Goal: Task Accomplishment & Management: Manage account settings

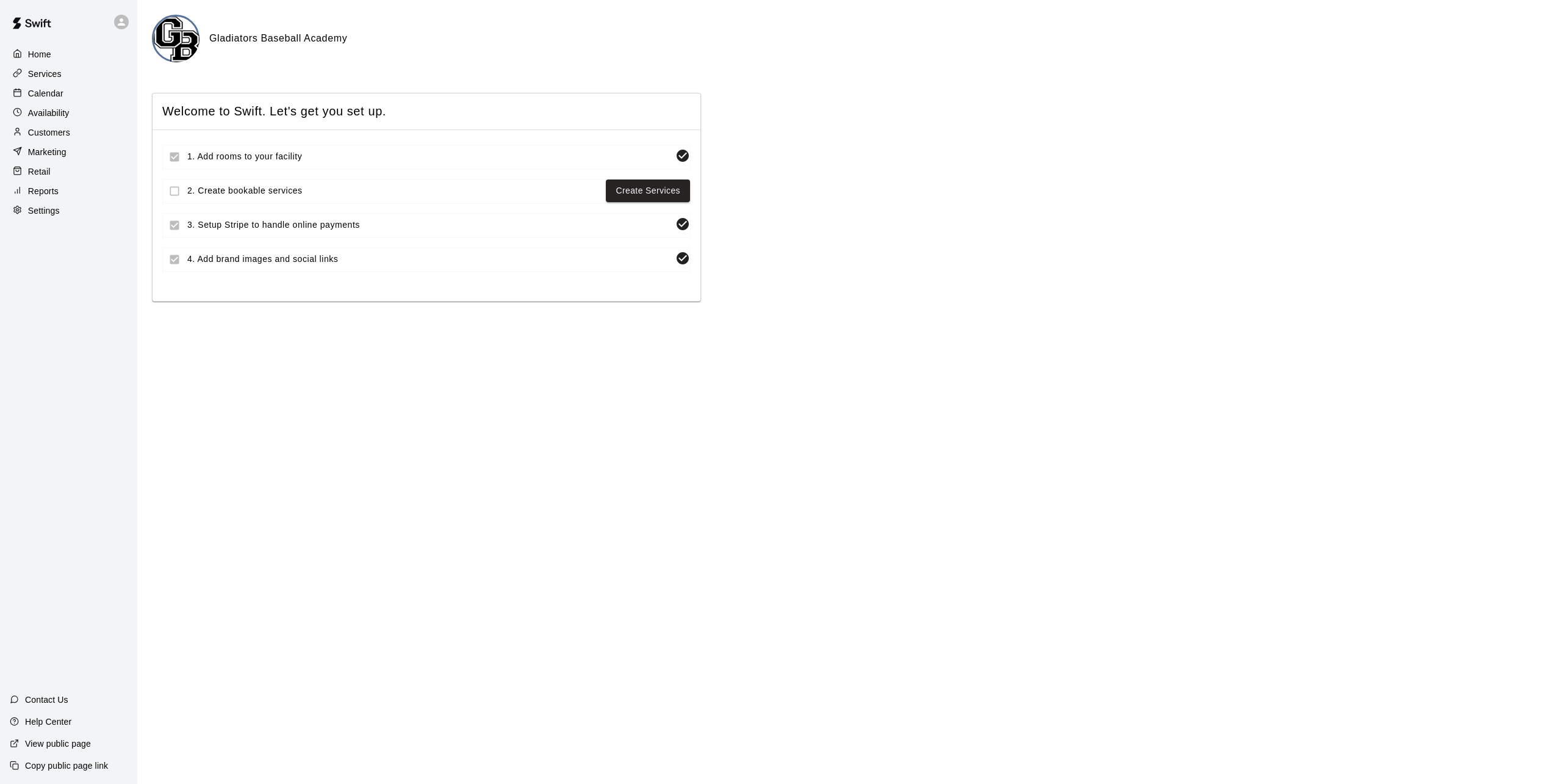
click at [50, 197] on p "Reports" at bounding box center [43, 190] width 30 height 12
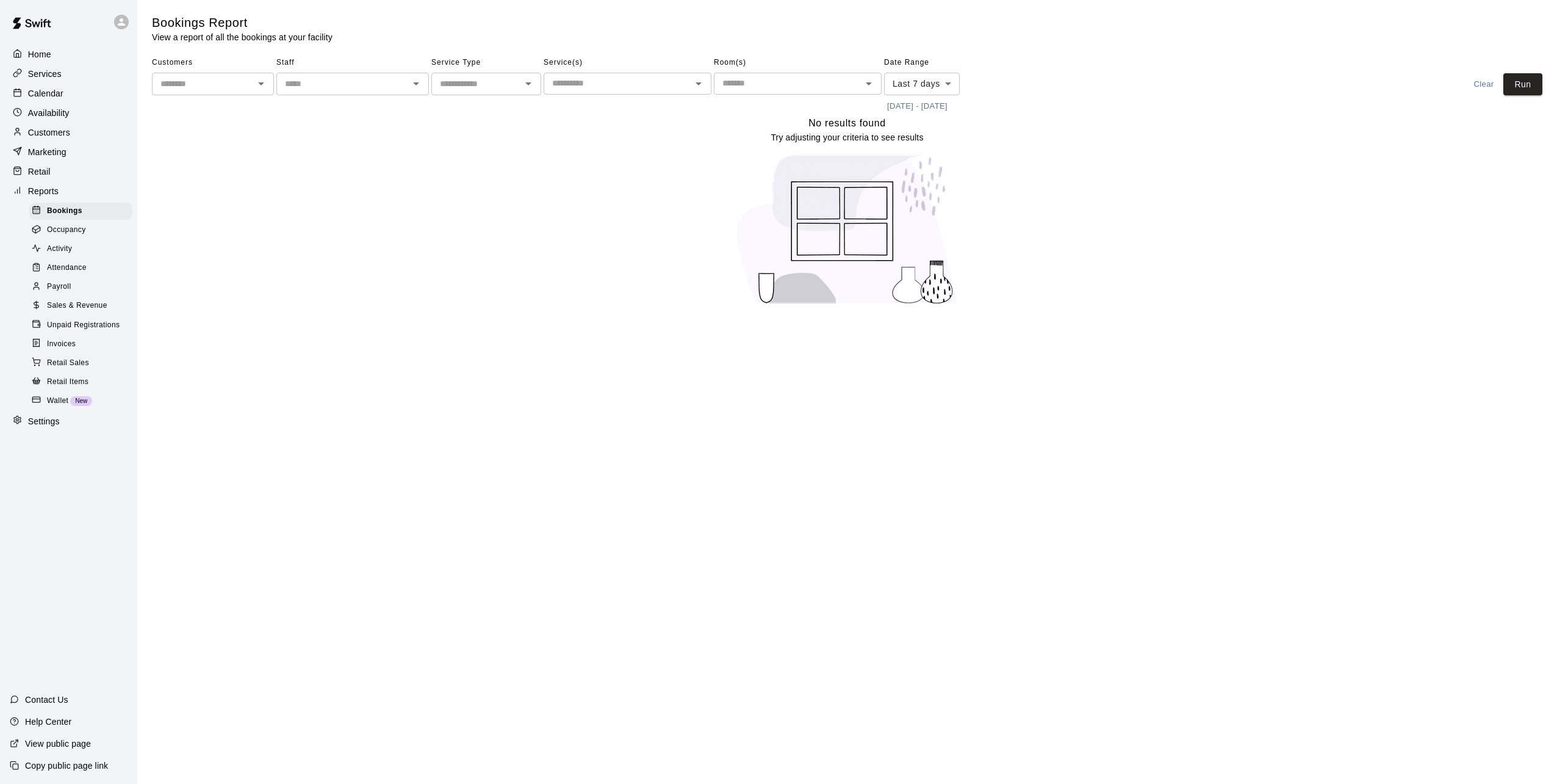
click at [70, 766] on p "Copy public page link" at bounding box center [66, 765] width 83 height 12
click at [57, 747] on p "View public page" at bounding box center [58, 743] width 66 height 12
click at [76, 768] on p "Copy public page link" at bounding box center [66, 765] width 83 height 12
click at [74, 350] on span "Invoices" at bounding box center [61, 344] width 28 height 12
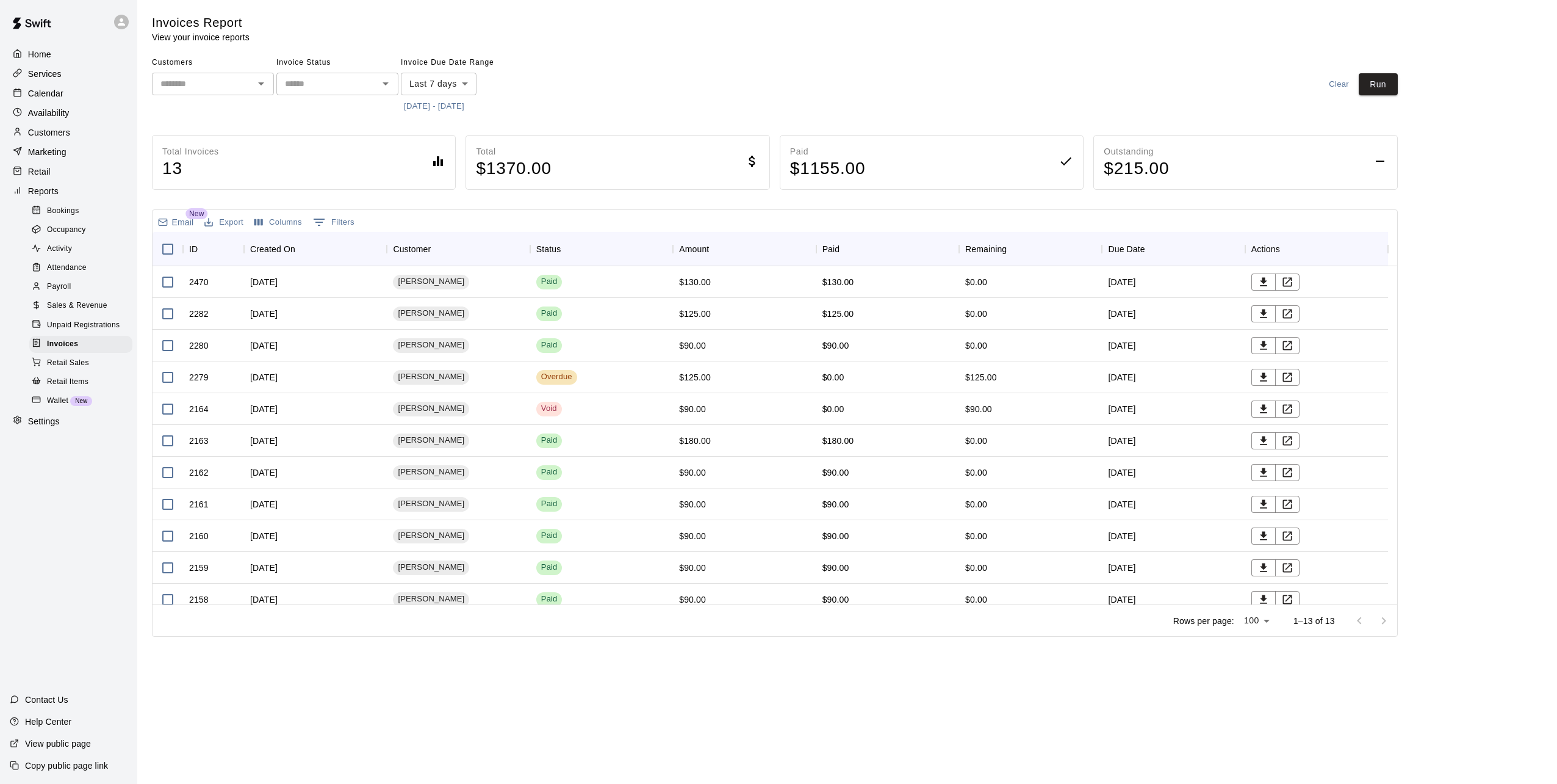
click at [475, 85] on body "Home Services Calendar Availability Customers Marketing Retail Reports Bookings…" at bounding box center [778, 321] width 1557 height 642
click at [446, 153] on li "Last 30 days" at bounding box center [438, 151] width 75 height 20
type input "*****"
click at [1388, 81] on button "Run" at bounding box center [1379, 85] width 39 height 23
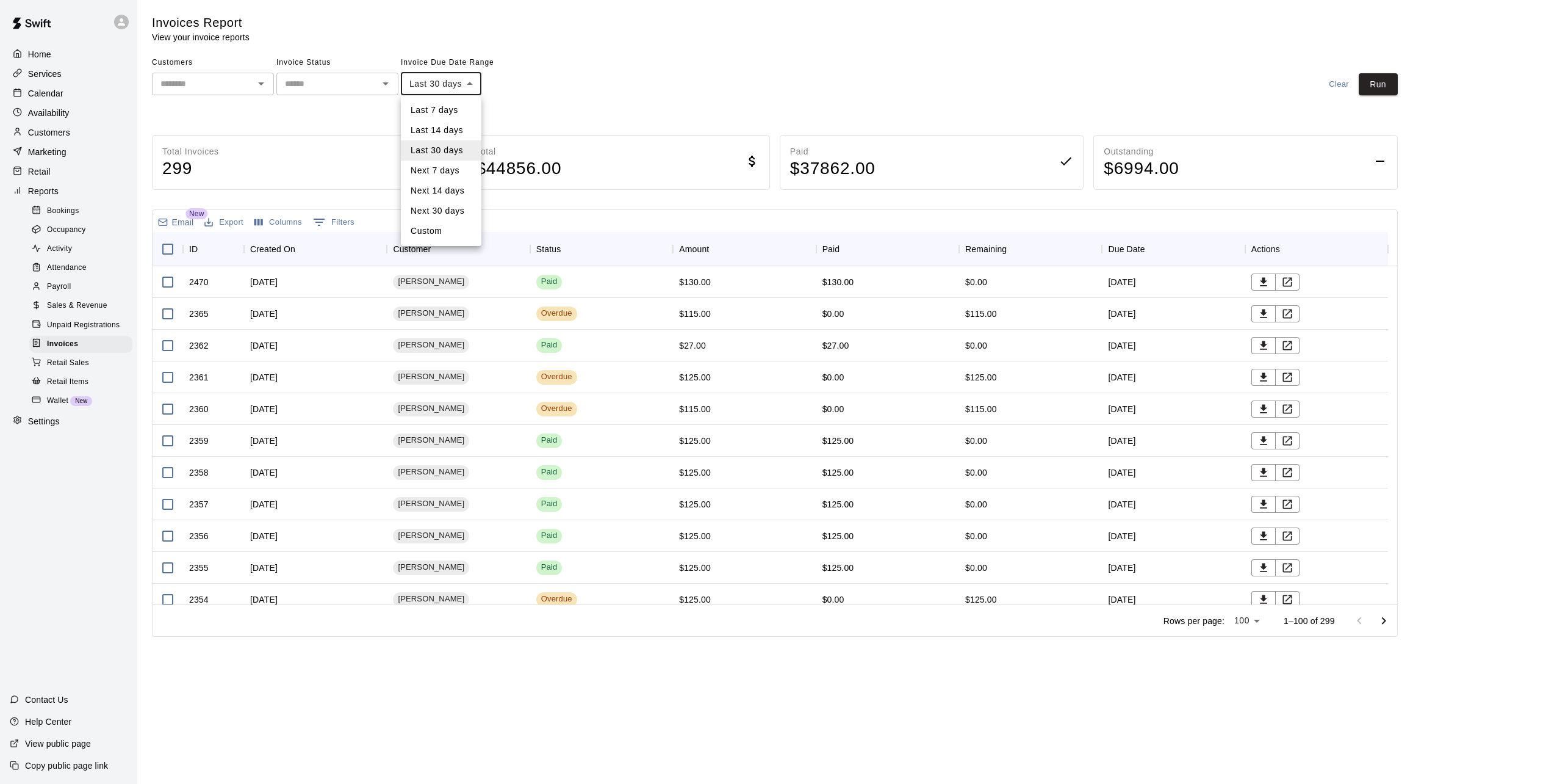
click at [475, 85] on body "Home Services Calendar Availability Customers Marketing Retail Reports Bookings…" at bounding box center [778, 321] width 1557 height 642
click at [574, 68] on div at bounding box center [778, 392] width 1557 height 784
click at [321, 79] on input "text" at bounding box center [327, 84] width 95 height 16
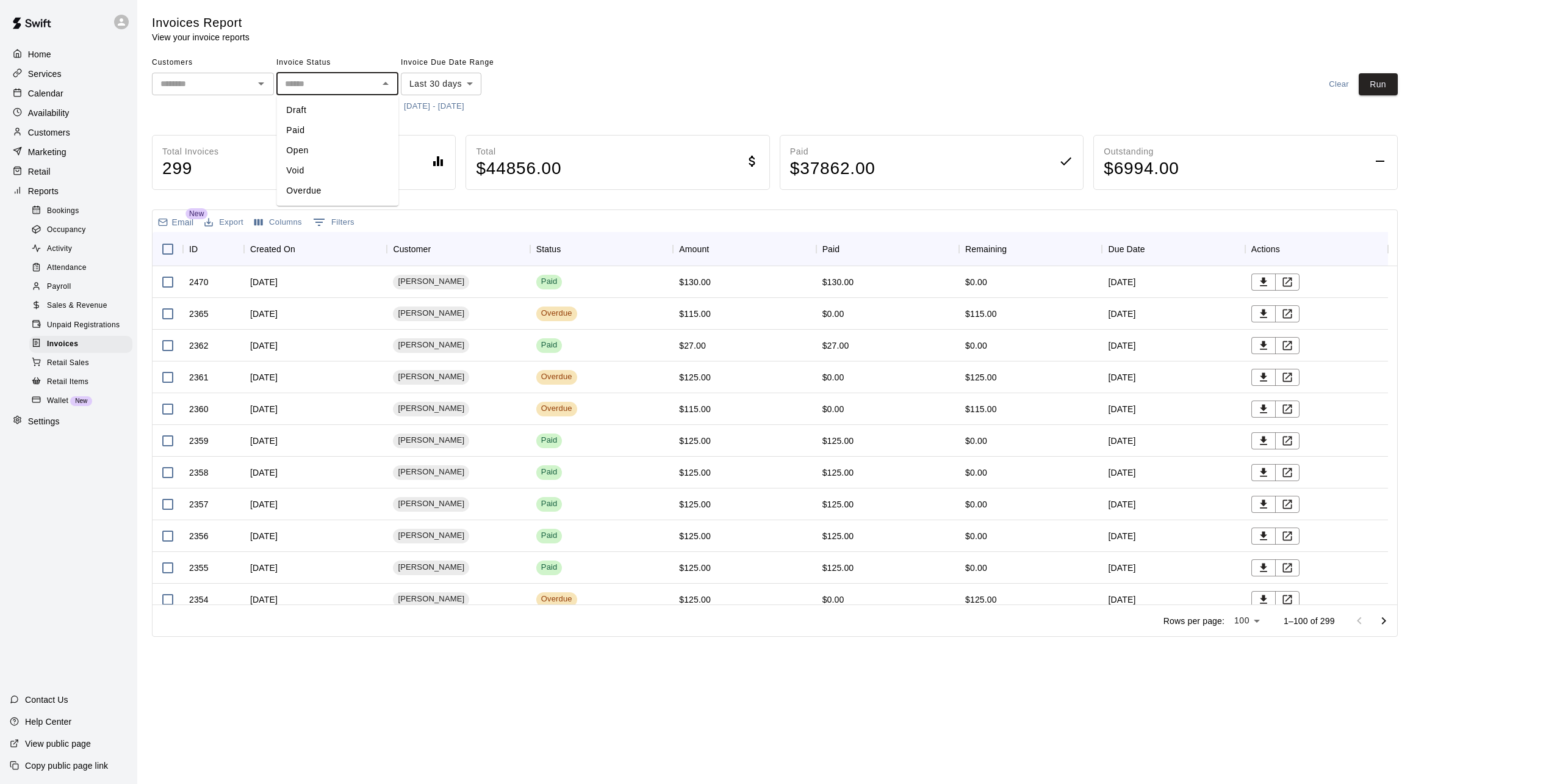
click at [301, 190] on li "Overdue" at bounding box center [337, 191] width 122 height 20
type input "*******"
click at [1387, 87] on button "Run" at bounding box center [1379, 85] width 39 height 23
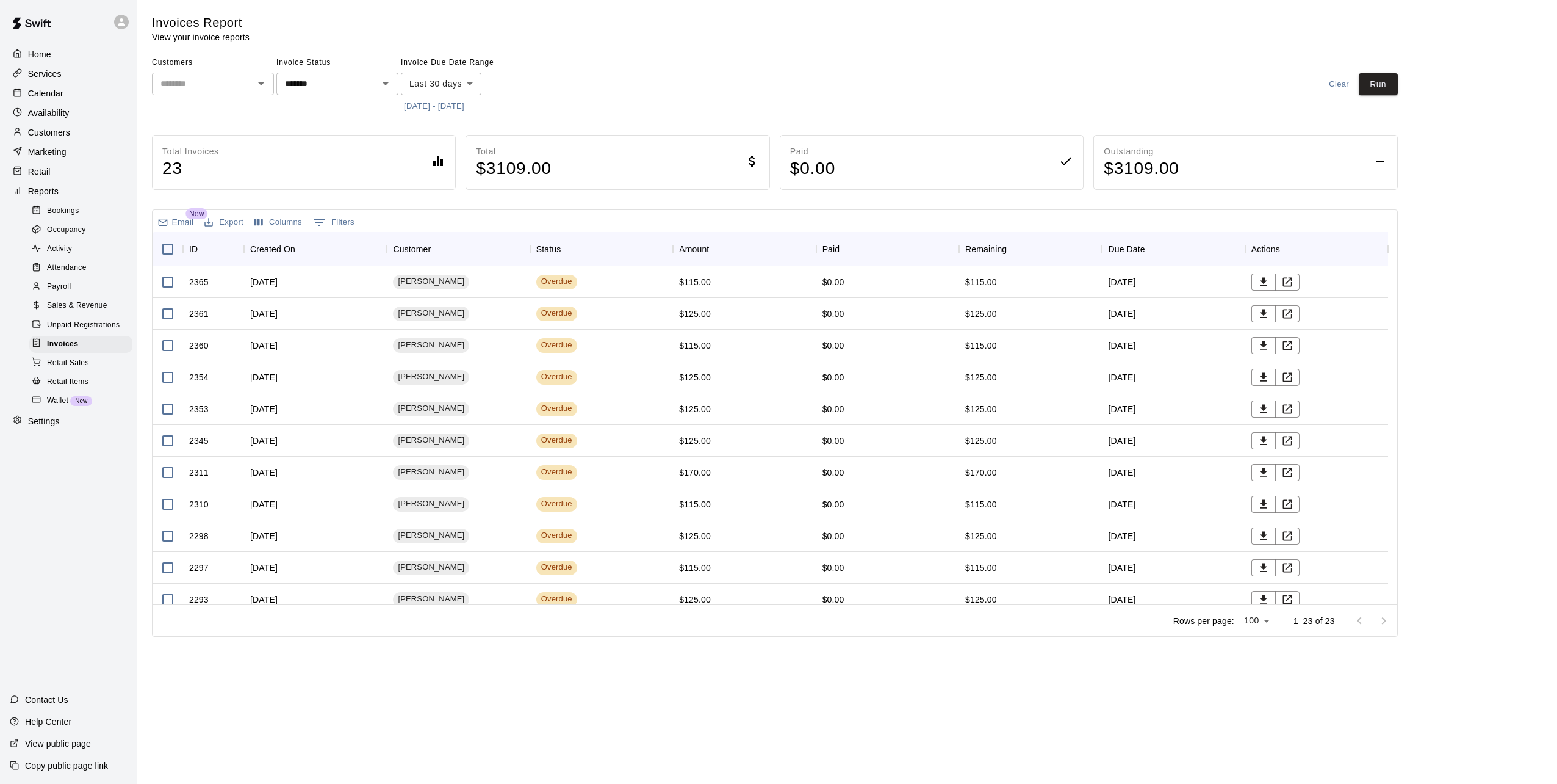
click at [1516, 304] on main "Invoices Report View your invoice reports Customers ​ Invoice Status ******* ​ …" at bounding box center [847, 325] width 1391 height 622
click at [408, 280] on span "Jessica Young" at bounding box center [431, 281] width 76 height 12
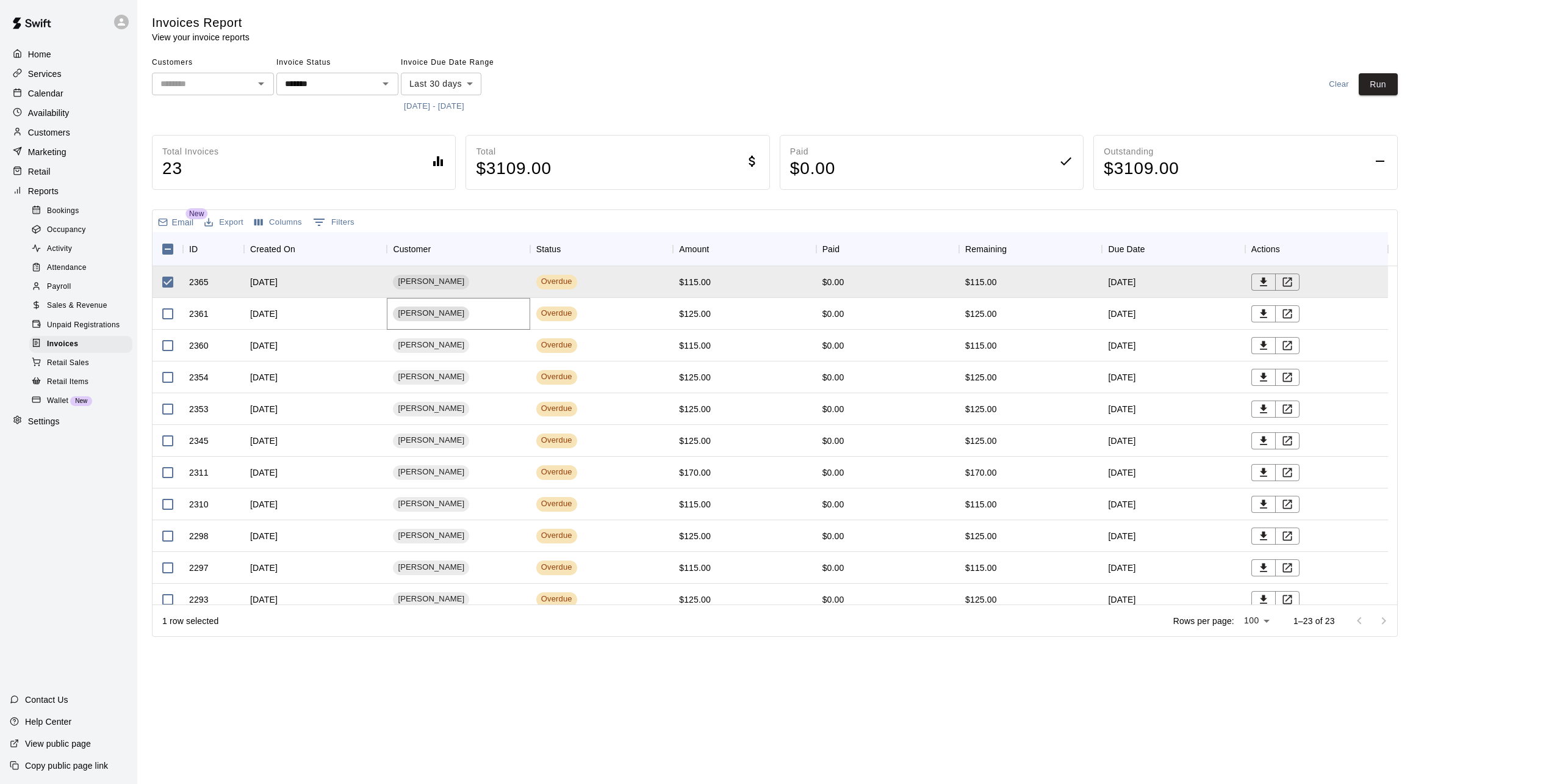
click at [435, 312] on span "Quentin Owens" at bounding box center [431, 313] width 76 height 12
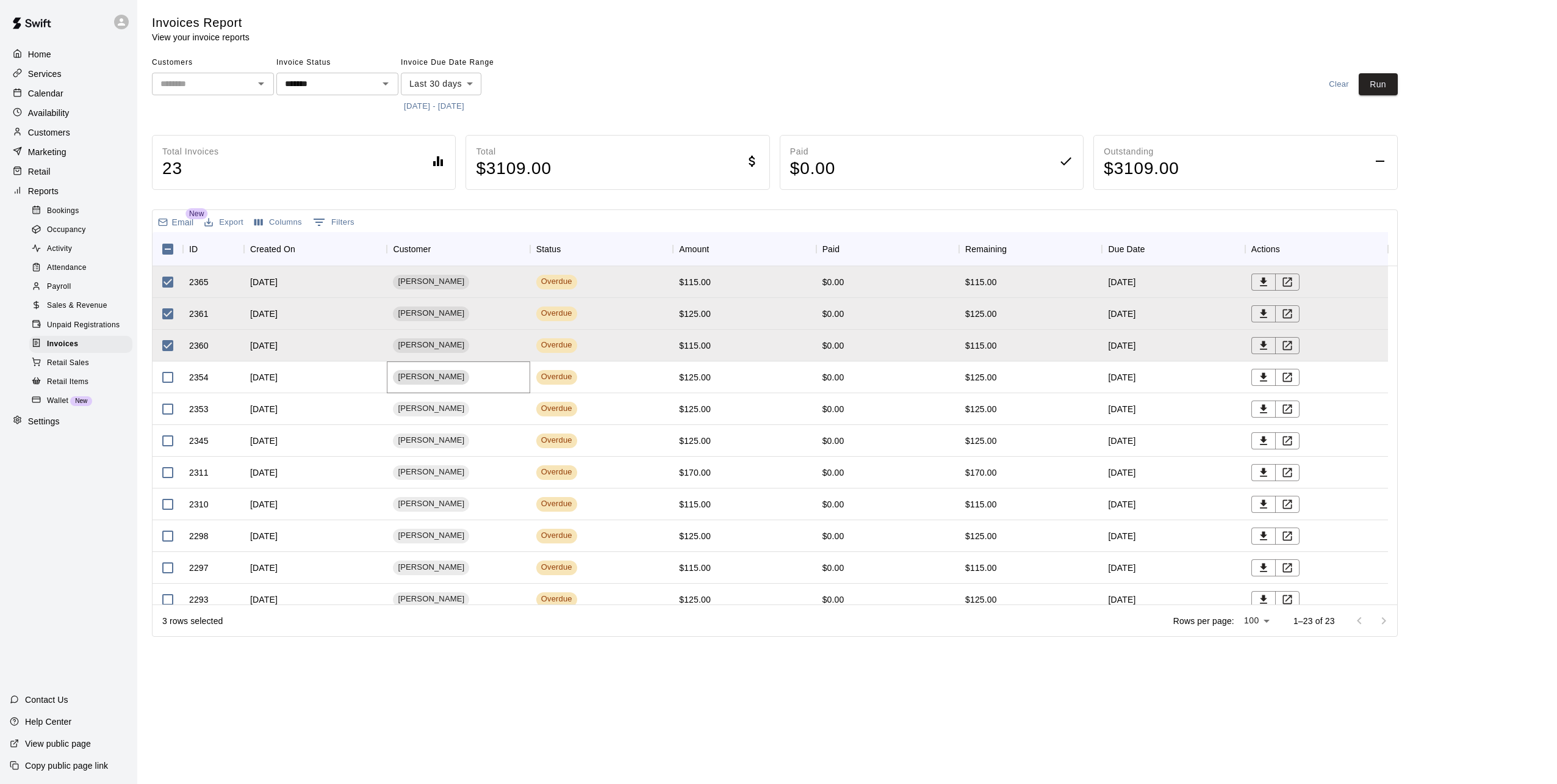
click at [444, 374] on span "Alizabeth Awrey" at bounding box center [431, 377] width 76 height 12
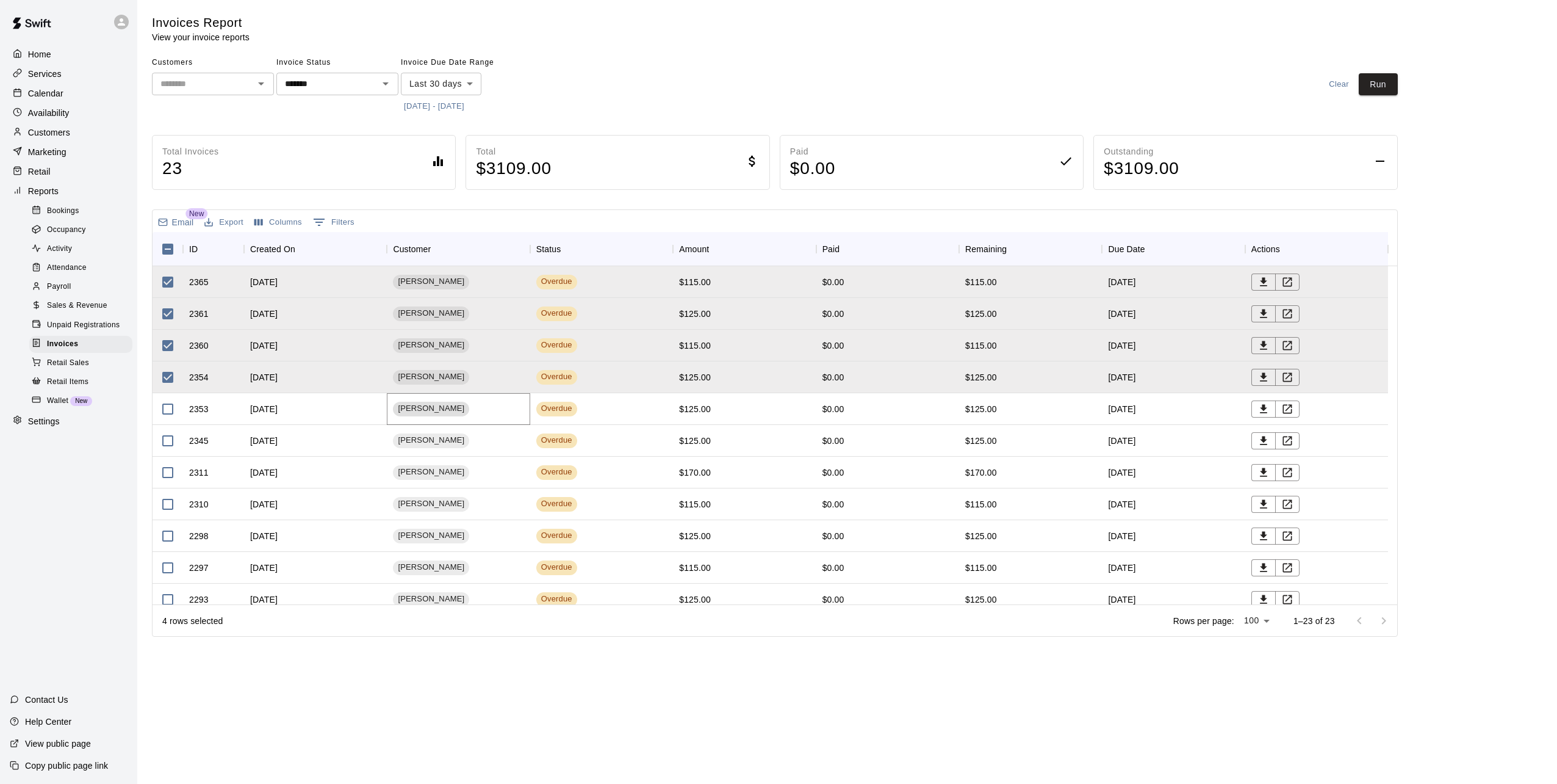
click at [424, 413] on span "Jami Austin" at bounding box center [431, 408] width 76 height 12
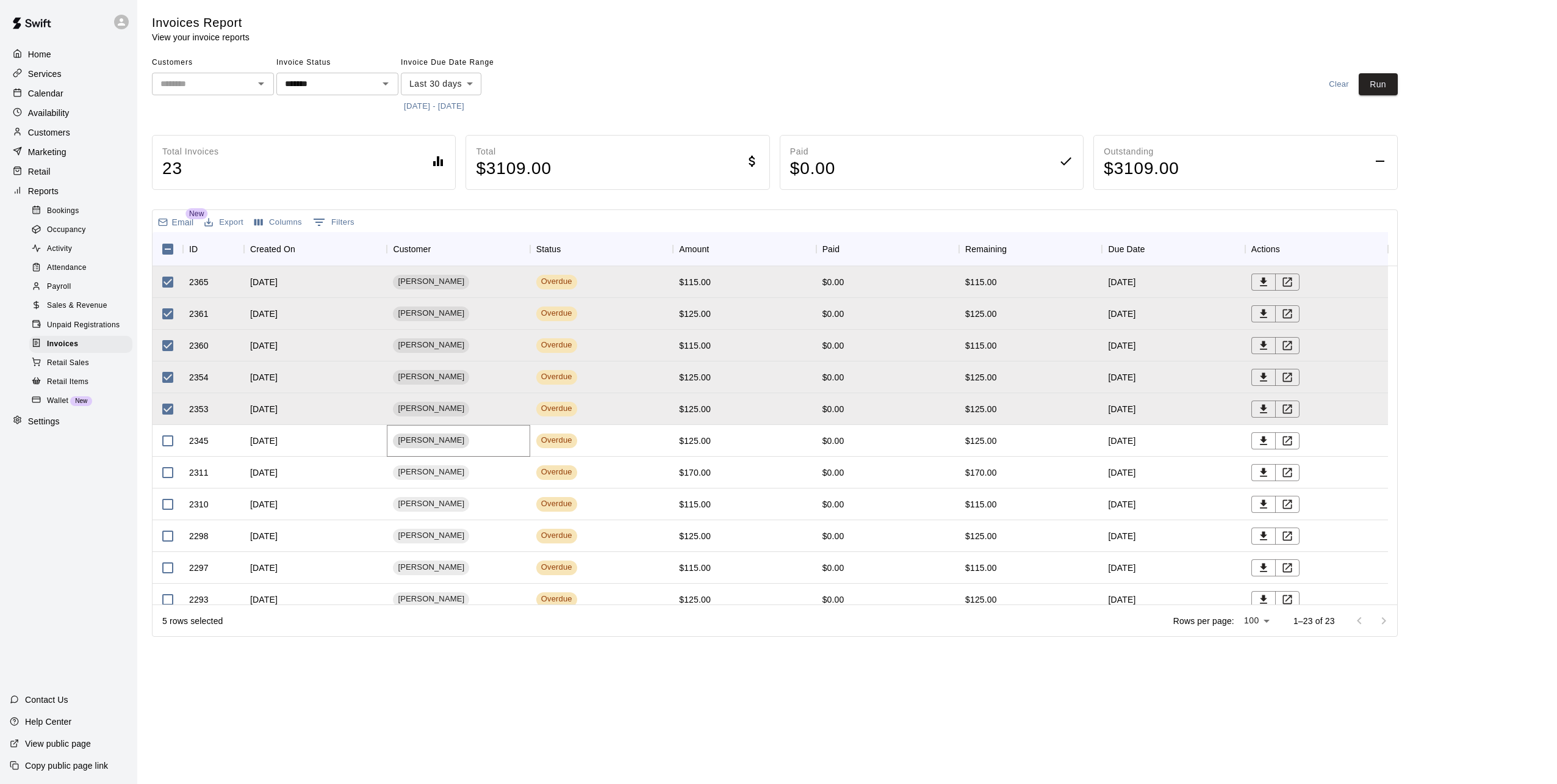
click at [442, 443] on span "Kendall Watson" at bounding box center [431, 440] width 76 height 12
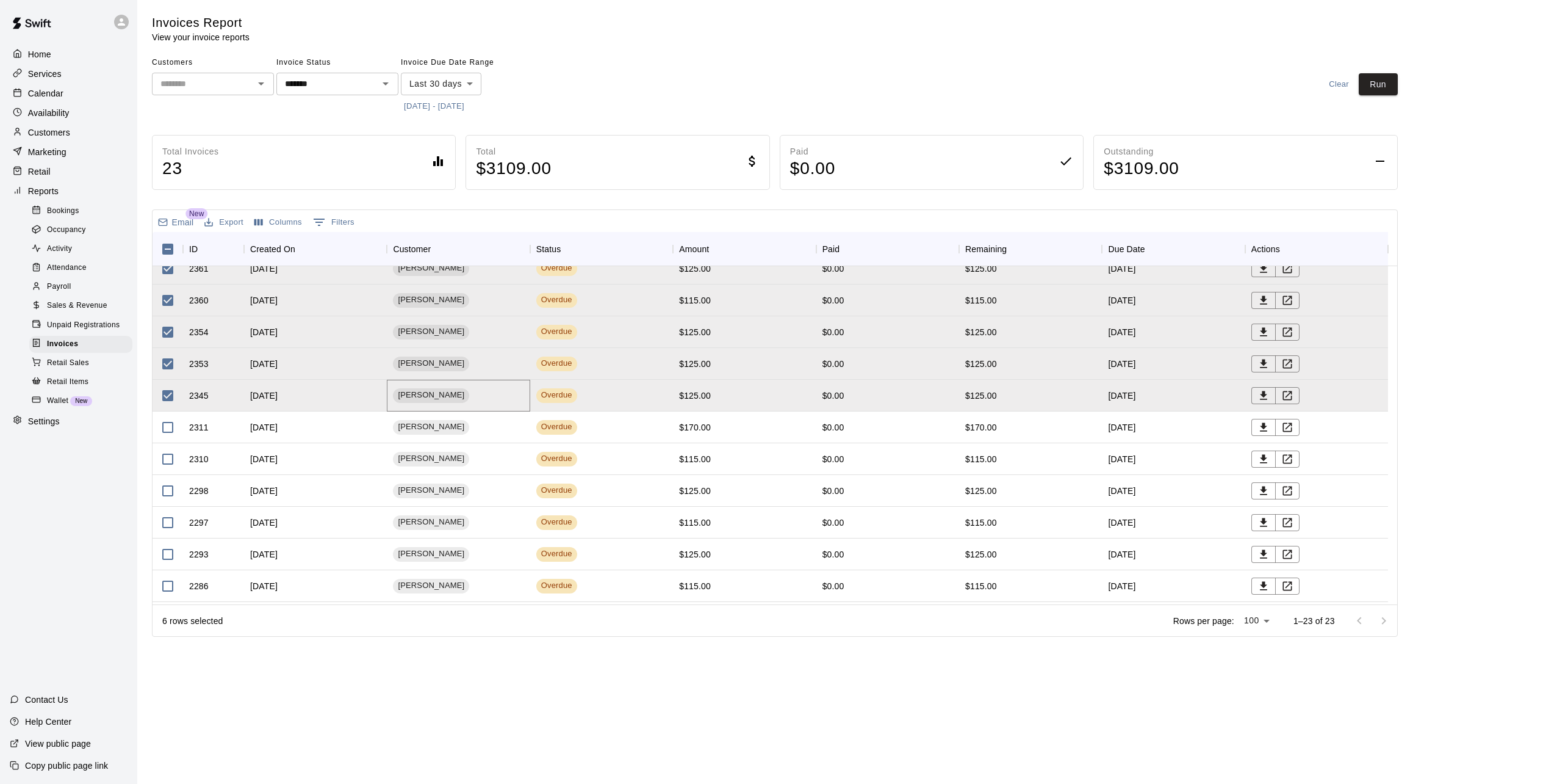
scroll to position [61, 0]
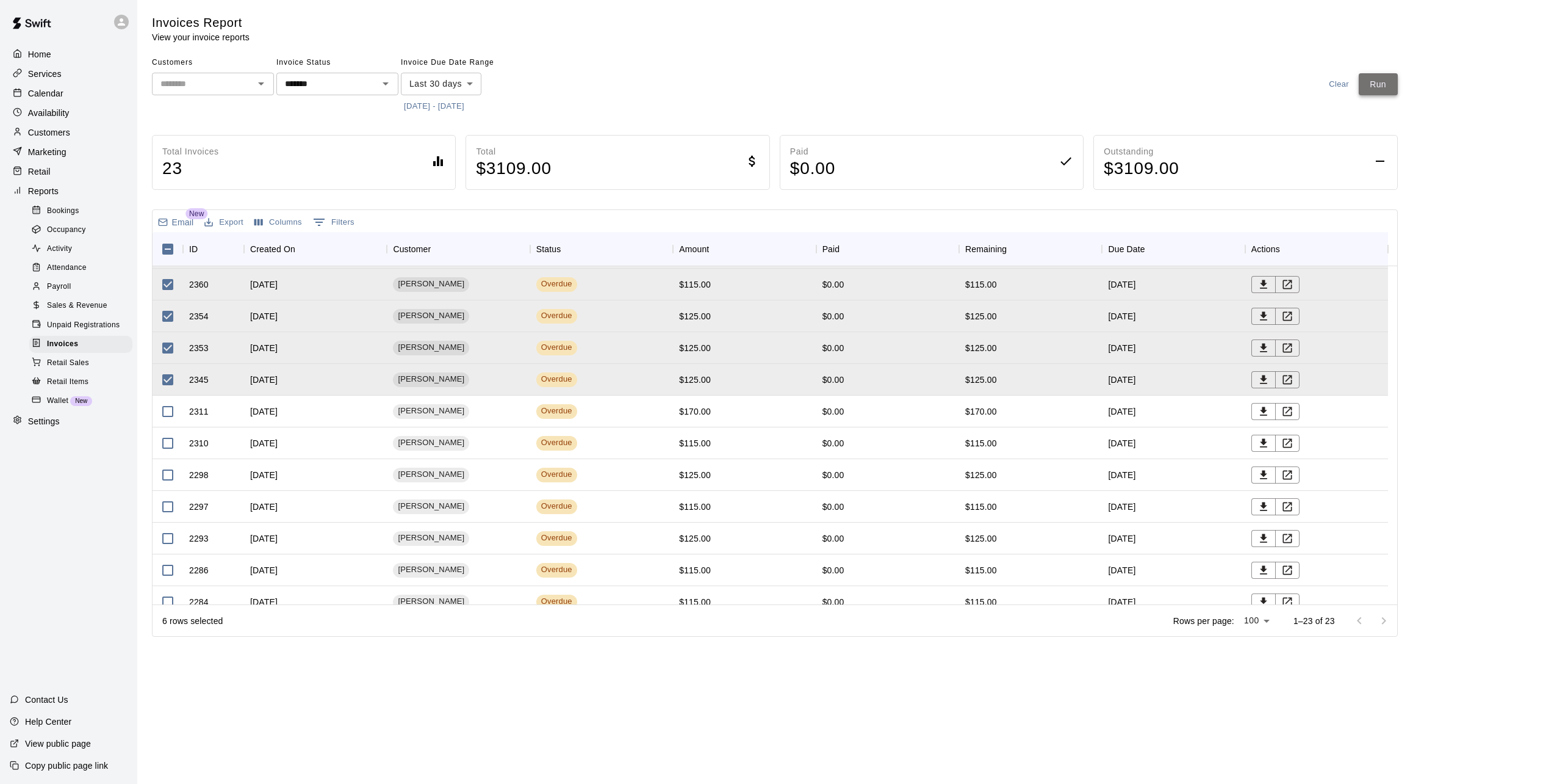
click at [1388, 79] on button "Run" at bounding box center [1379, 85] width 39 height 23
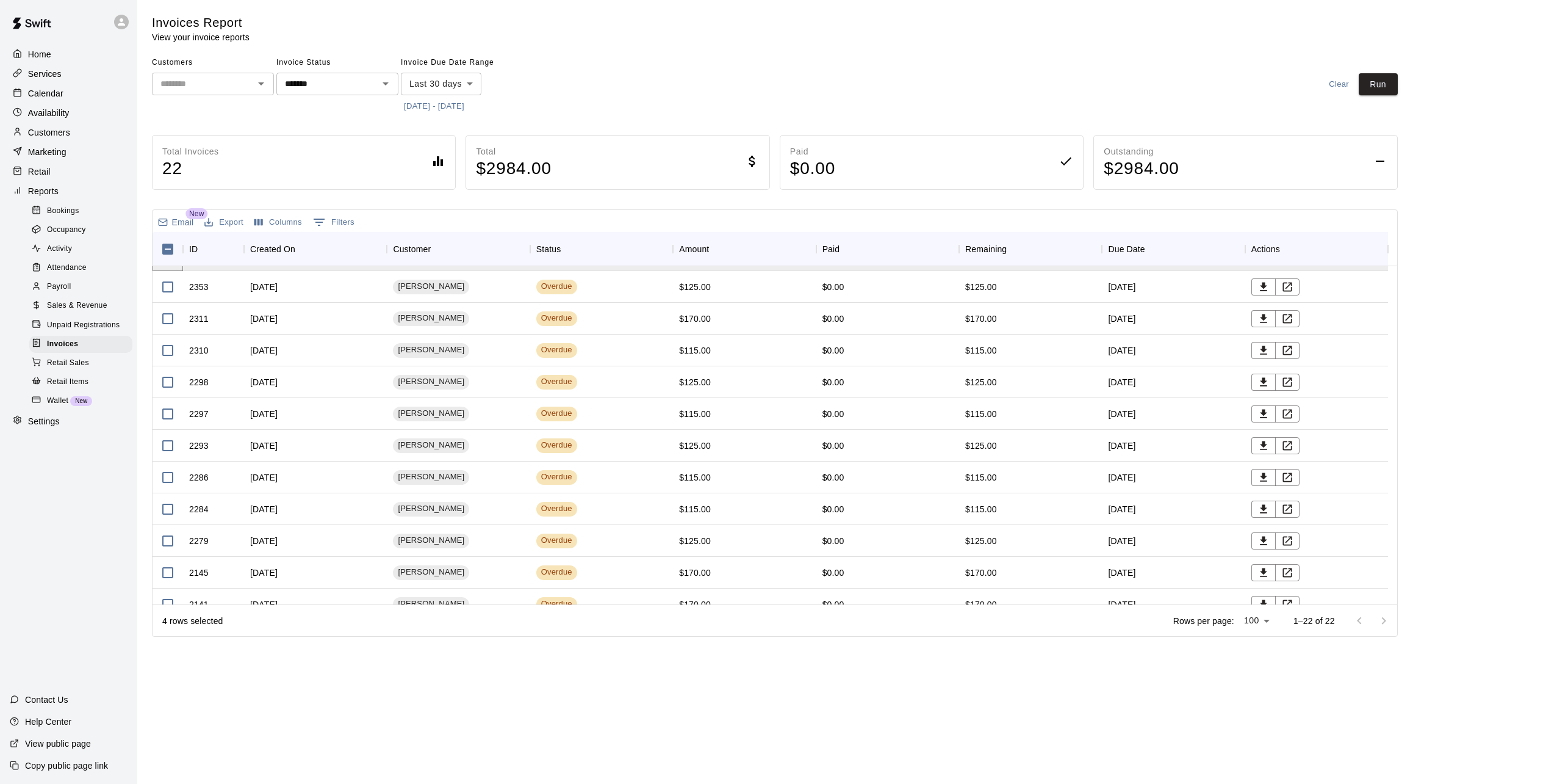
scroll to position [0, 0]
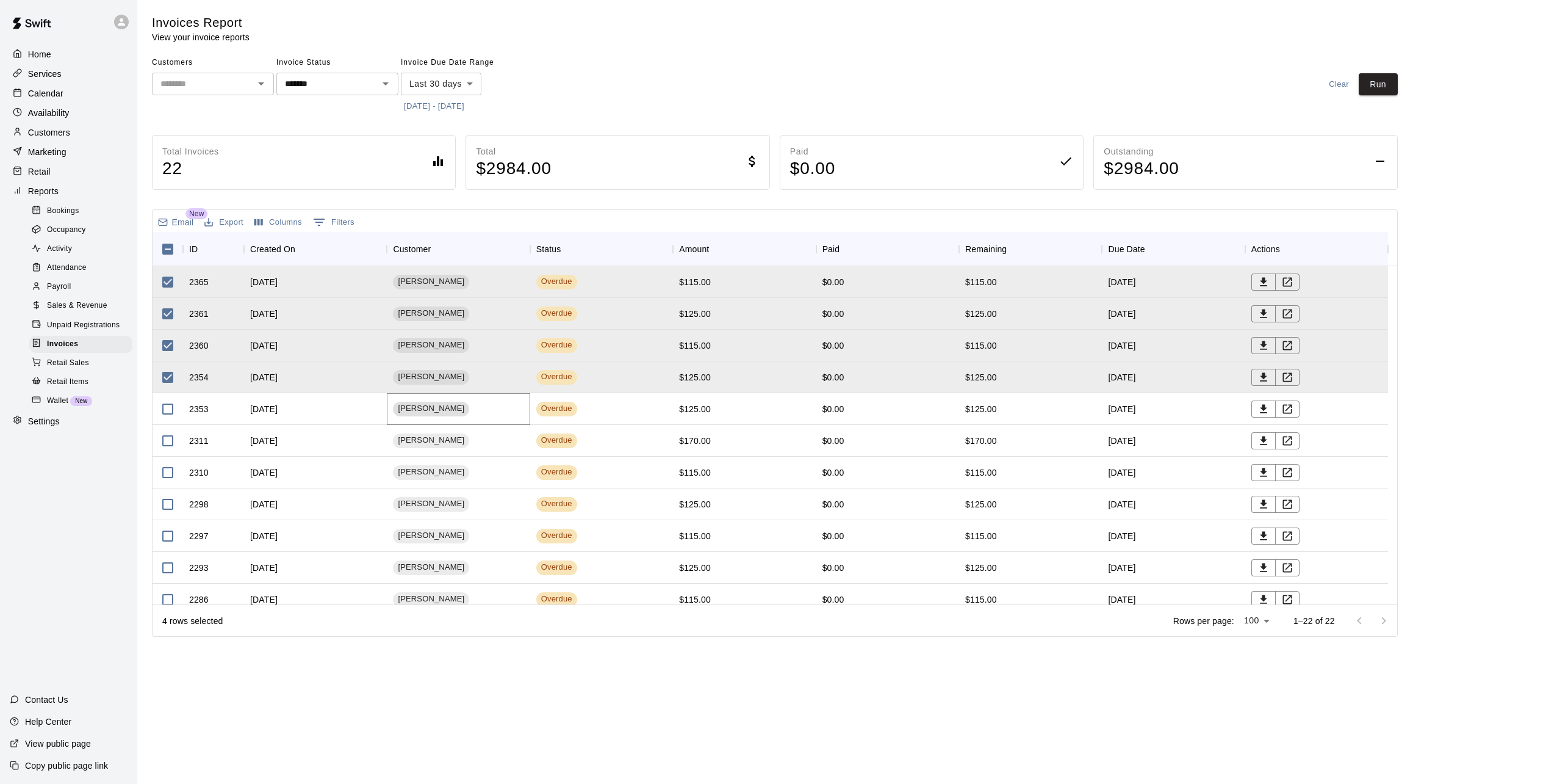
click at [431, 402] on div "Jami Austin" at bounding box center [431, 409] width 76 height 15
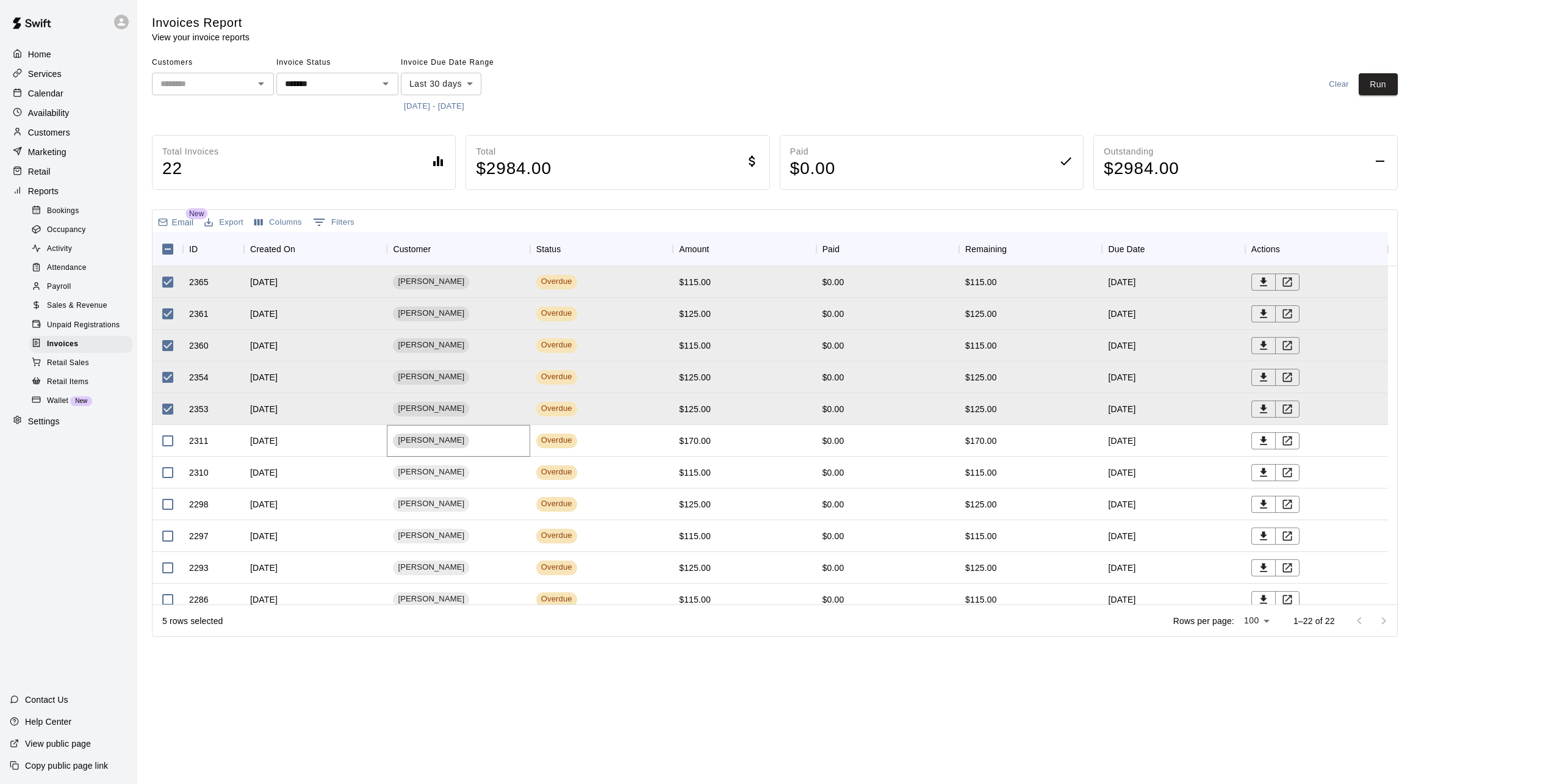
click at [422, 438] on span "Amanda Barbato" at bounding box center [431, 440] width 76 height 12
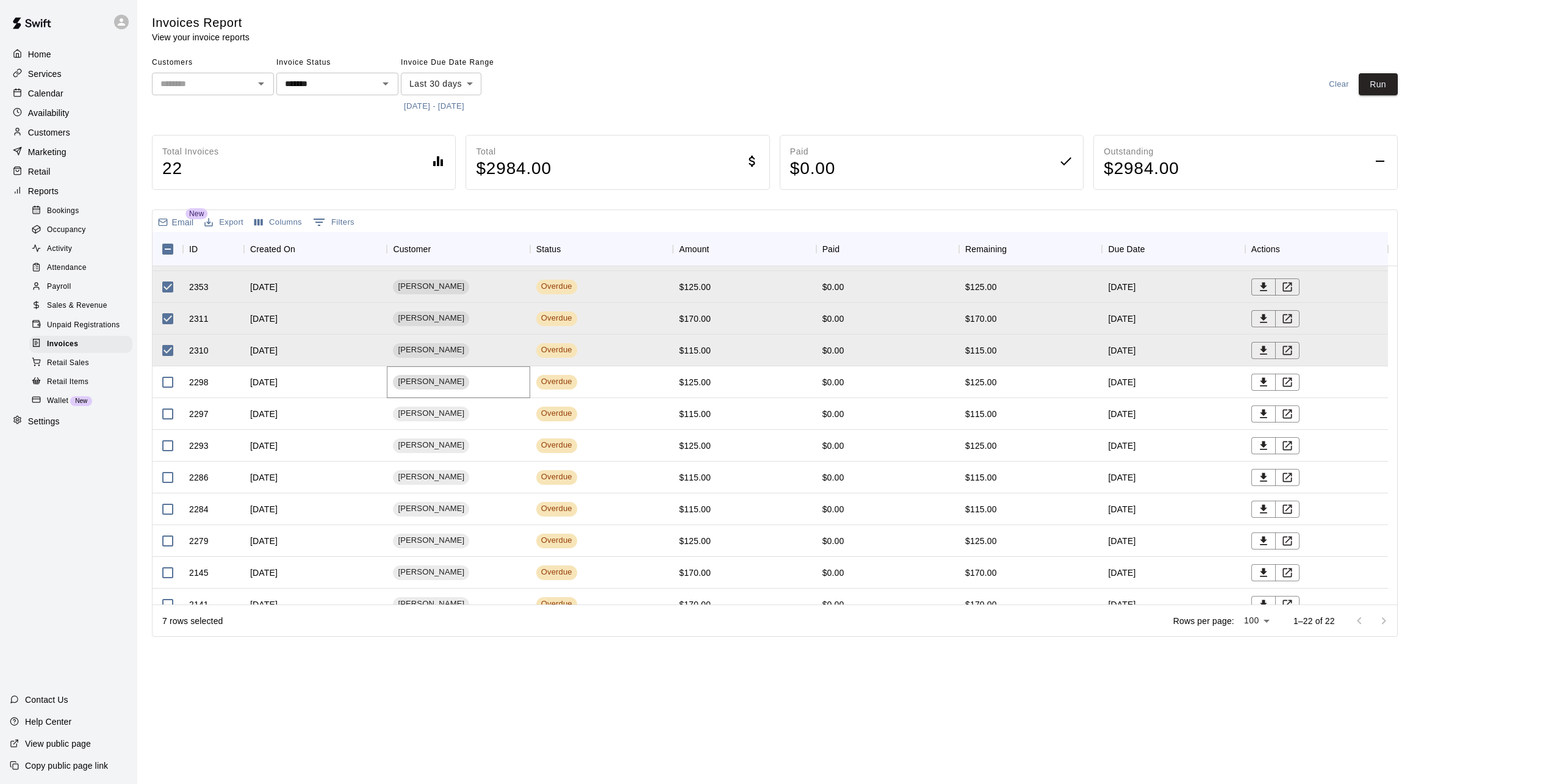
click at [426, 383] on span "Miguel Martinez" at bounding box center [431, 381] width 76 height 12
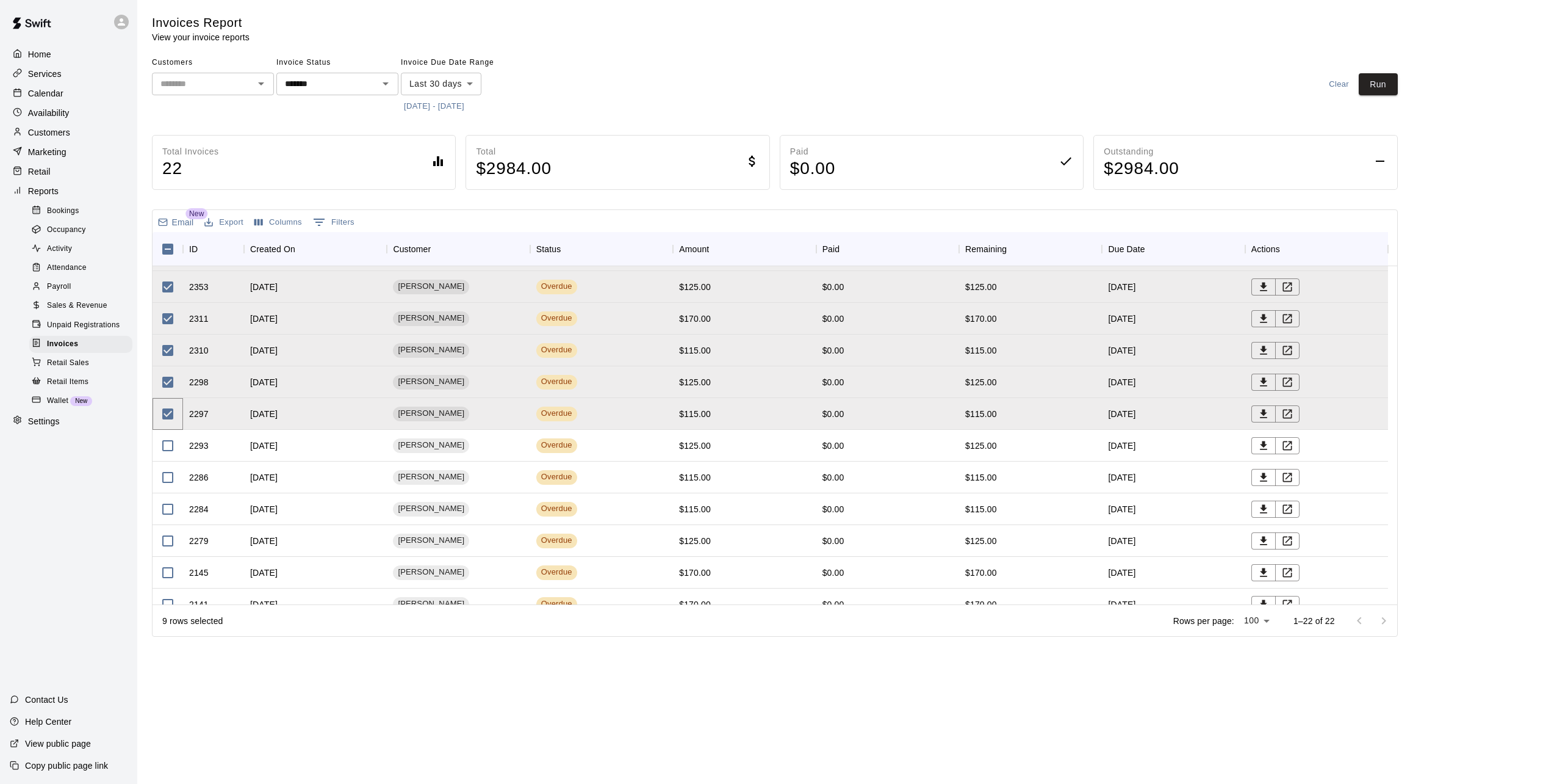
scroll to position [183, 0]
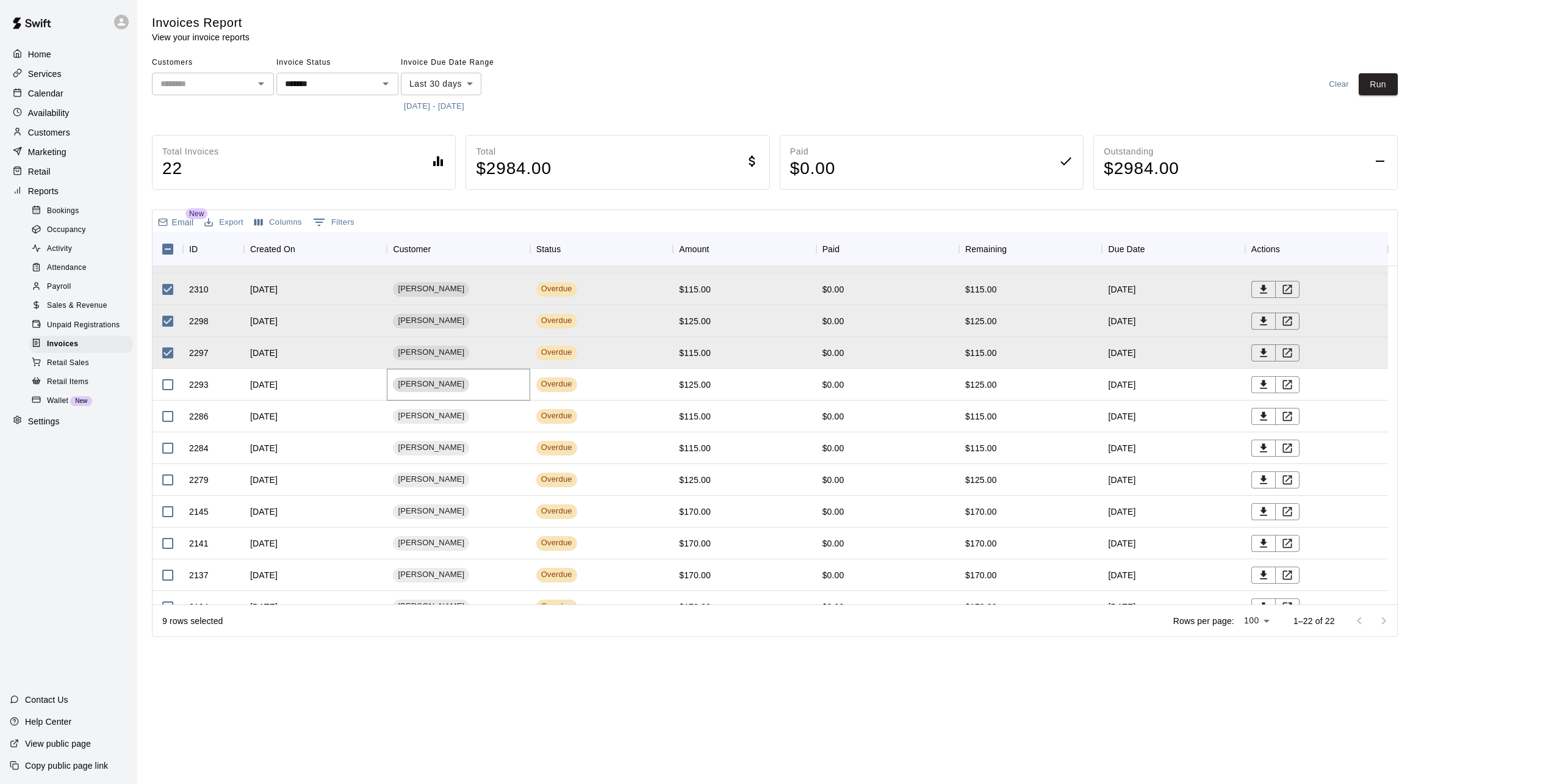
click at [429, 380] on span "JP Todd" at bounding box center [431, 384] width 76 height 12
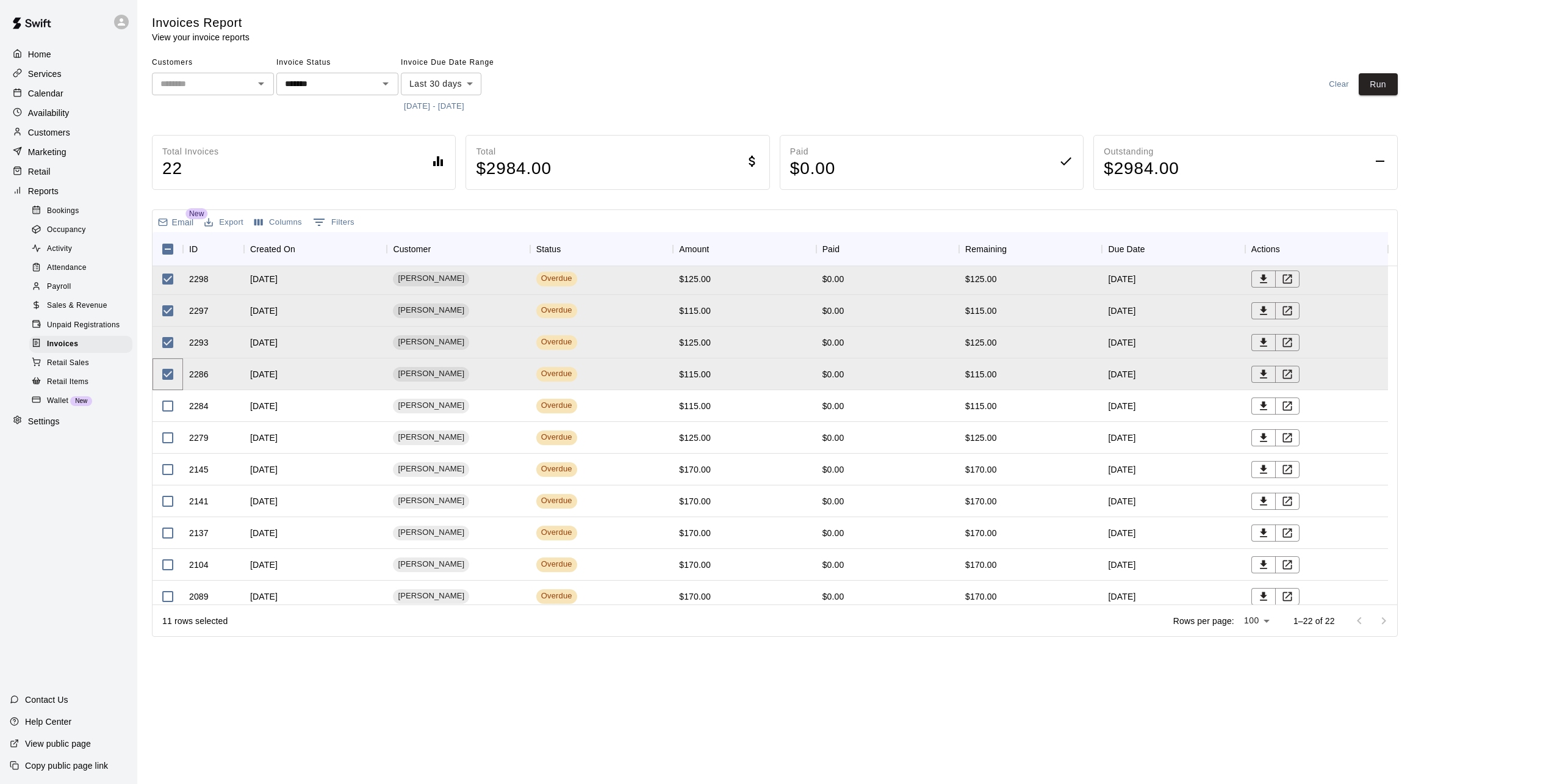
scroll to position [244, 0]
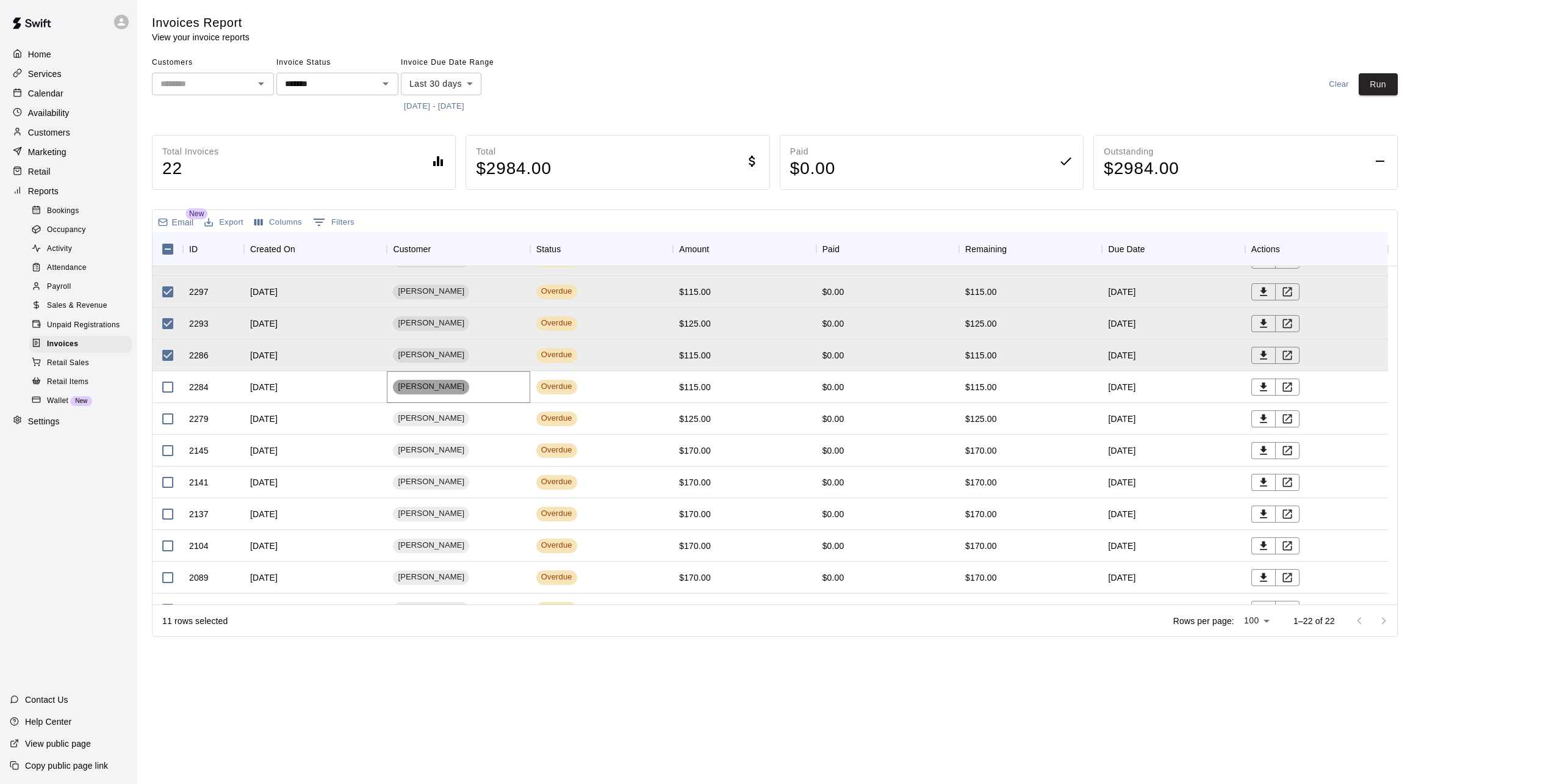
click at [438, 383] on span "Heather Malley" at bounding box center [431, 386] width 76 height 12
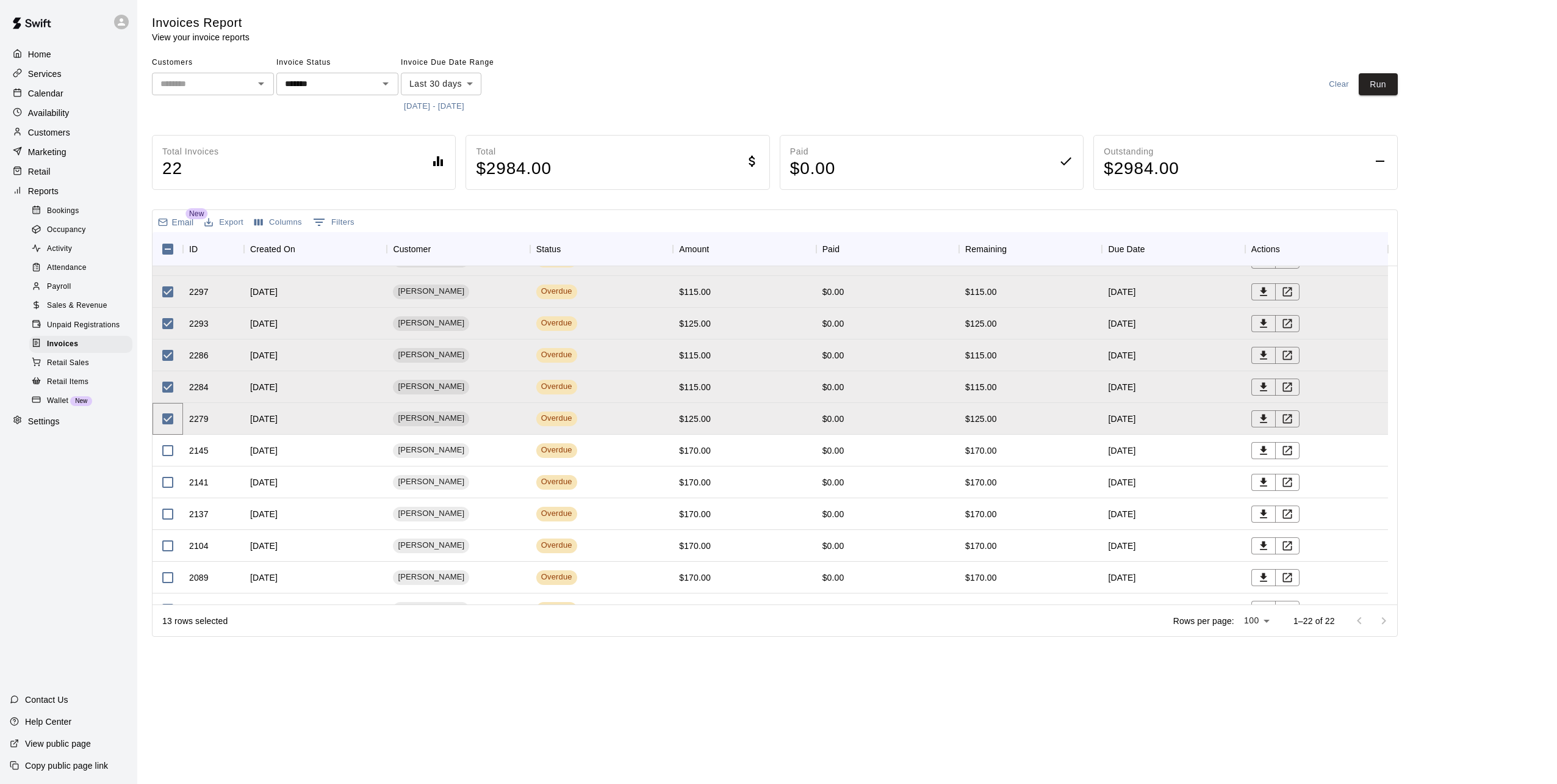
scroll to position [305, 0]
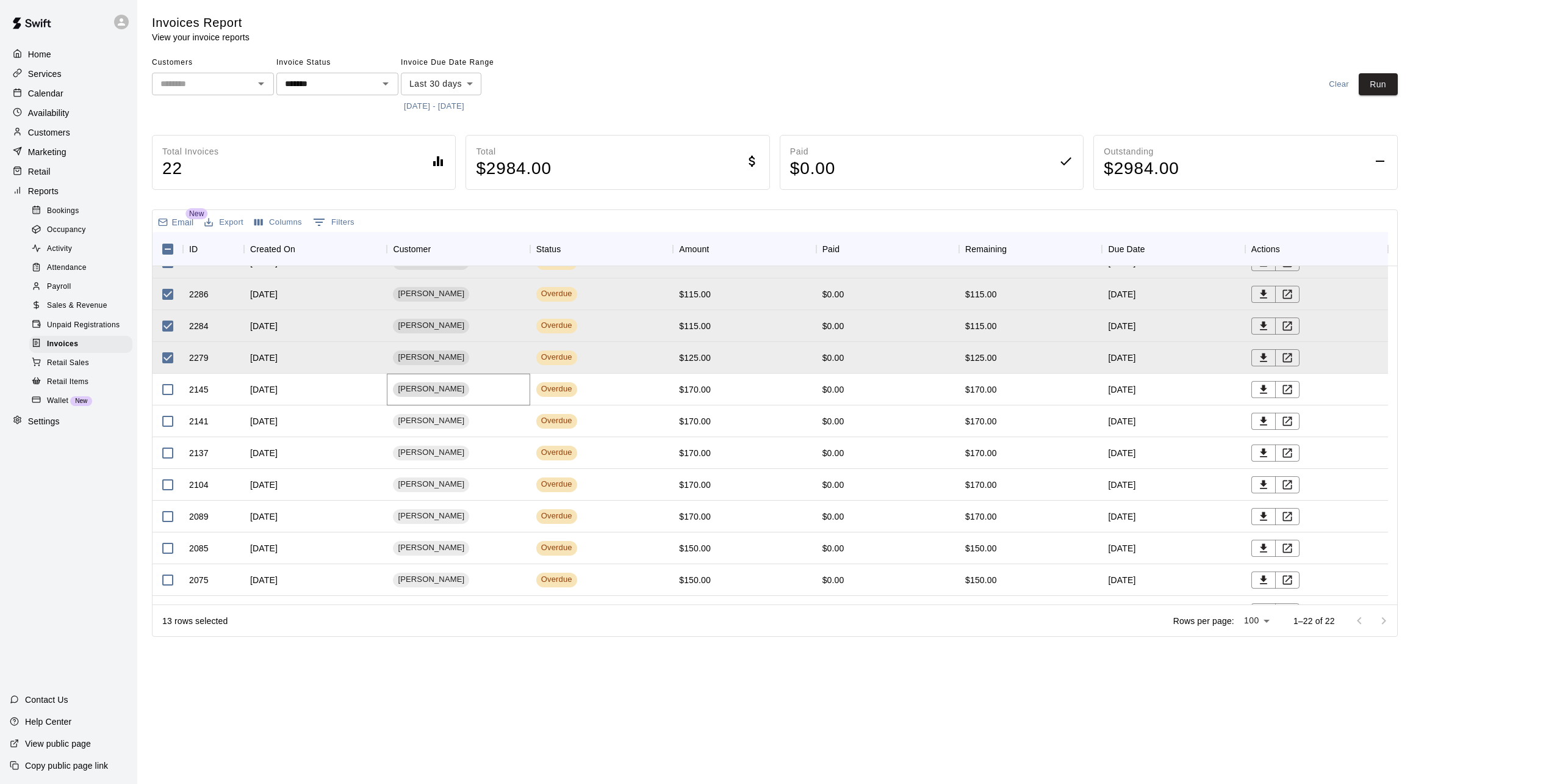
click at [442, 392] on span "Kayla McIntosh" at bounding box center [431, 389] width 76 height 12
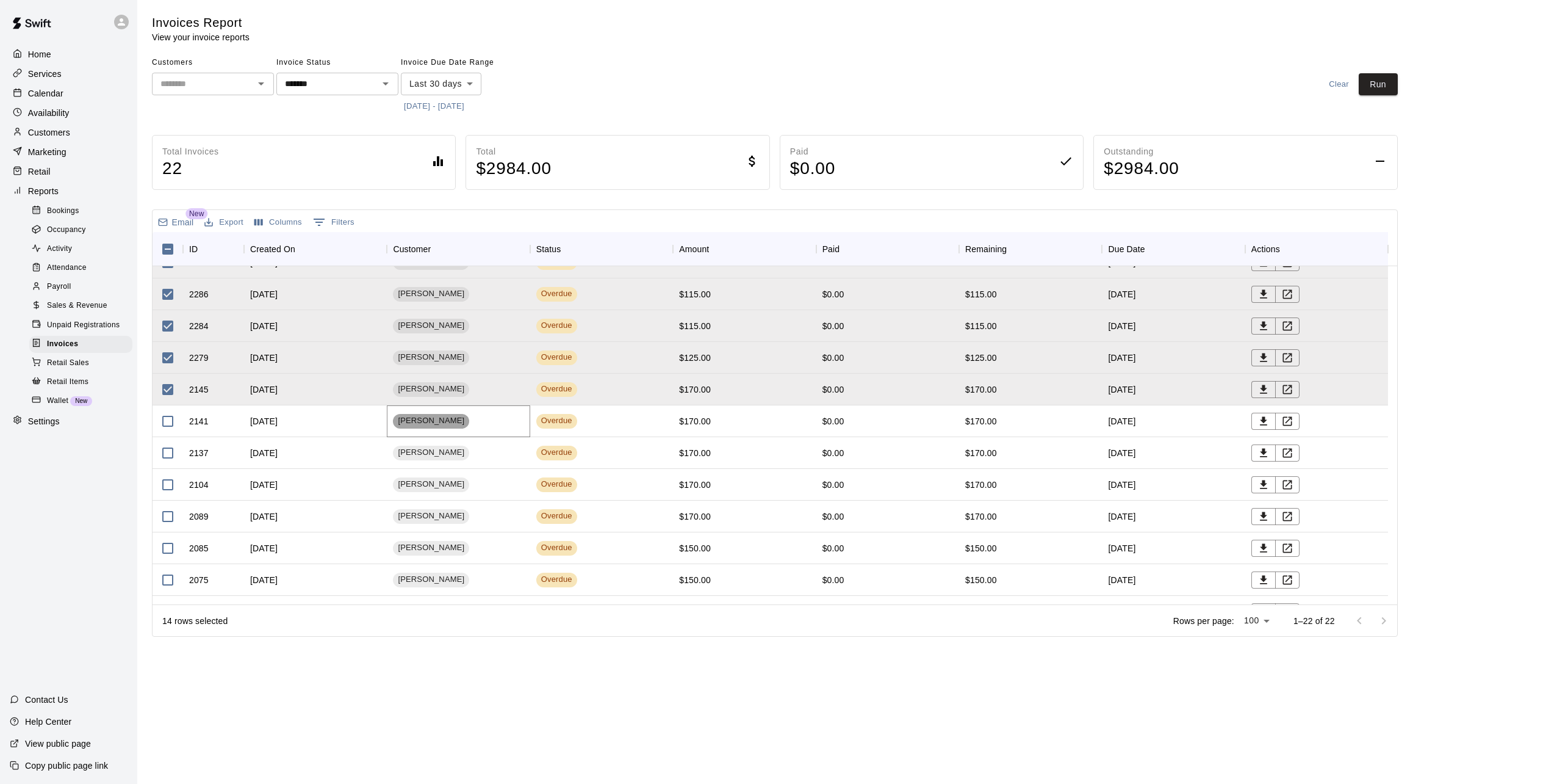
click at [440, 417] on span "[PERSON_NAME]" at bounding box center [431, 420] width 76 height 12
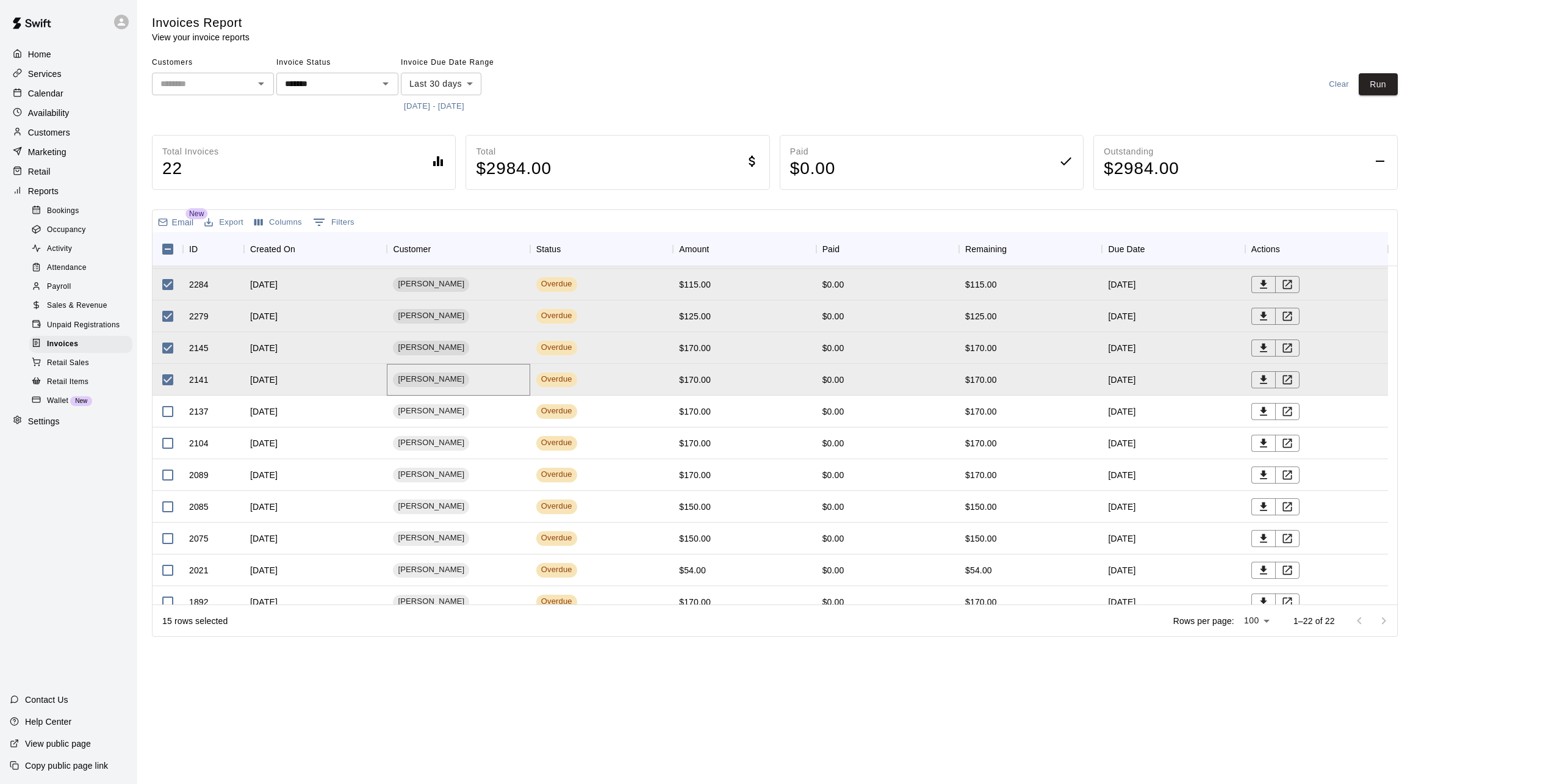
scroll to position [366, 0]
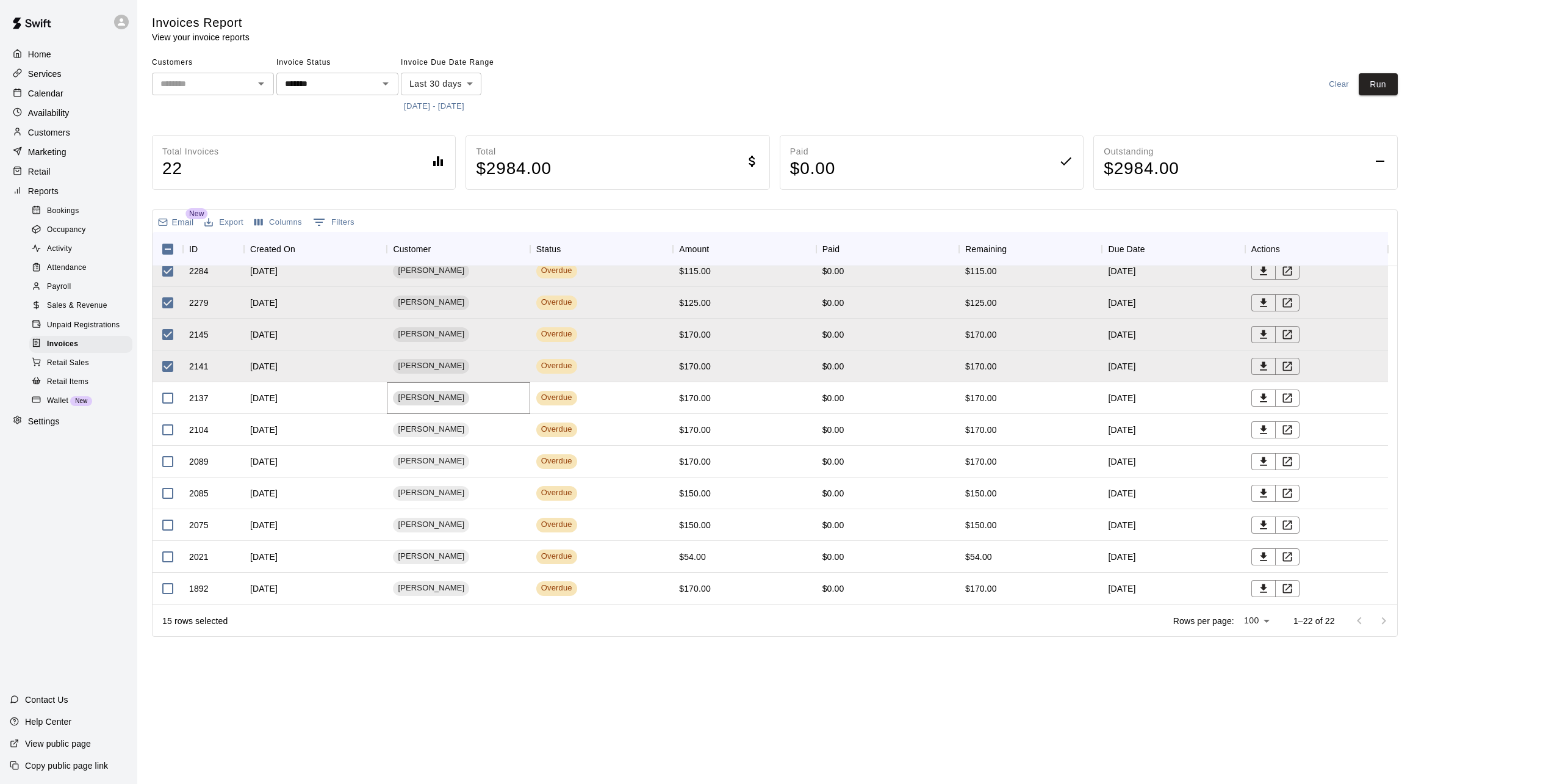
click at [429, 395] on span "Shannon Challis" at bounding box center [431, 397] width 76 height 12
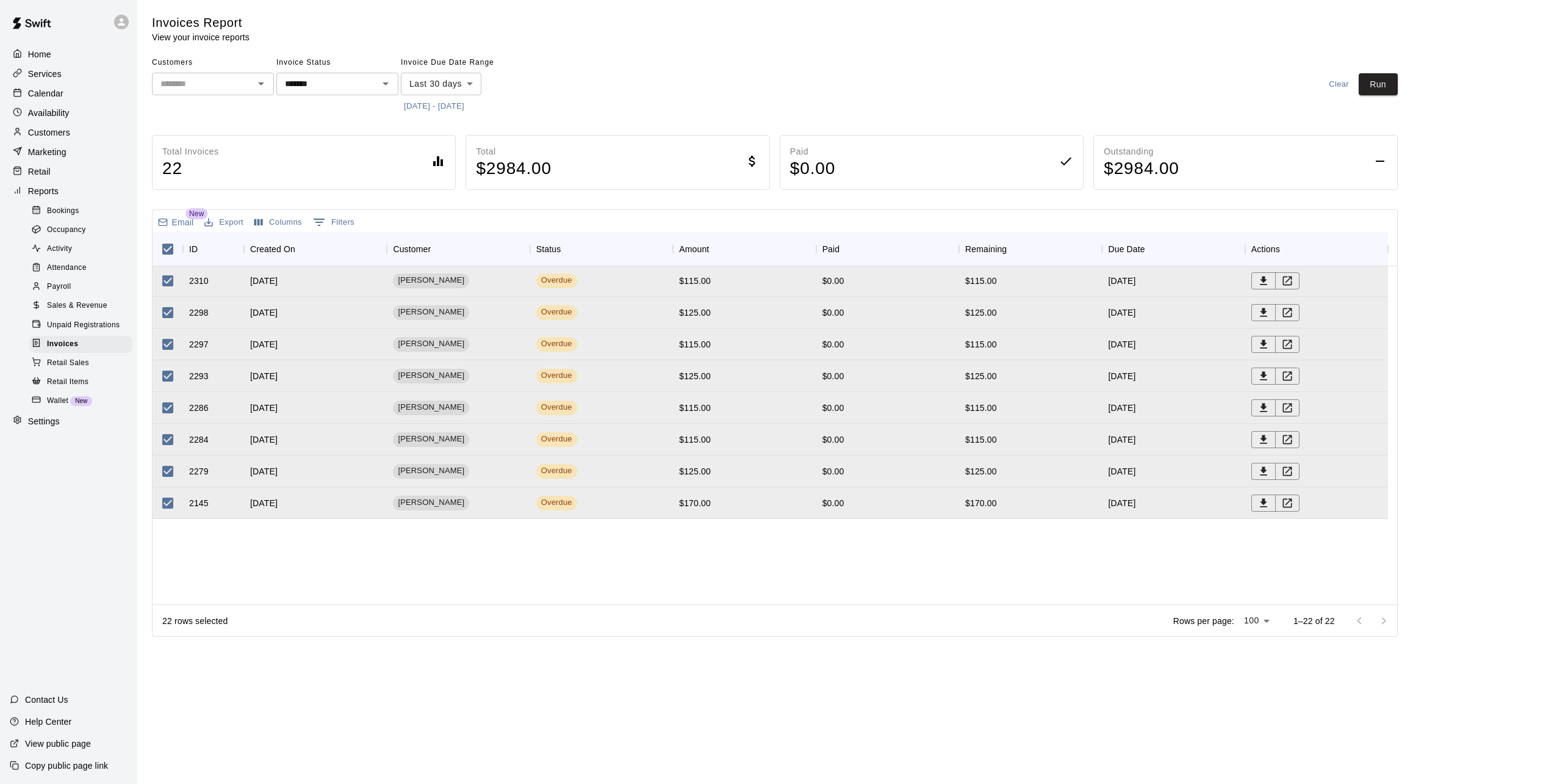
scroll to position [0, 0]
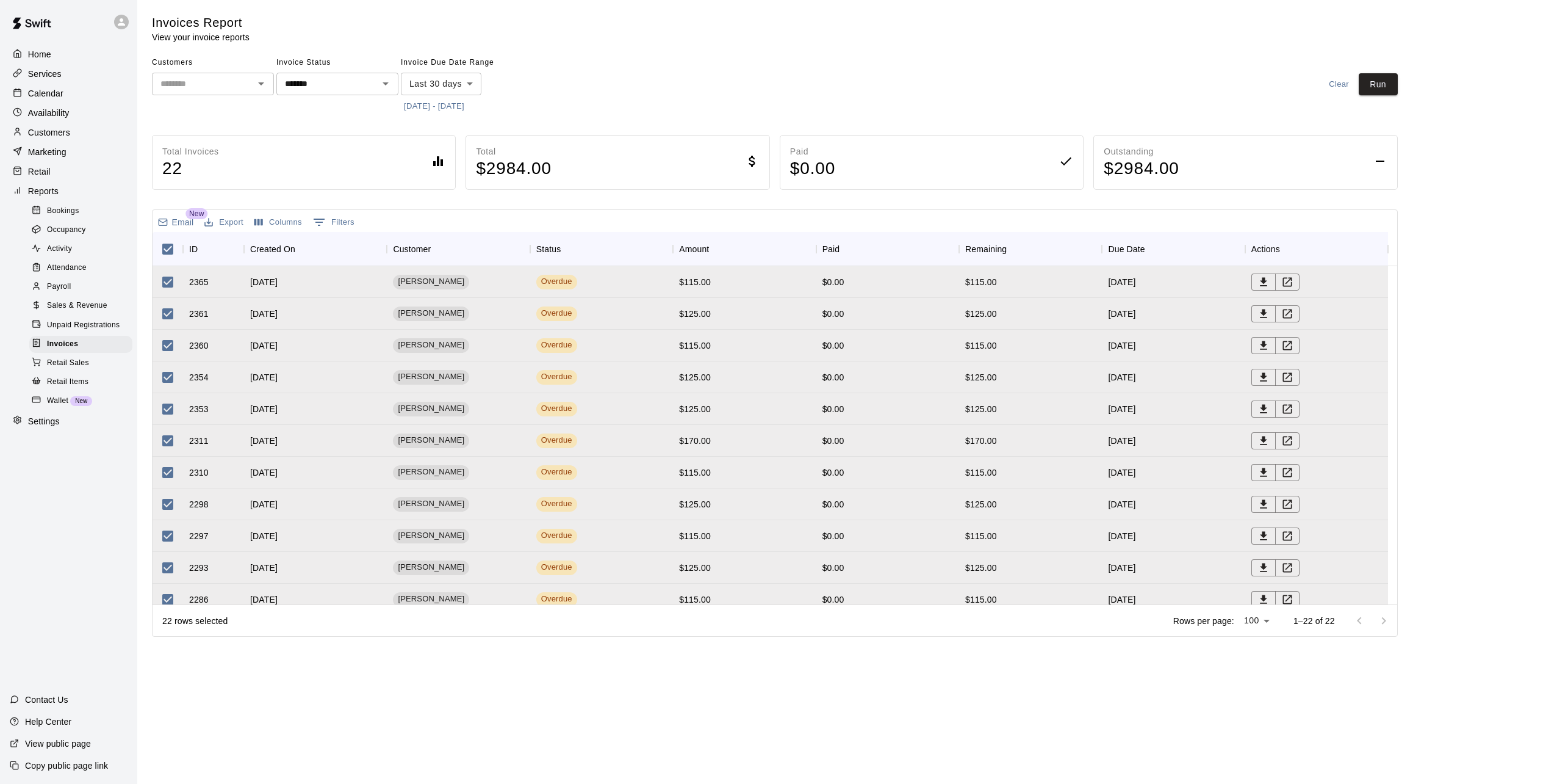
click at [1042, 60] on div "Customers ​ Invoice Status ******* ​ Invoice Due Date Range Last 30 days ***** …" at bounding box center [775, 85] width 1246 height 62
click at [46, 134] on p "Customers" at bounding box center [50, 131] width 42 height 12
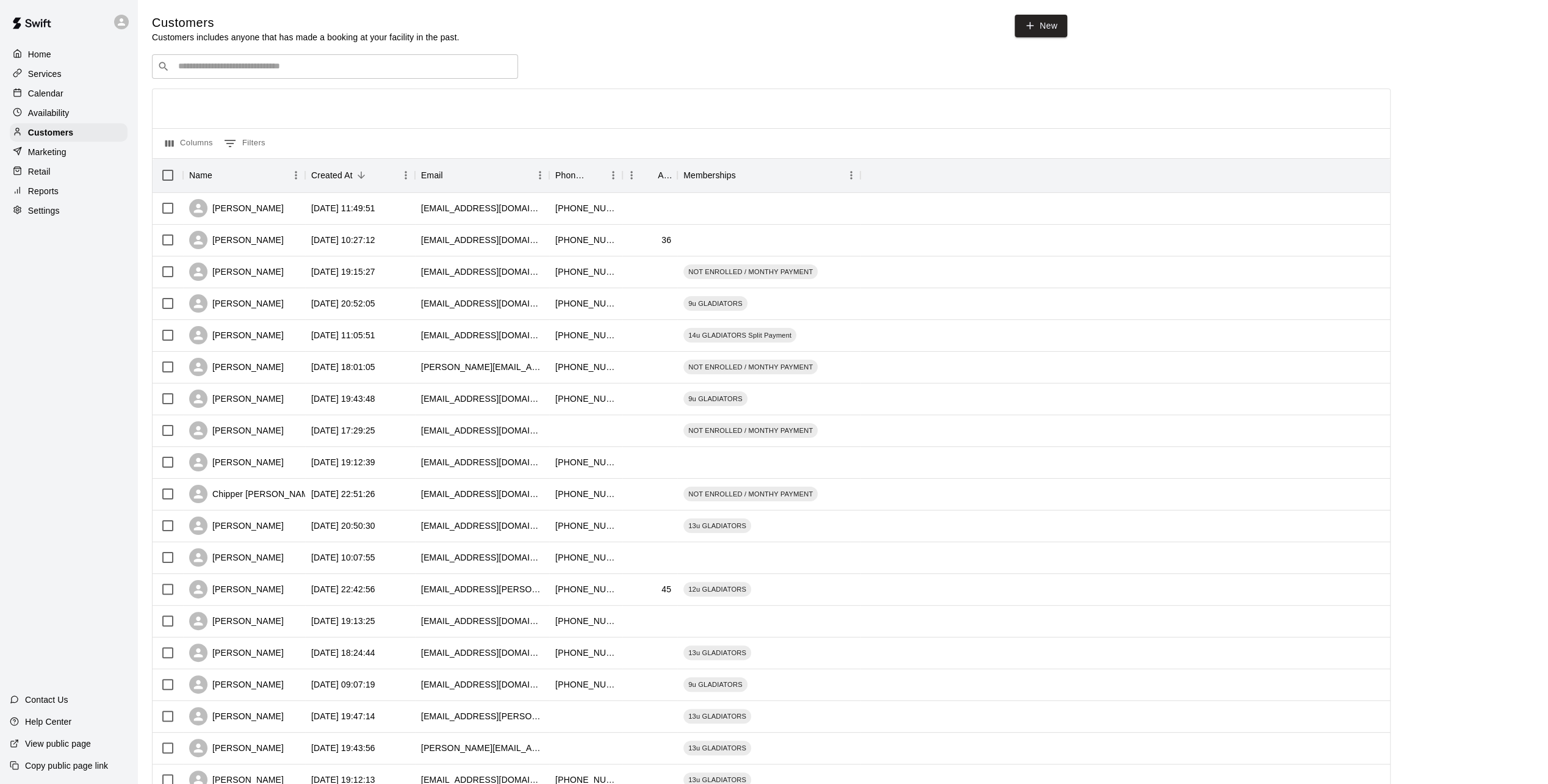
click at [306, 72] on input "Search customers by name or email" at bounding box center [344, 66] width 338 height 12
type input "***"
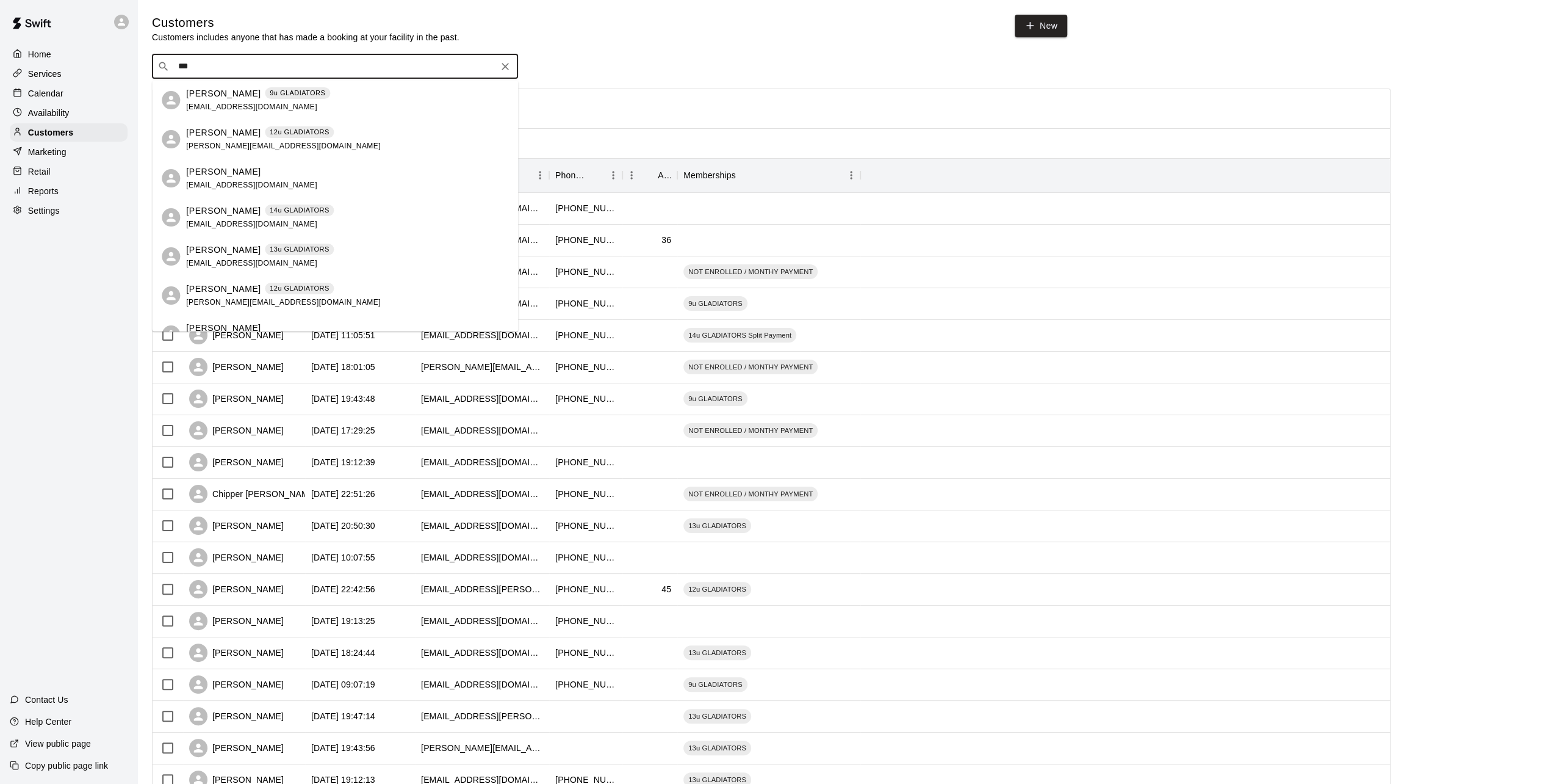
click at [232, 177] on p "Miguel Martinez" at bounding box center [223, 172] width 74 height 13
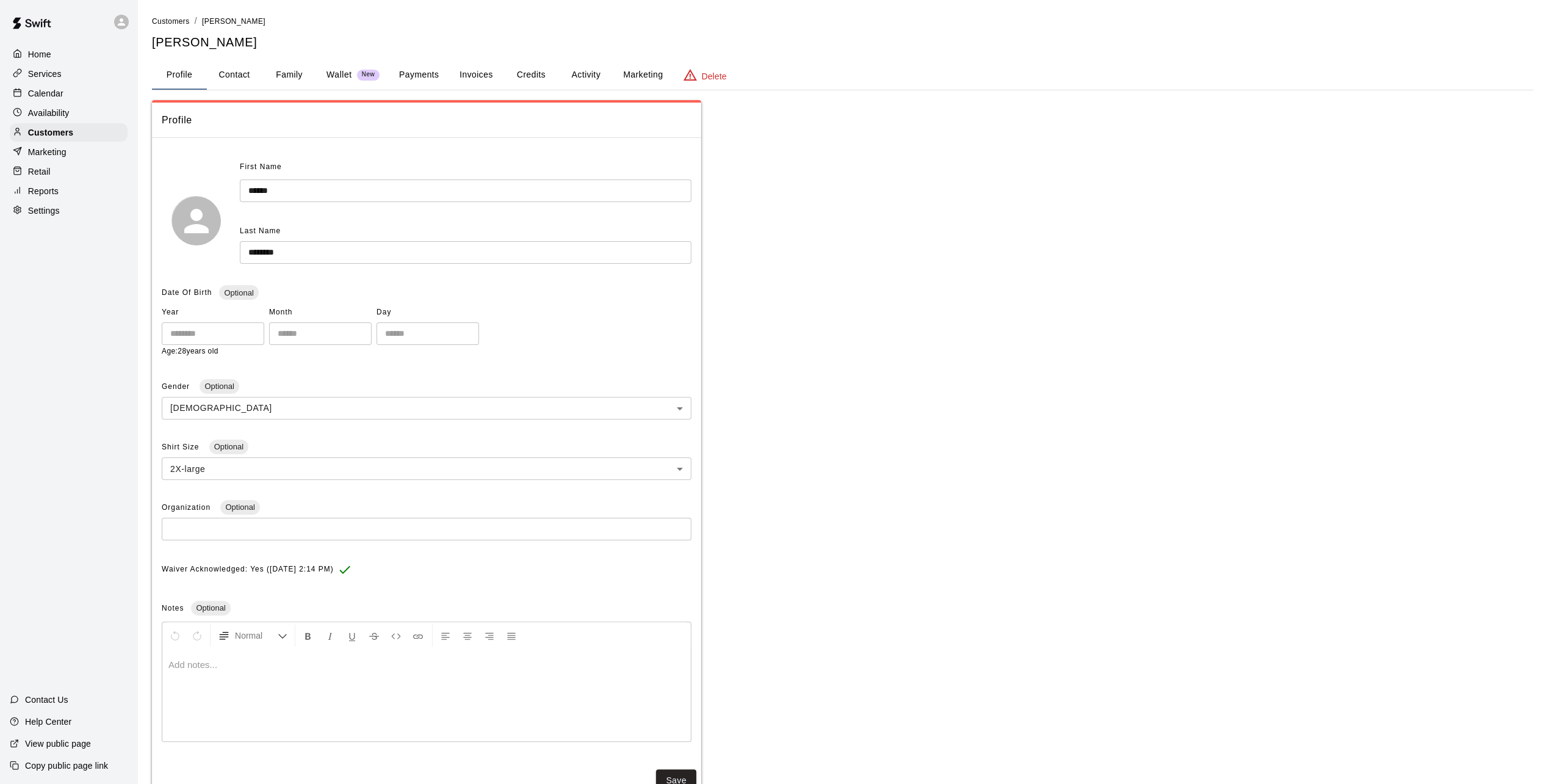
click at [466, 74] on button "Invoices" at bounding box center [476, 75] width 55 height 29
click at [476, 74] on button "Invoices" at bounding box center [476, 75] width 55 height 29
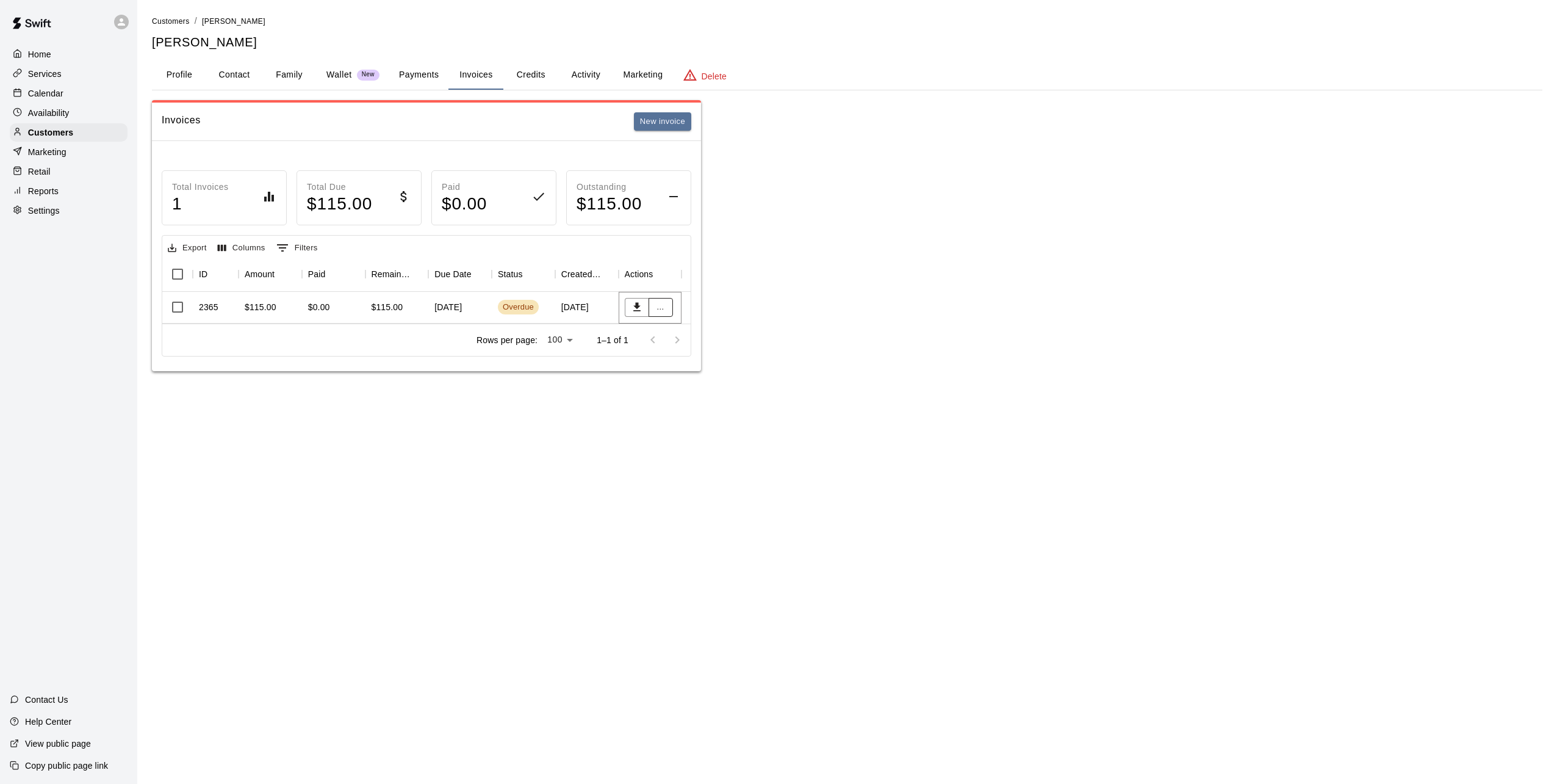
click at [664, 310] on button "..." at bounding box center [661, 307] width 25 height 19
click at [722, 415] on li "Send reminder email" at bounding box center [700, 411] width 105 height 20
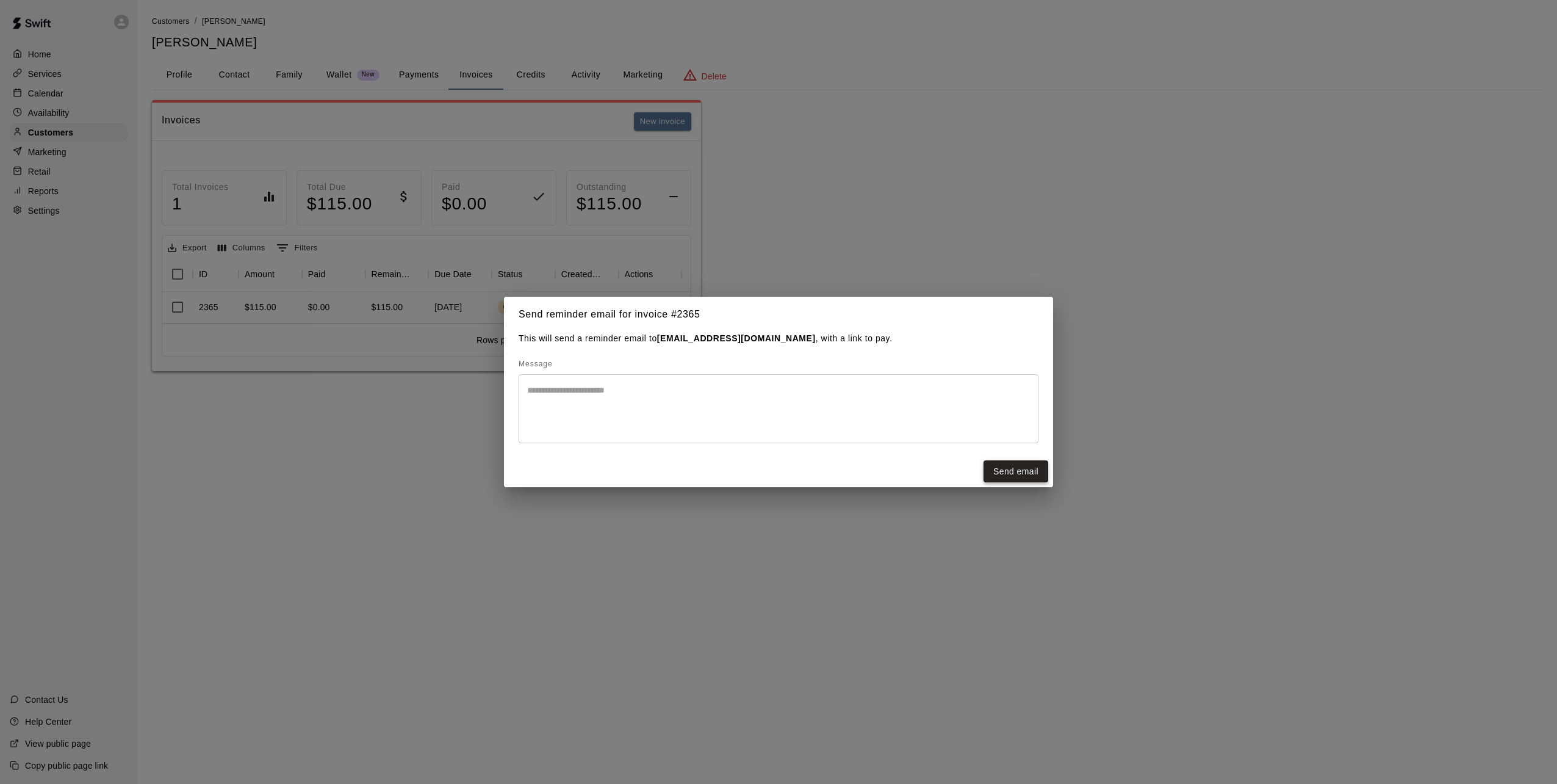
click at [1023, 473] on button "Send email" at bounding box center [1016, 472] width 64 height 23
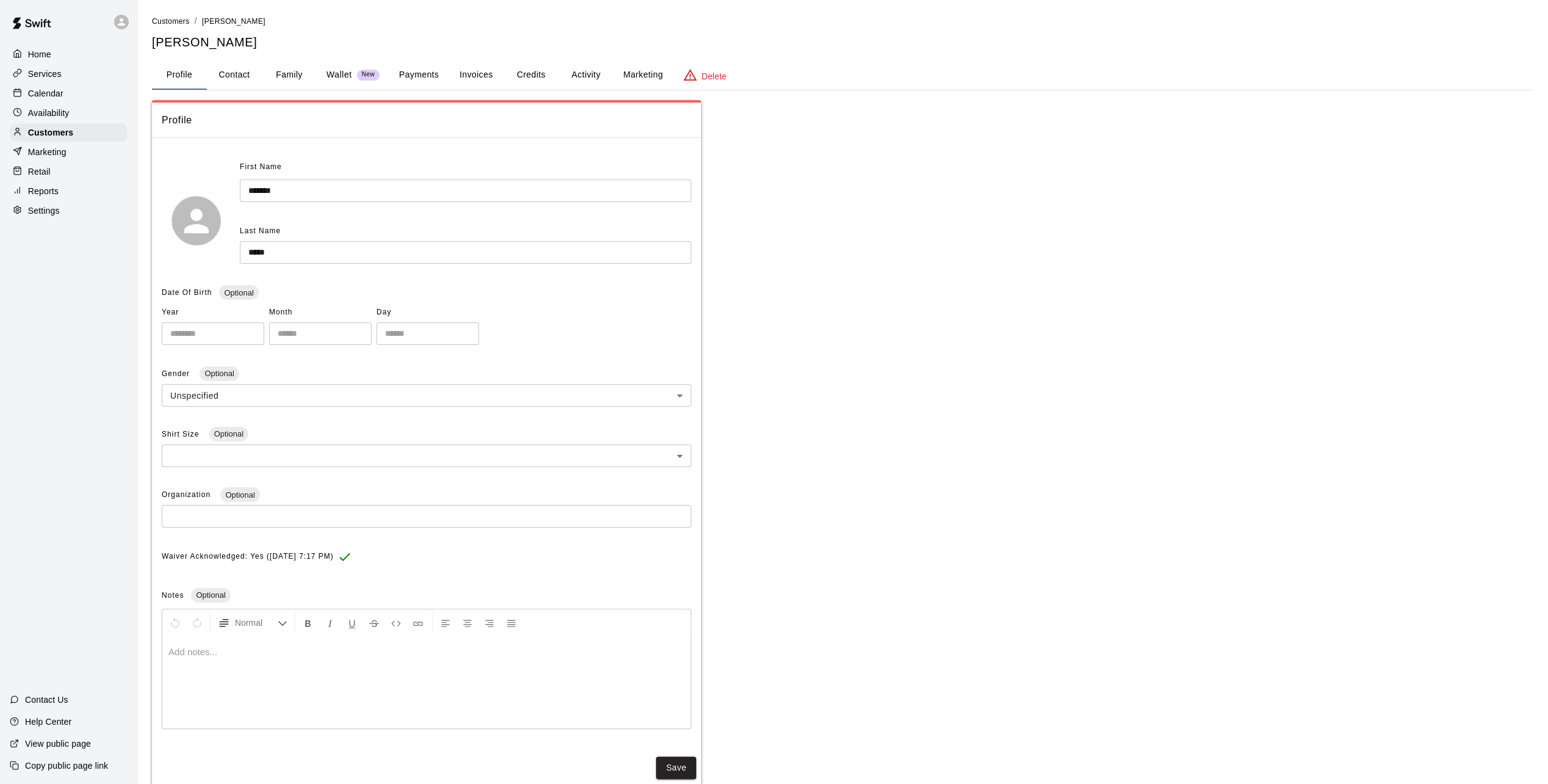
click at [636, 74] on button "Marketing" at bounding box center [643, 75] width 59 height 29
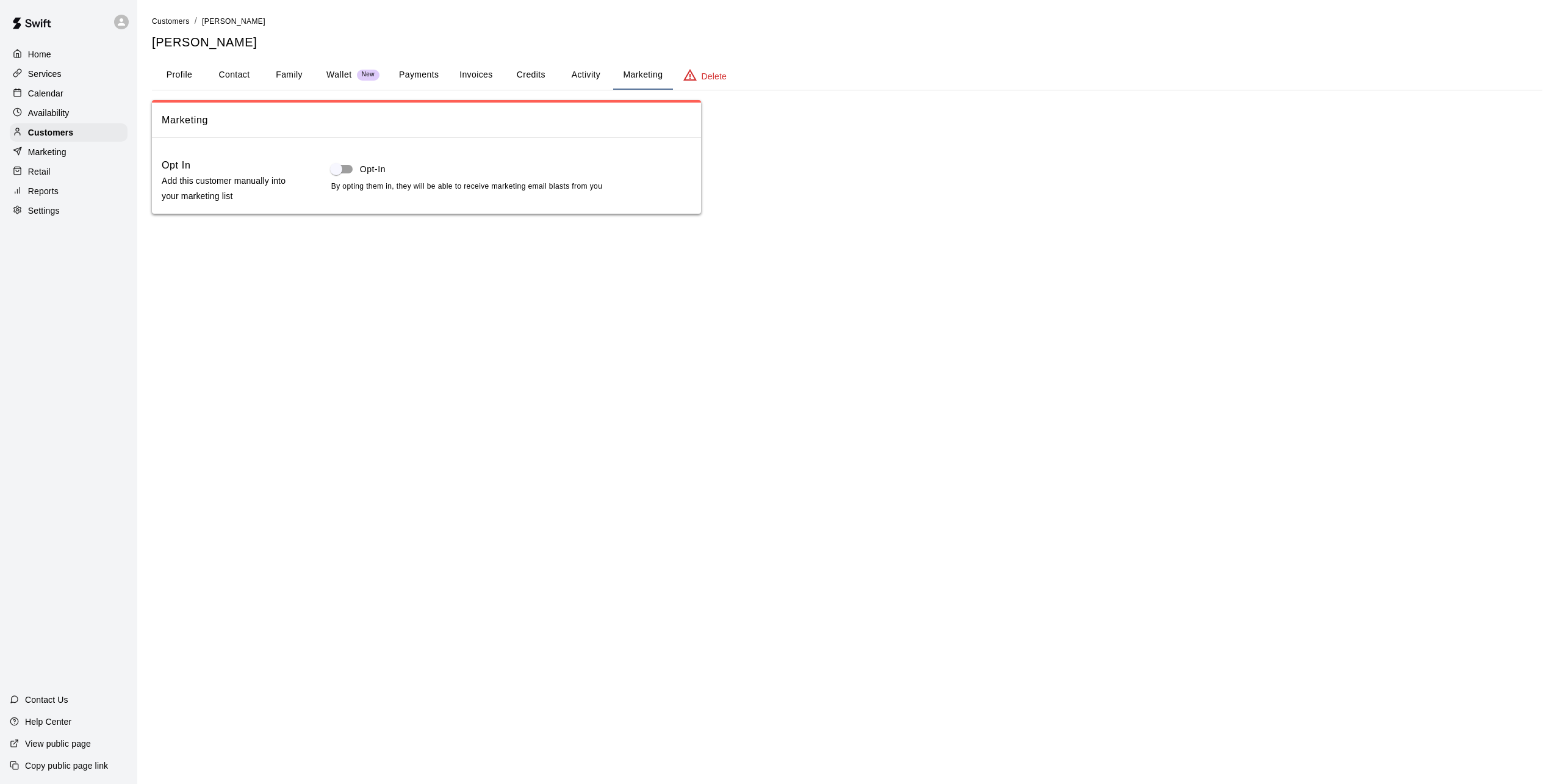
click at [595, 78] on button "Activity" at bounding box center [586, 75] width 55 height 29
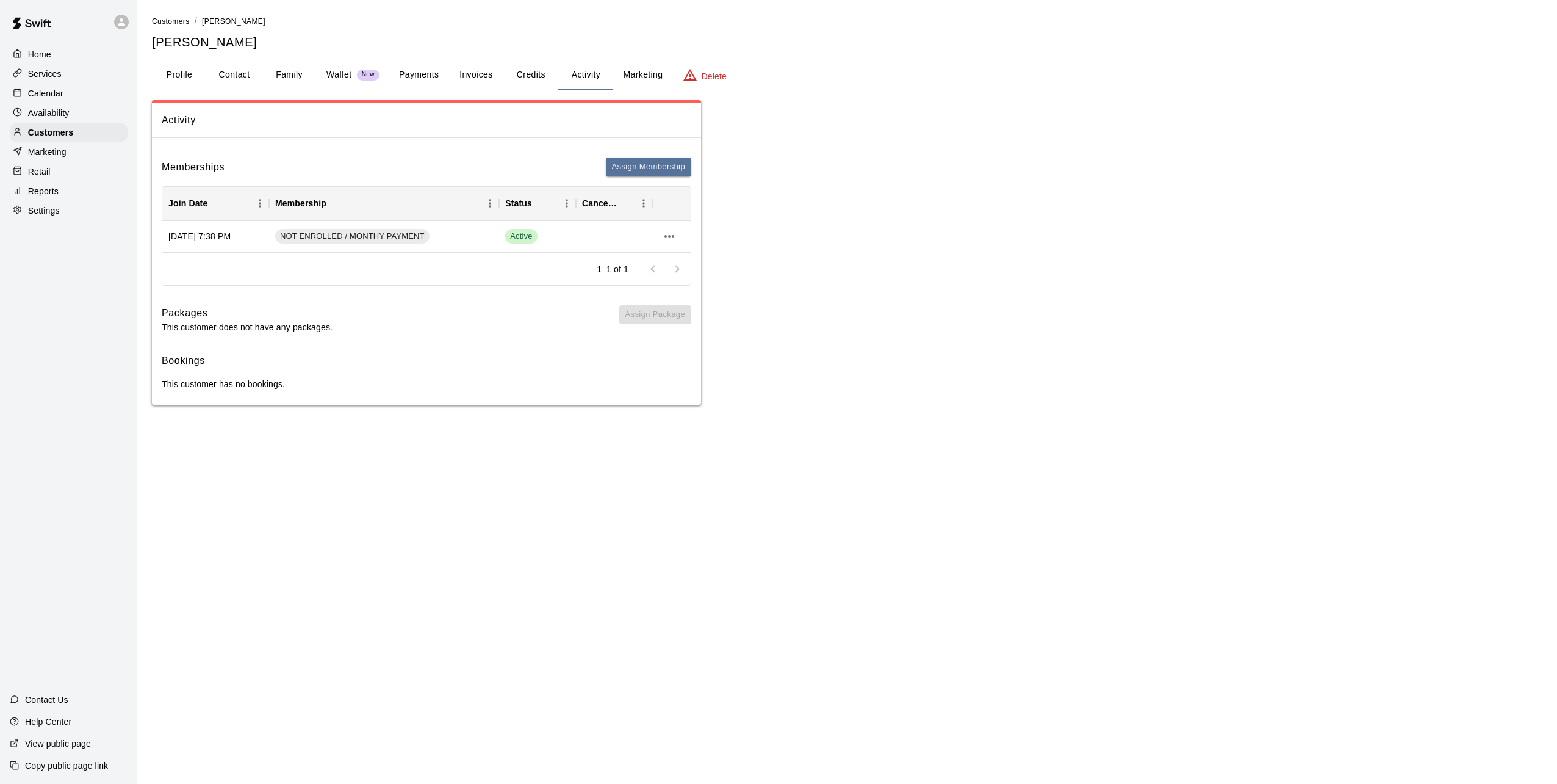
click at [482, 77] on button "Invoices" at bounding box center [476, 75] width 55 height 29
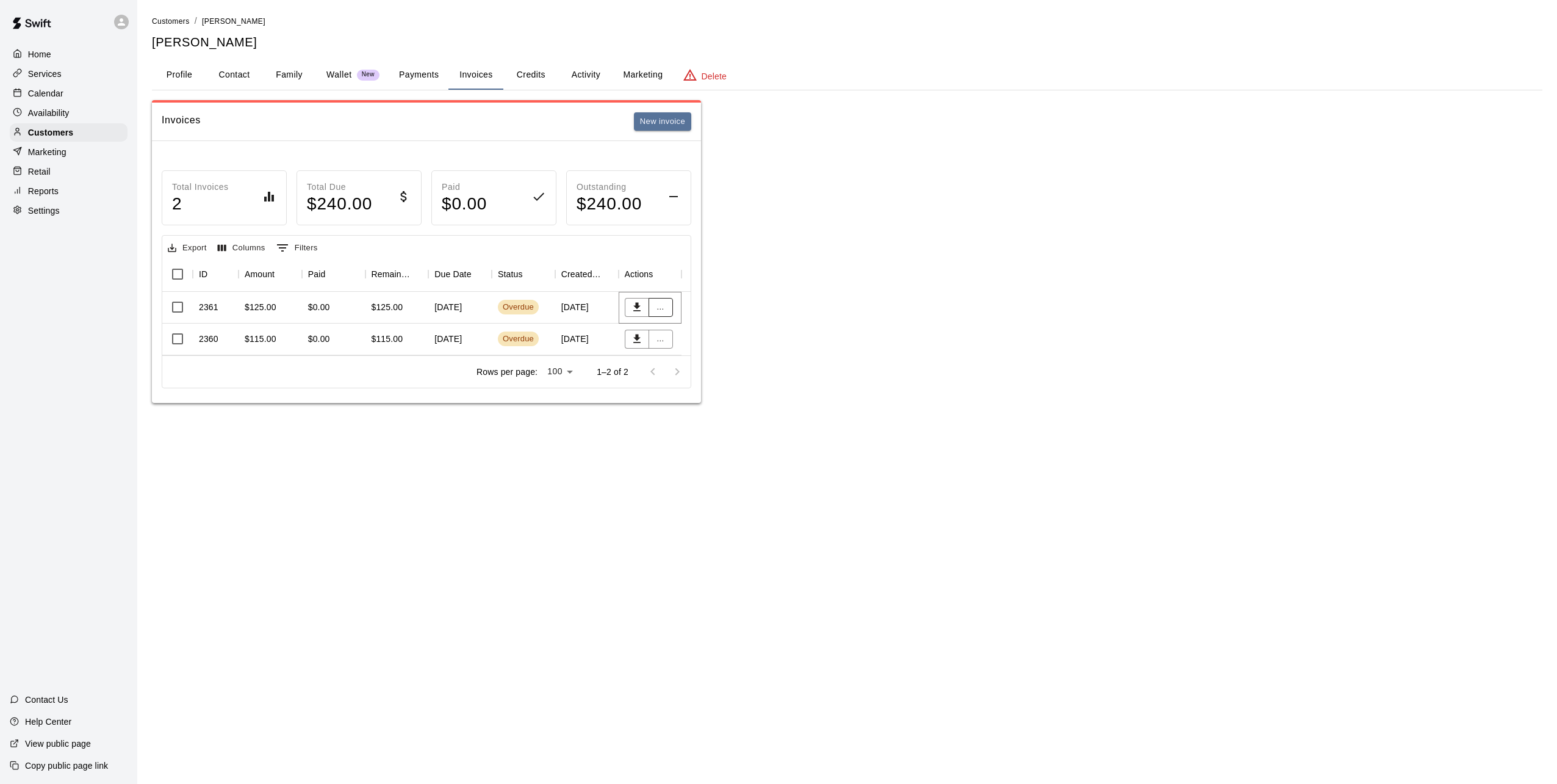
click at [666, 305] on button "..." at bounding box center [661, 307] width 25 height 19
click at [693, 415] on li "Send reminder email" at bounding box center [700, 411] width 105 height 20
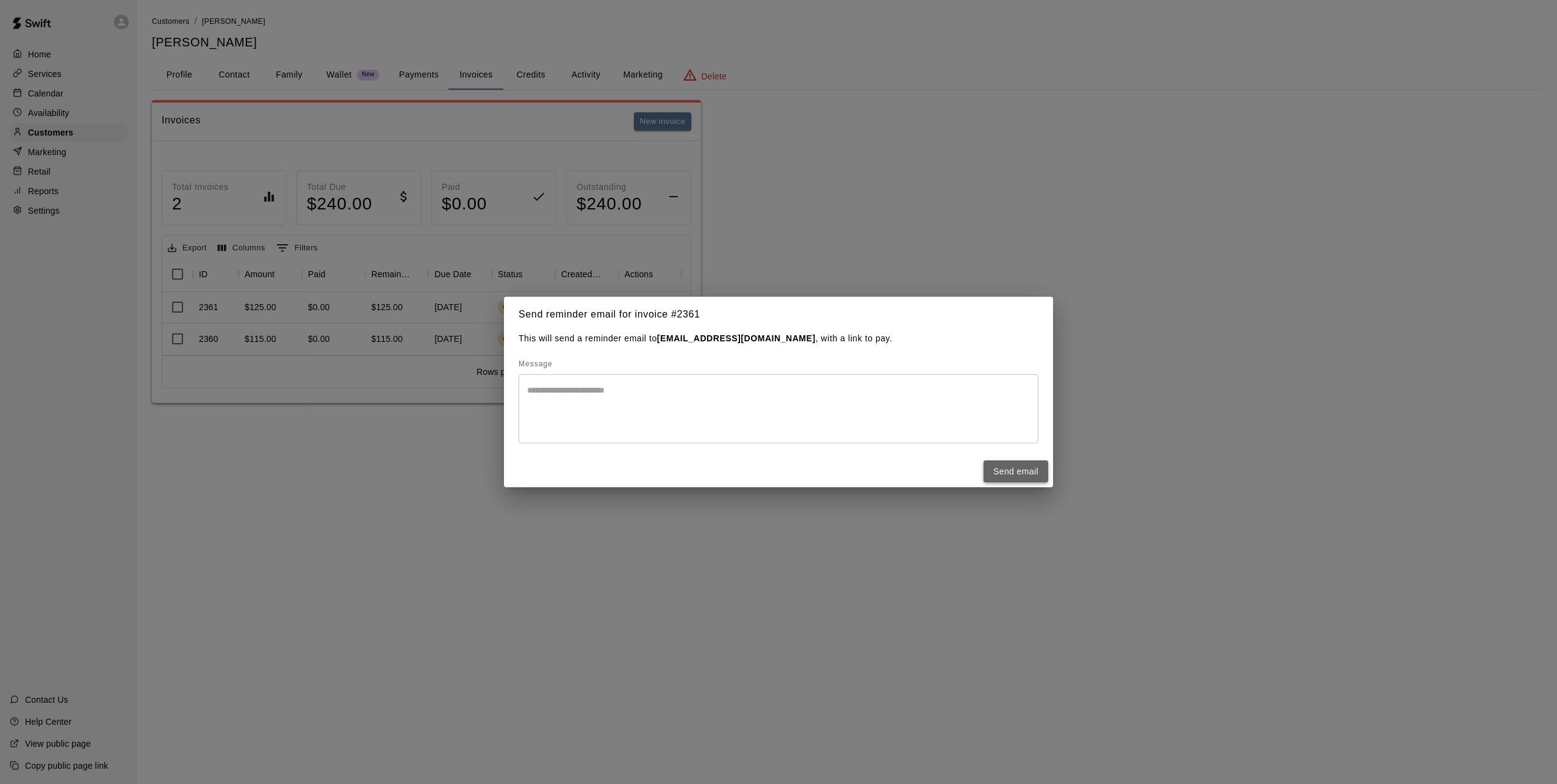
click at [994, 464] on button "Send email" at bounding box center [1016, 472] width 64 height 23
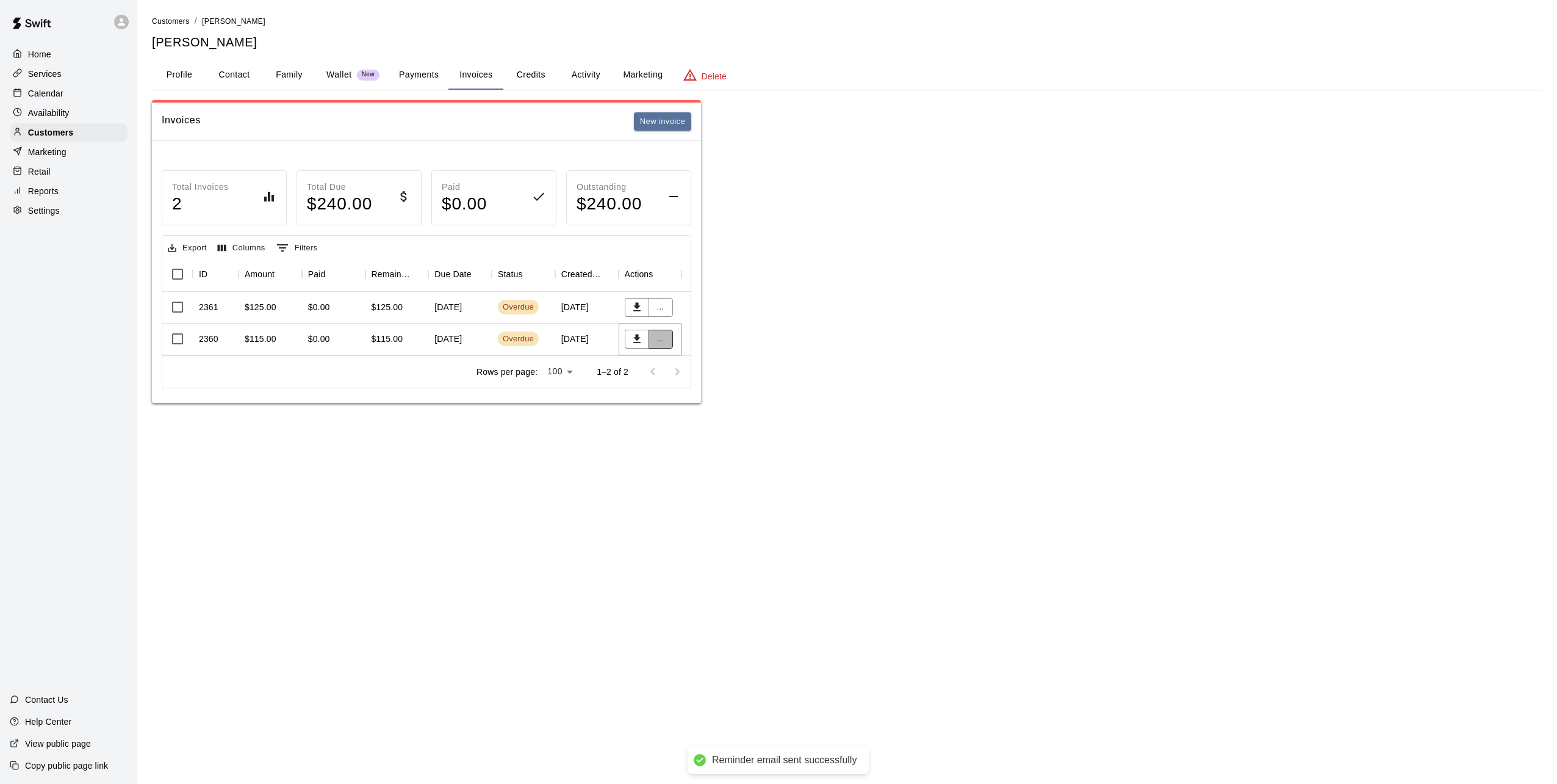
click at [665, 339] on button "..." at bounding box center [661, 339] width 25 height 19
click at [731, 442] on li "Send reminder email" at bounding box center [700, 443] width 105 height 20
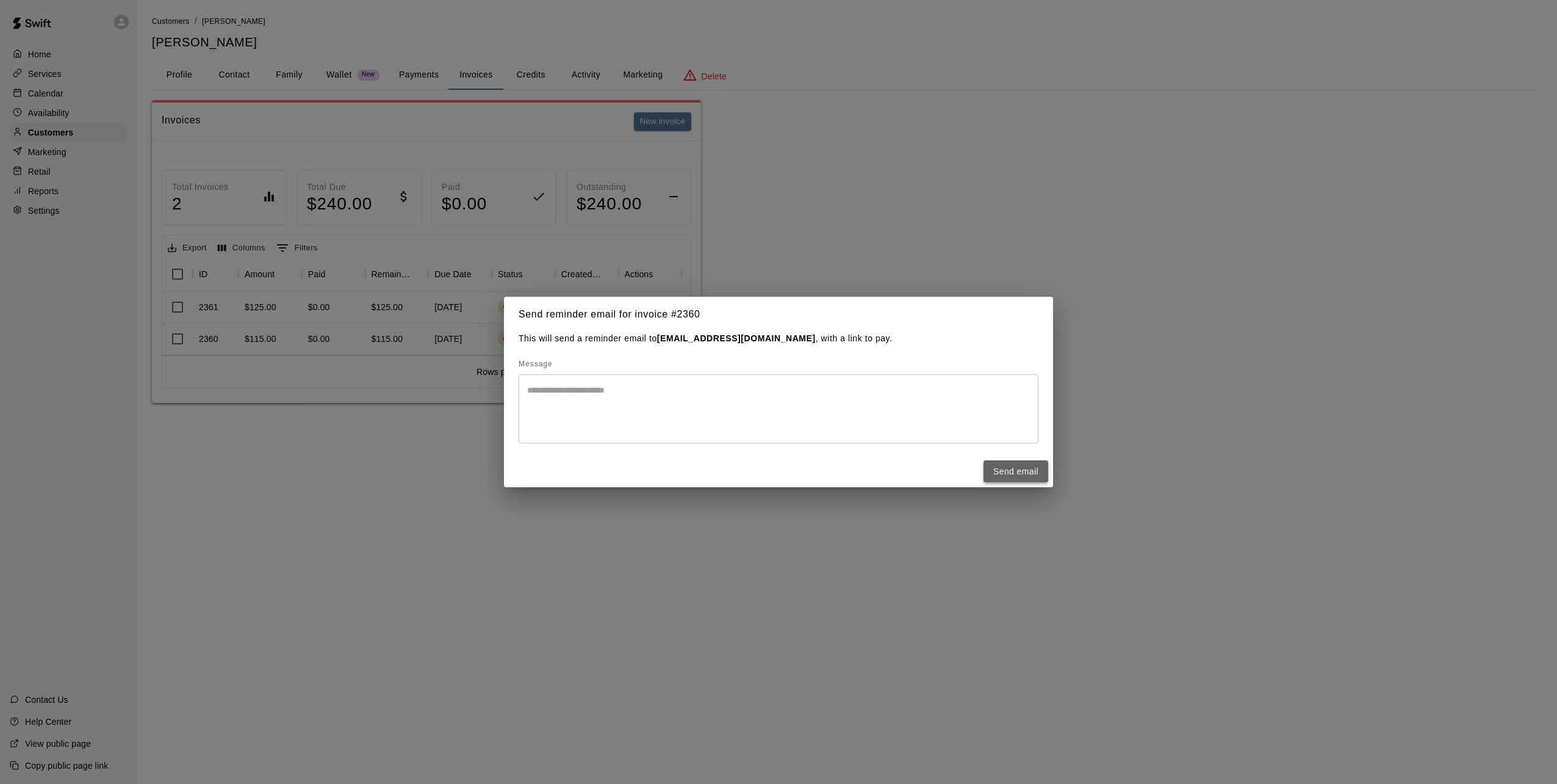
click at [994, 468] on button "Send email" at bounding box center [1016, 472] width 64 height 23
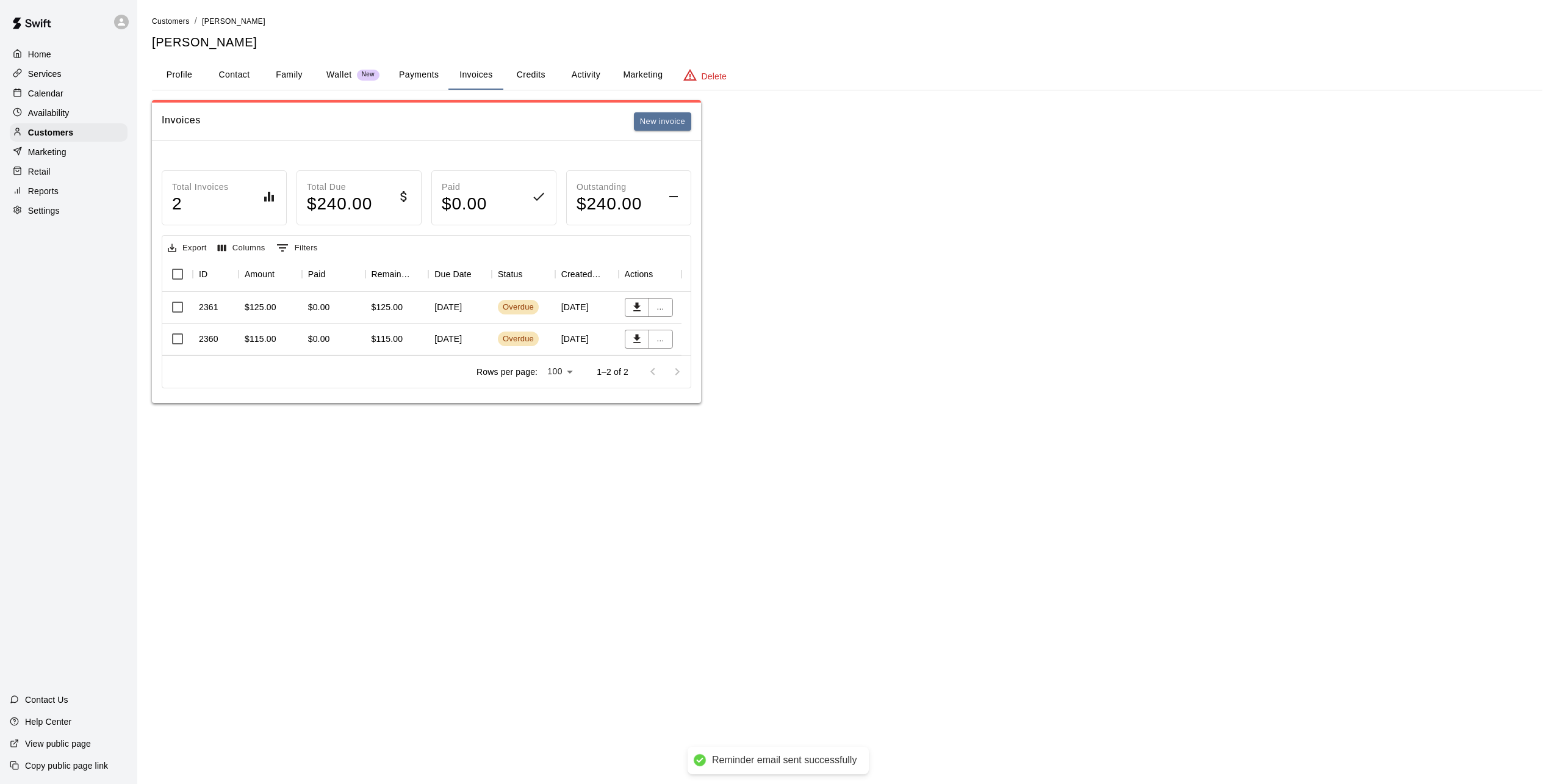
click at [1143, 340] on div "Invoices New invoice Total Invoices 2 Total Due $ 240.00 Paid $ 0.00 Outstandin…" at bounding box center [847, 251] width 1391 height 302
click at [38, 135] on p "Customers" at bounding box center [51, 131] width 45 height 12
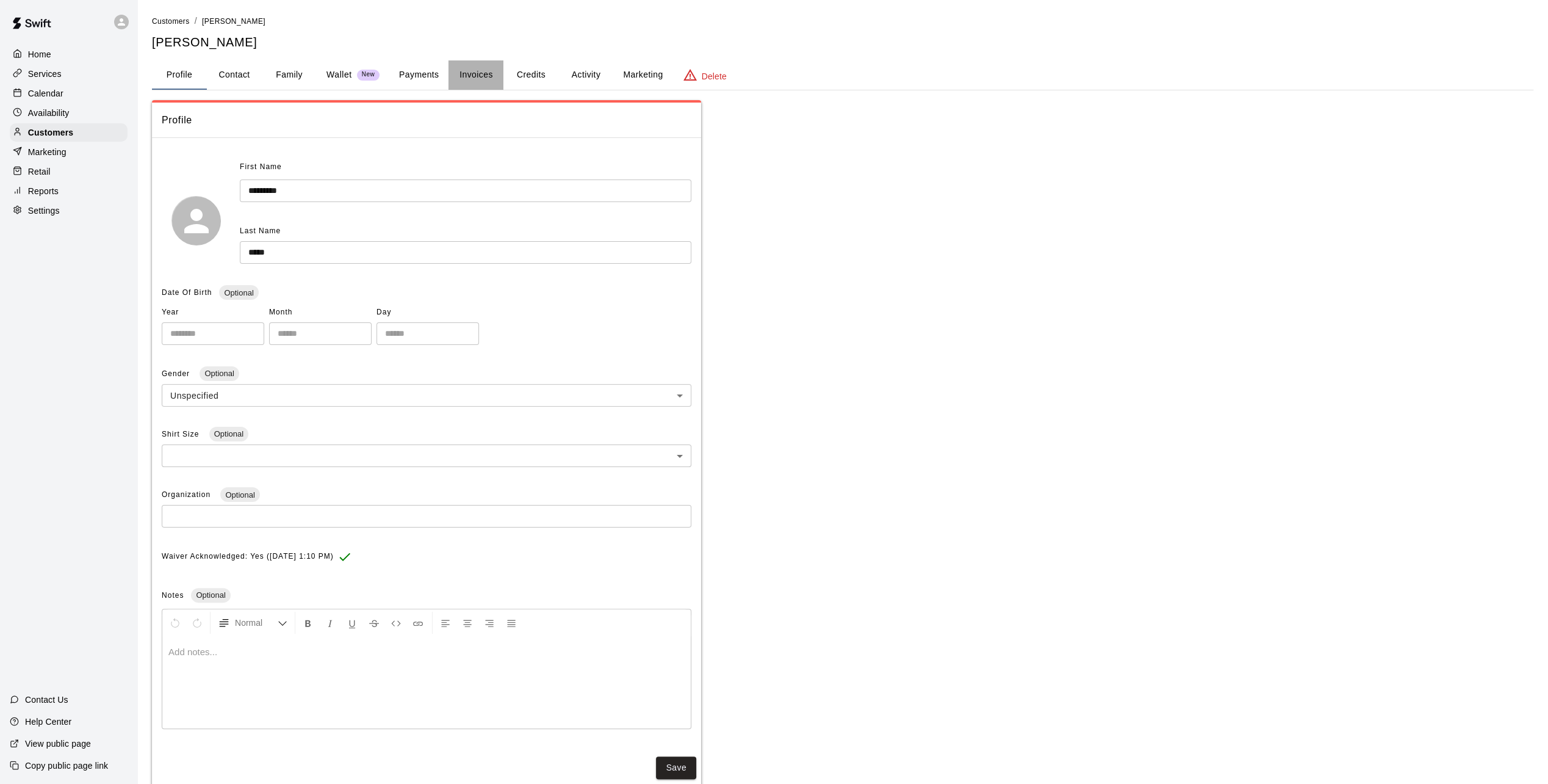
click at [484, 74] on button "Invoices" at bounding box center [476, 75] width 55 height 29
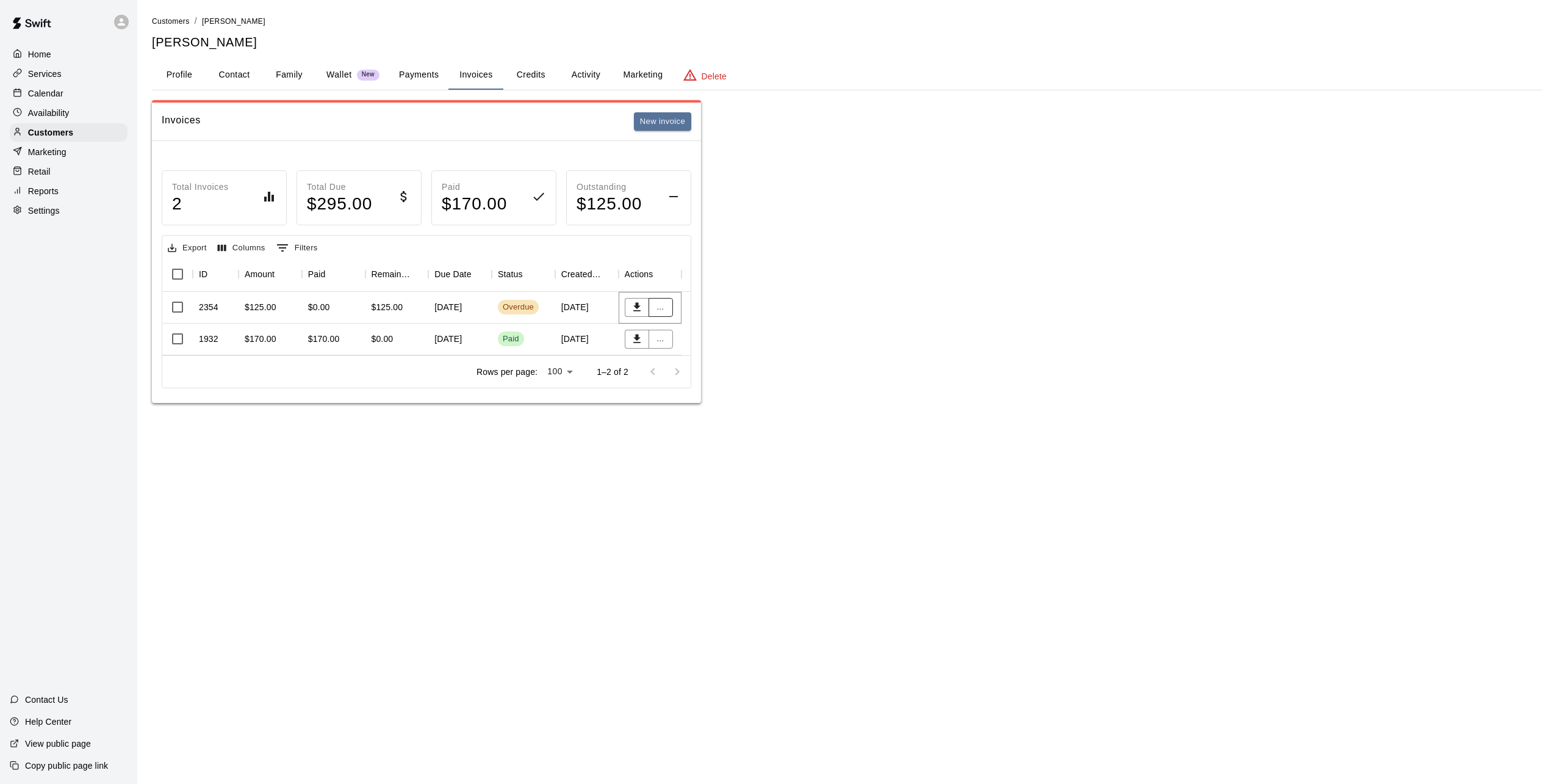
click at [665, 306] on button "..." at bounding box center [661, 307] width 25 height 19
click at [698, 417] on li "Send reminder email" at bounding box center [700, 411] width 105 height 20
click at [51, 544] on button "Send email" at bounding box center [25, 551] width 51 height 13
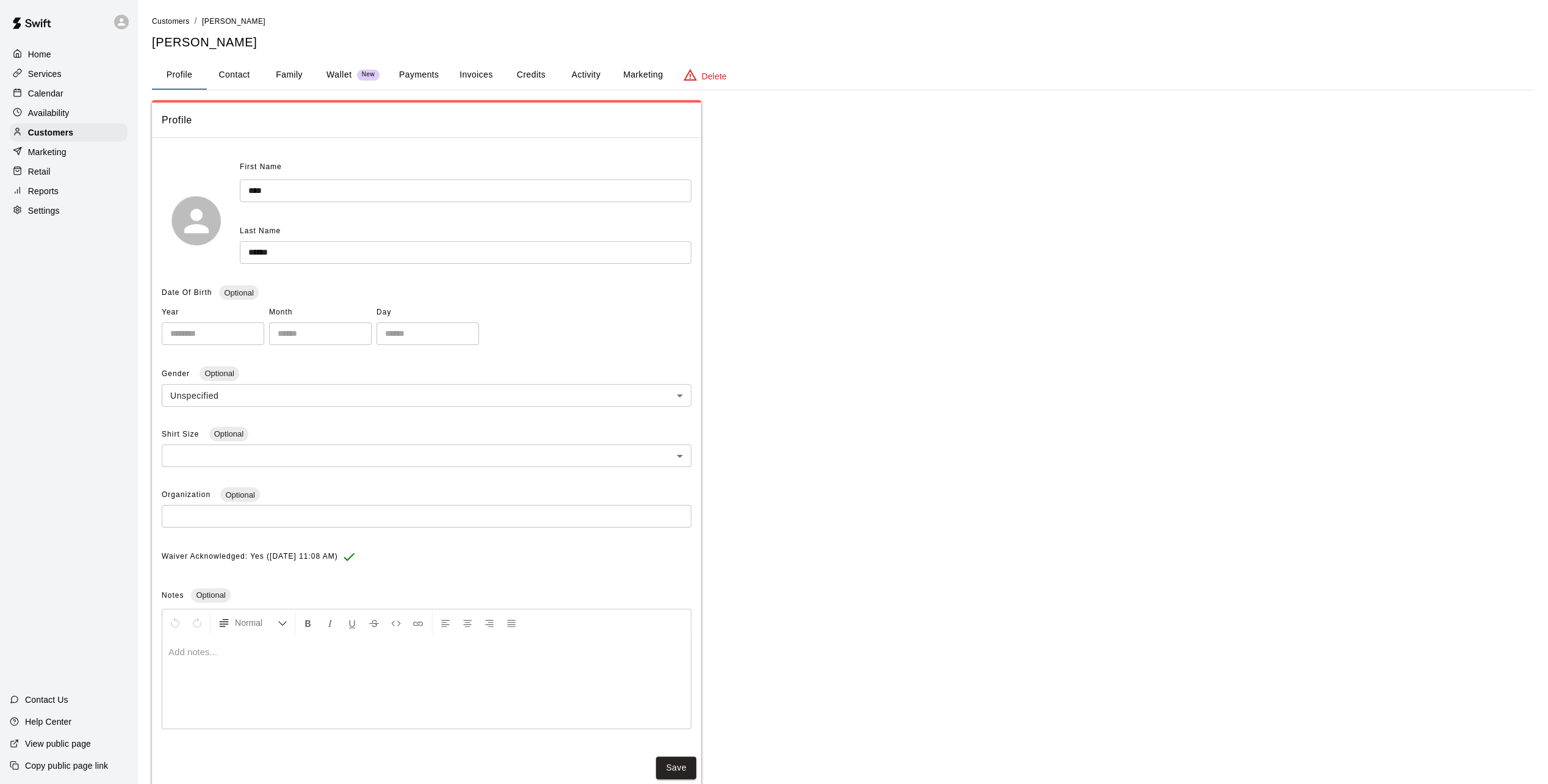
click at [585, 73] on button "Activity" at bounding box center [586, 75] width 55 height 29
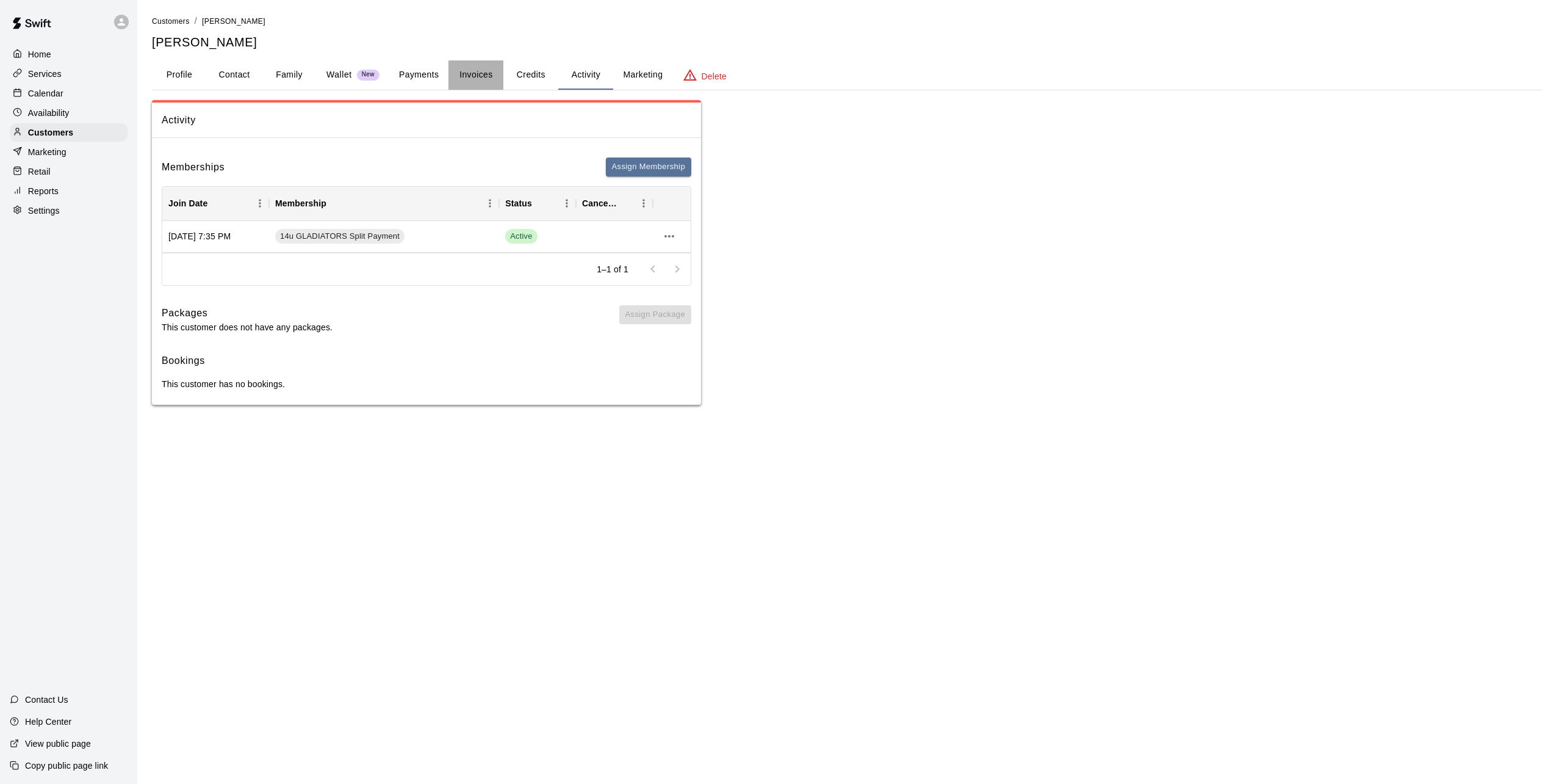
click at [468, 74] on button "Invoices" at bounding box center [476, 75] width 55 height 29
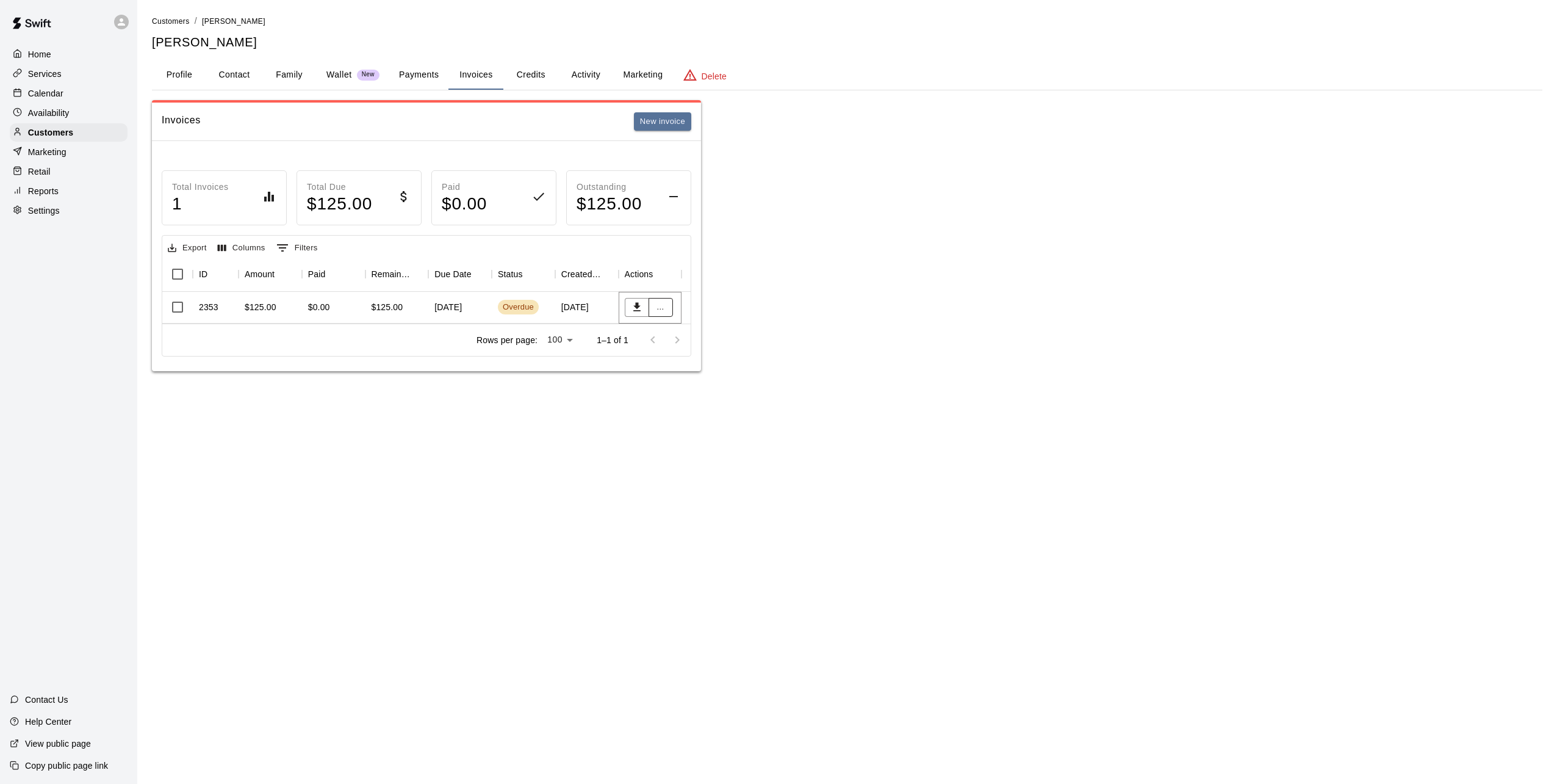
click at [660, 310] on button "..." at bounding box center [661, 307] width 25 height 19
click at [688, 415] on li "Send reminder email" at bounding box center [700, 411] width 105 height 20
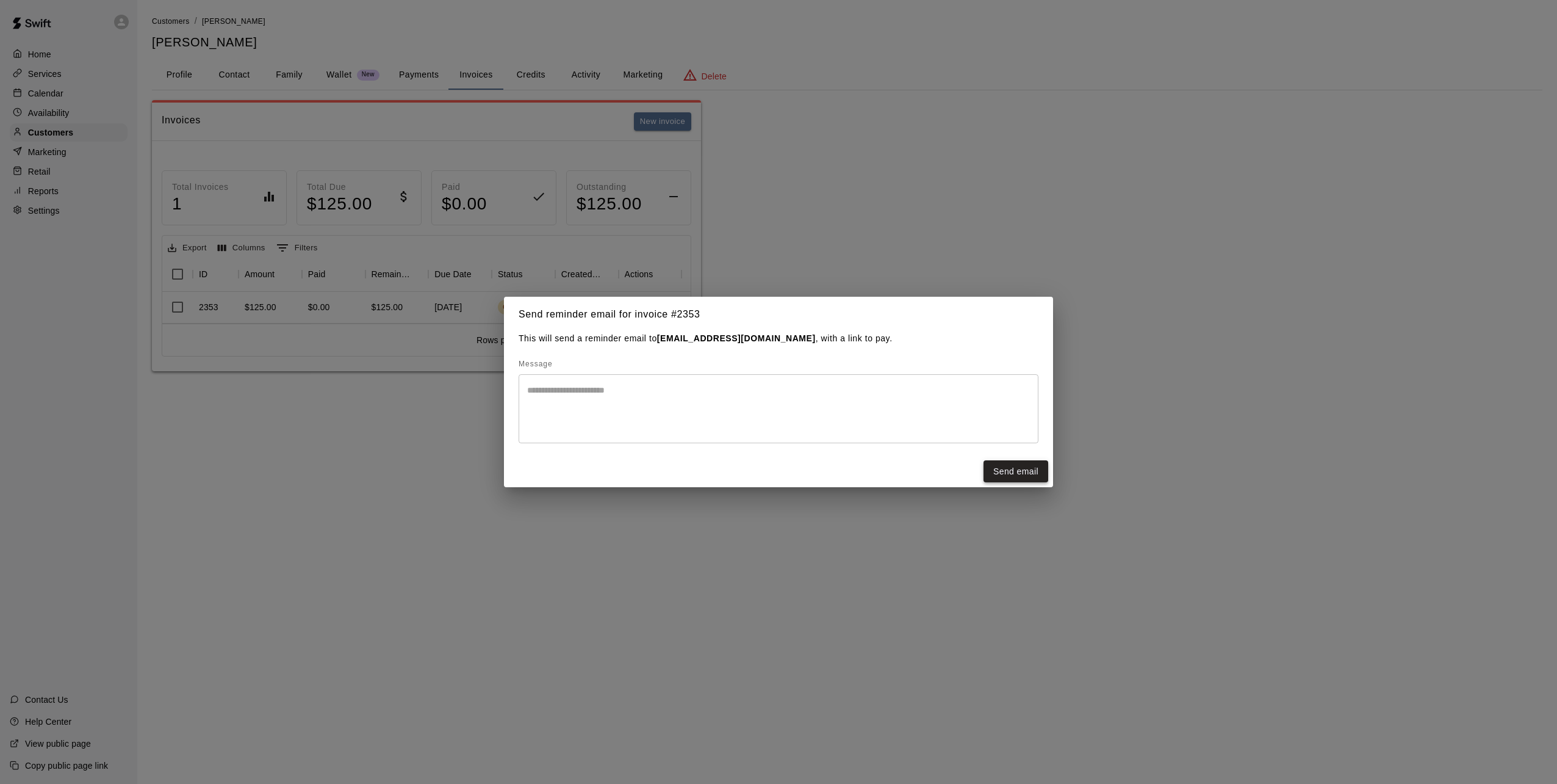
click at [994, 461] on button "Send email" at bounding box center [1016, 472] width 64 height 23
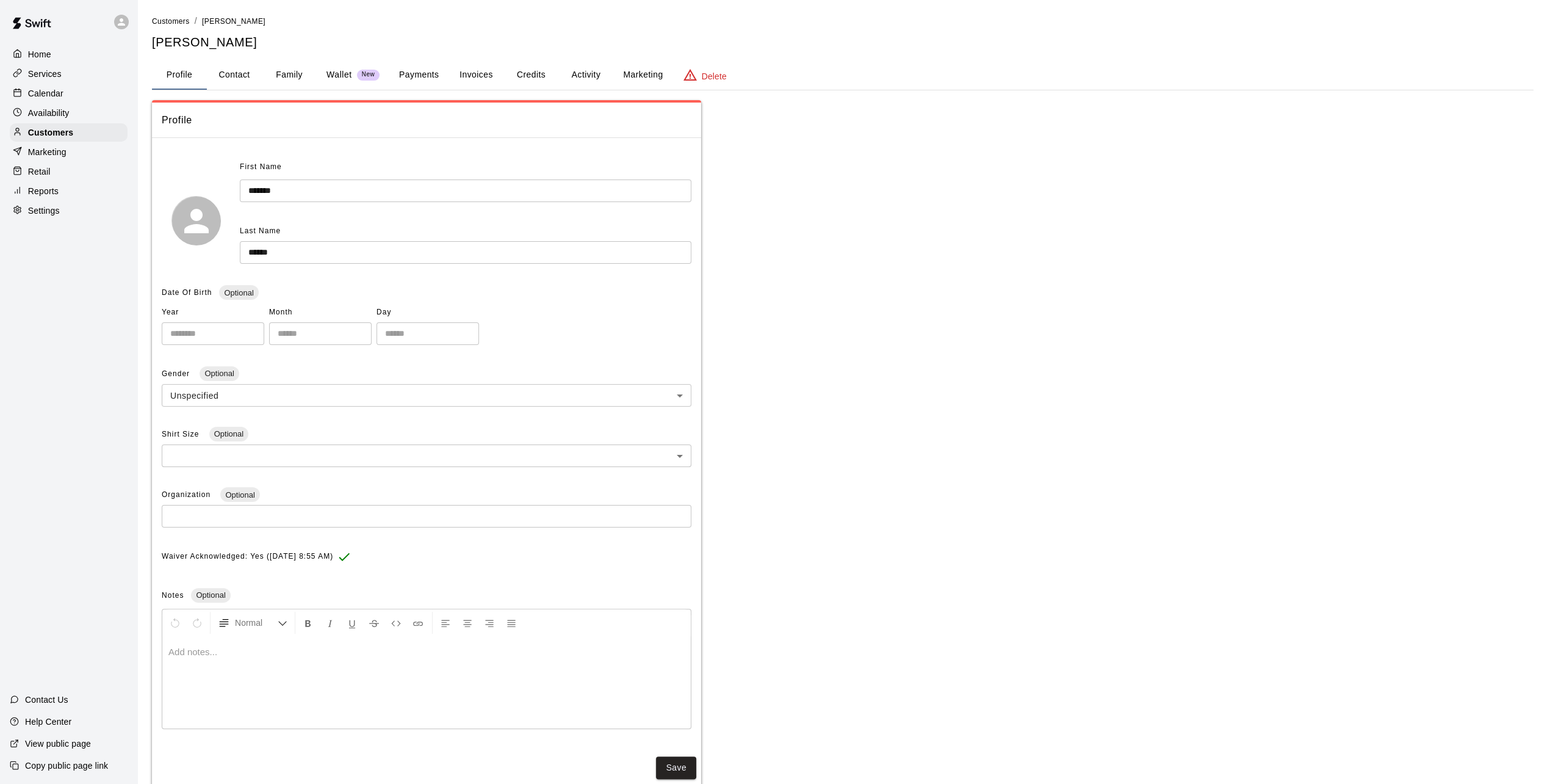
click at [467, 81] on button "Invoices" at bounding box center [476, 75] width 55 height 29
click at [480, 74] on button "Invoices" at bounding box center [476, 75] width 55 height 29
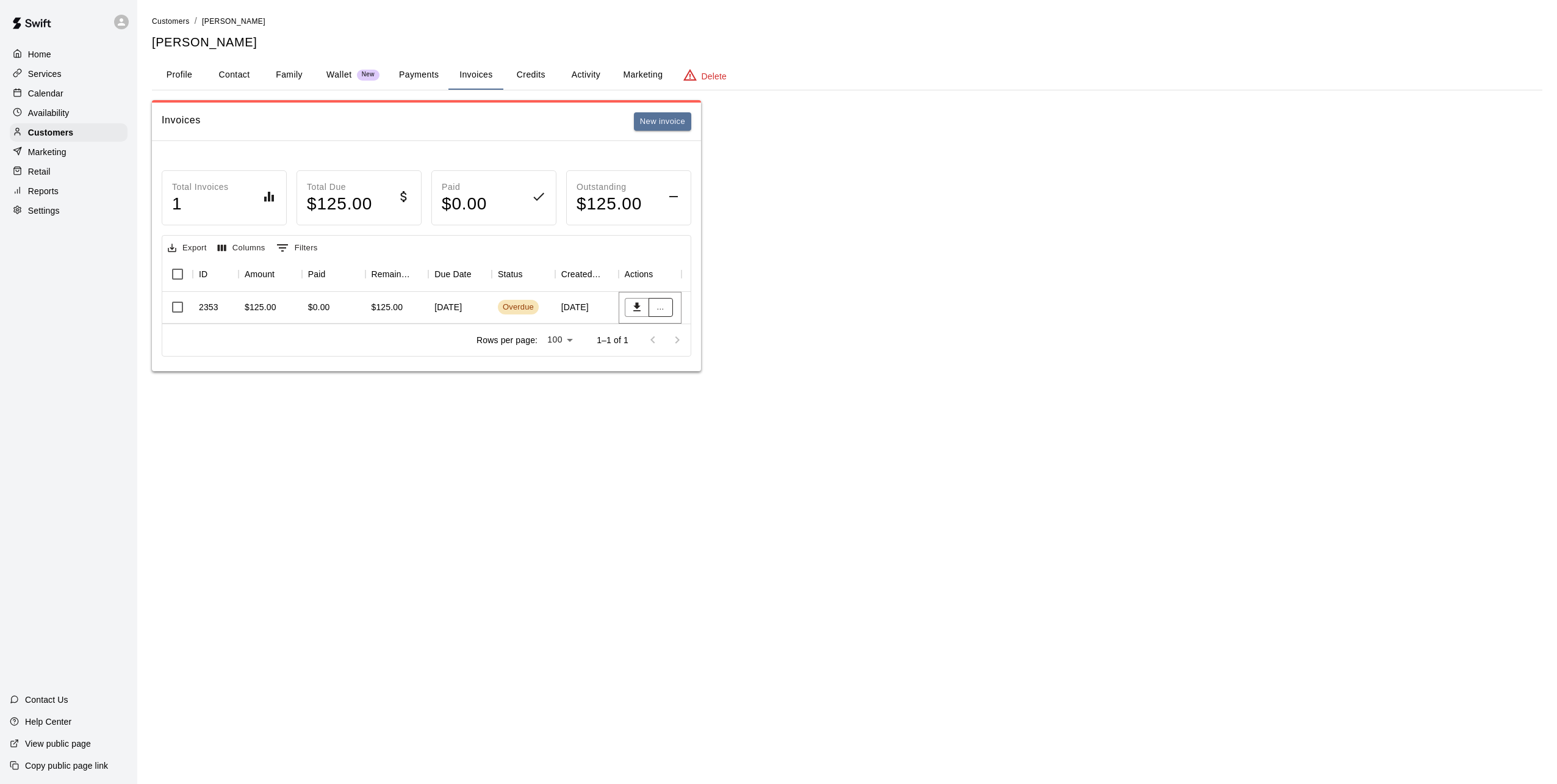
click at [663, 310] on button "..." at bounding box center [661, 307] width 25 height 19
click at [714, 415] on li "Send reminder email" at bounding box center [700, 411] width 105 height 20
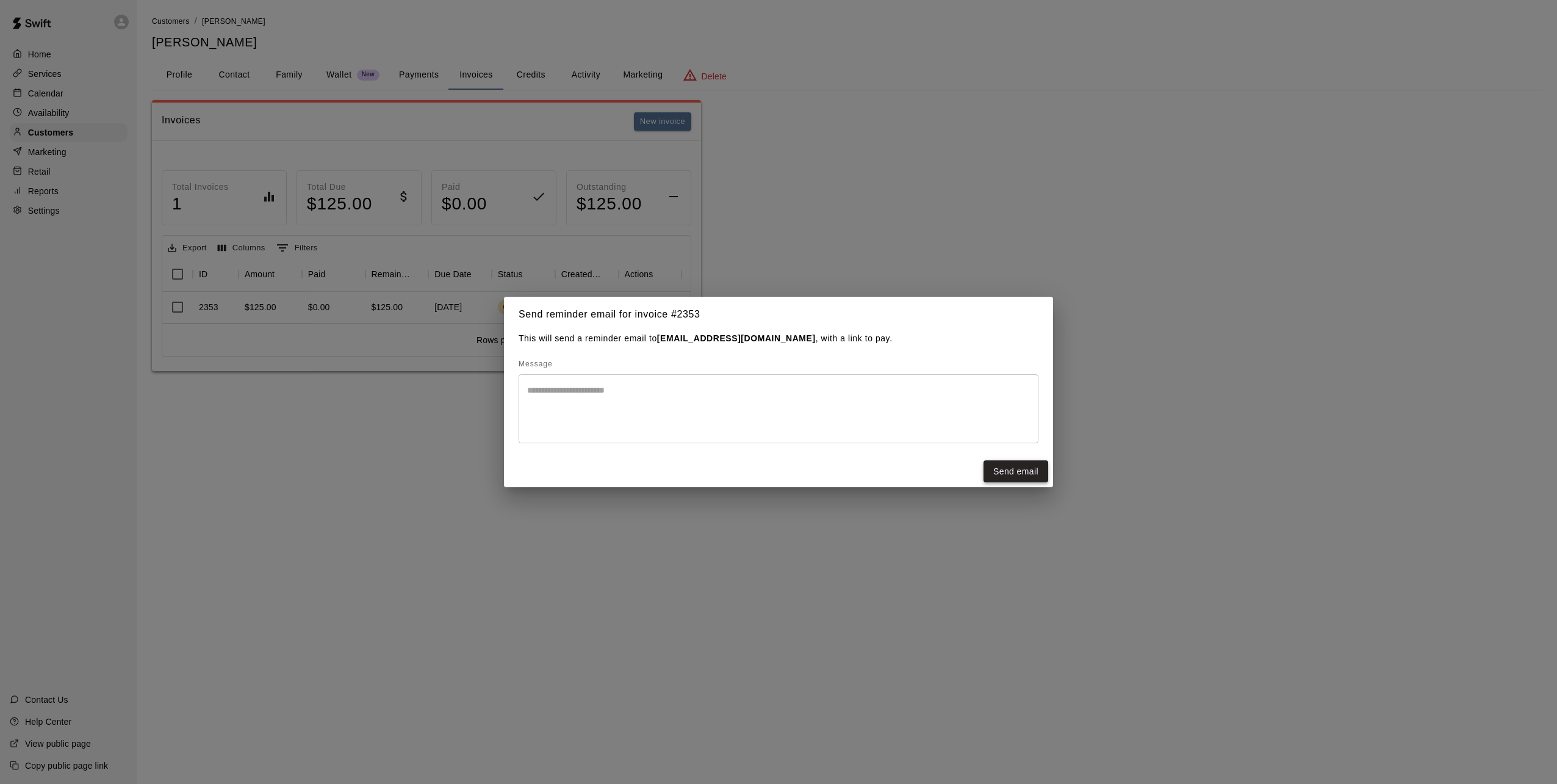
click at [1017, 473] on button "Send email" at bounding box center [1016, 472] width 64 height 23
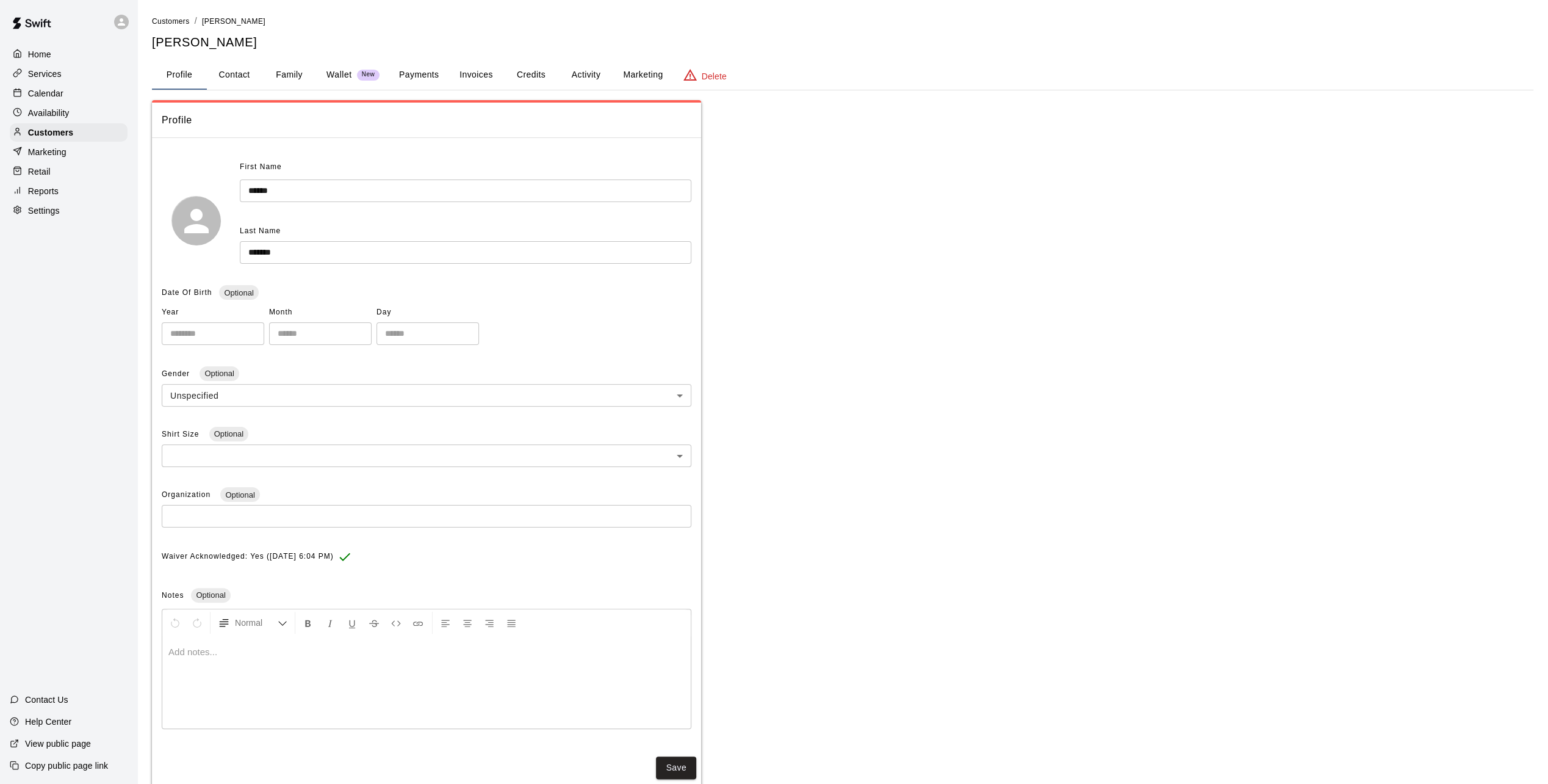
click at [487, 74] on button "Invoices" at bounding box center [476, 75] width 55 height 29
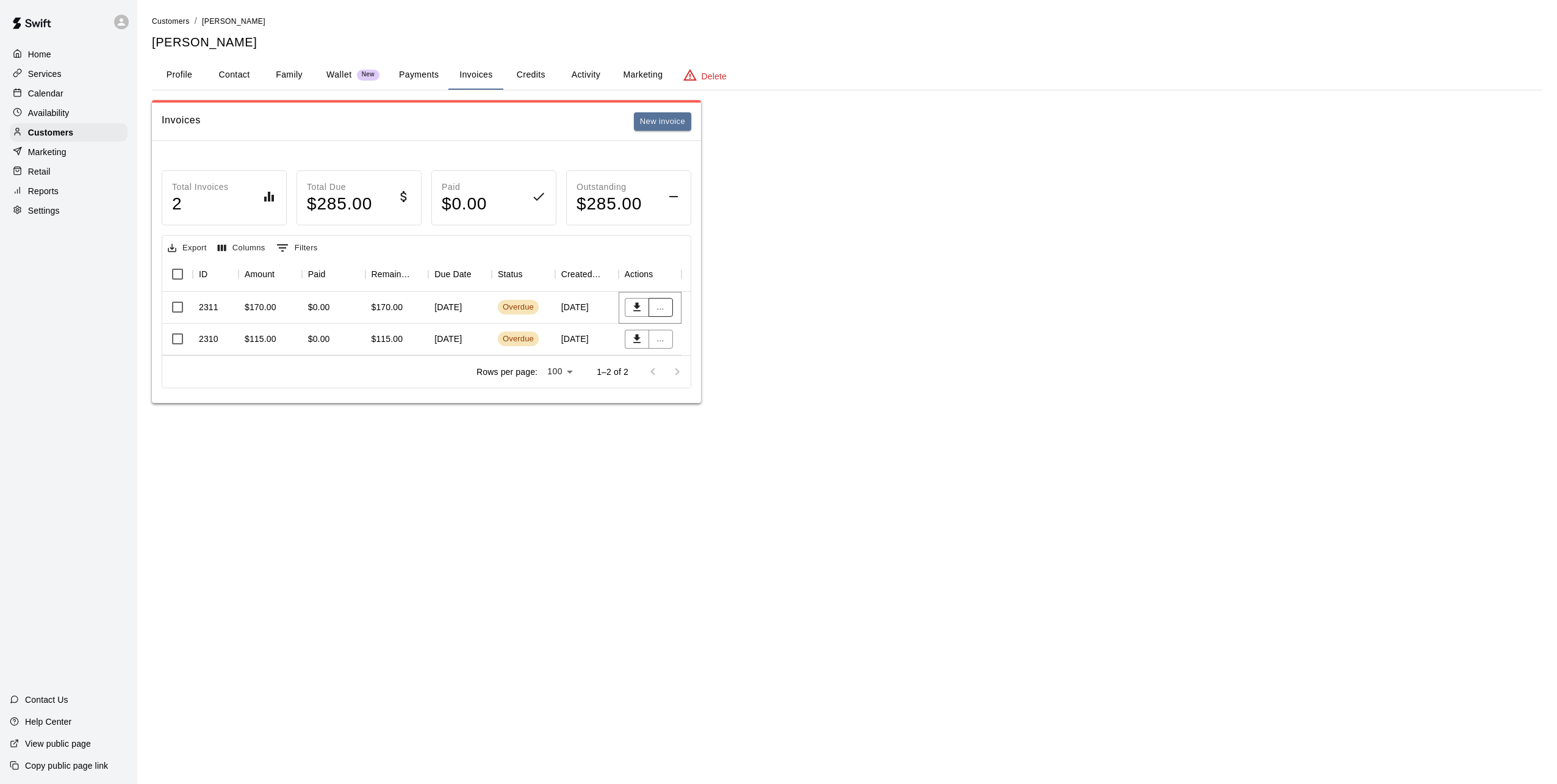
click at [660, 307] on button "..." at bounding box center [661, 307] width 25 height 19
click at [706, 415] on li "Send reminder email" at bounding box center [700, 411] width 105 height 20
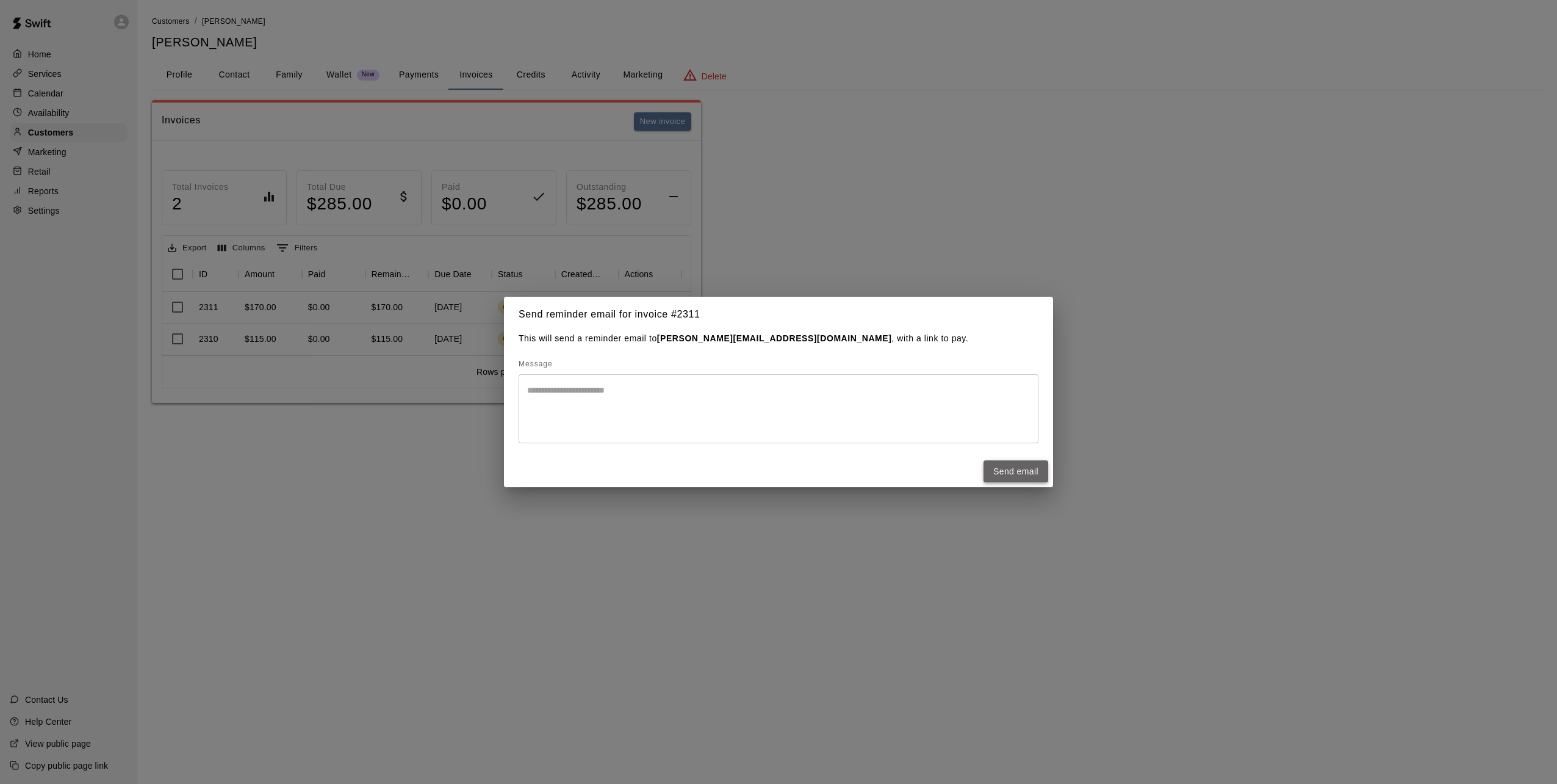
click at [1006, 471] on button "Send email" at bounding box center [1016, 472] width 64 height 23
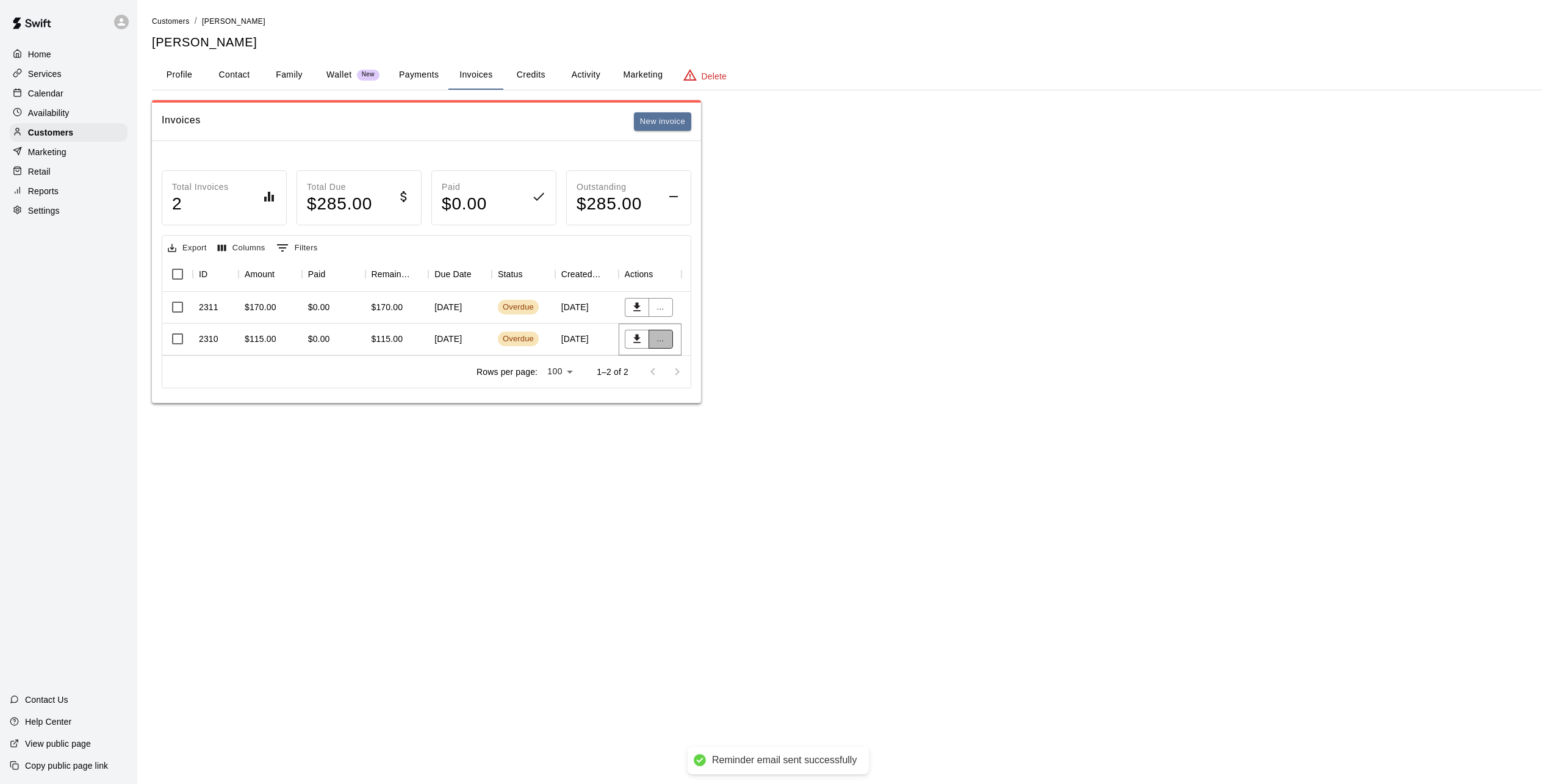
click at [662, 343] on button "..." at bounding box center [661, 339] width 25 height 19
click at [693, 437] on li "Send reminder email" at bounding box center [700, 443] width 105 height 20
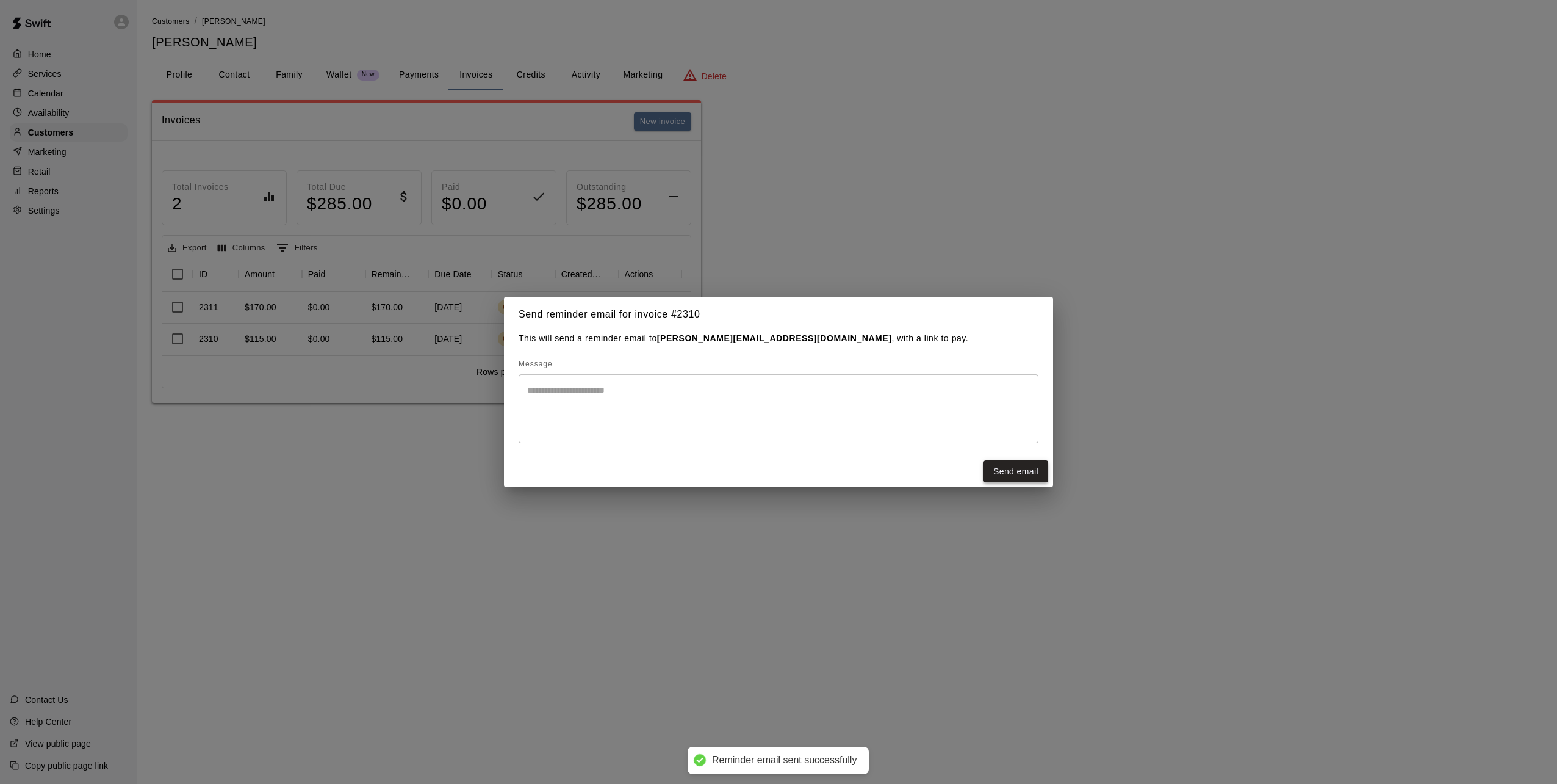
click at [1017, 477] on button "Send email" at bounding box center [1016, 472] width 64 height 23
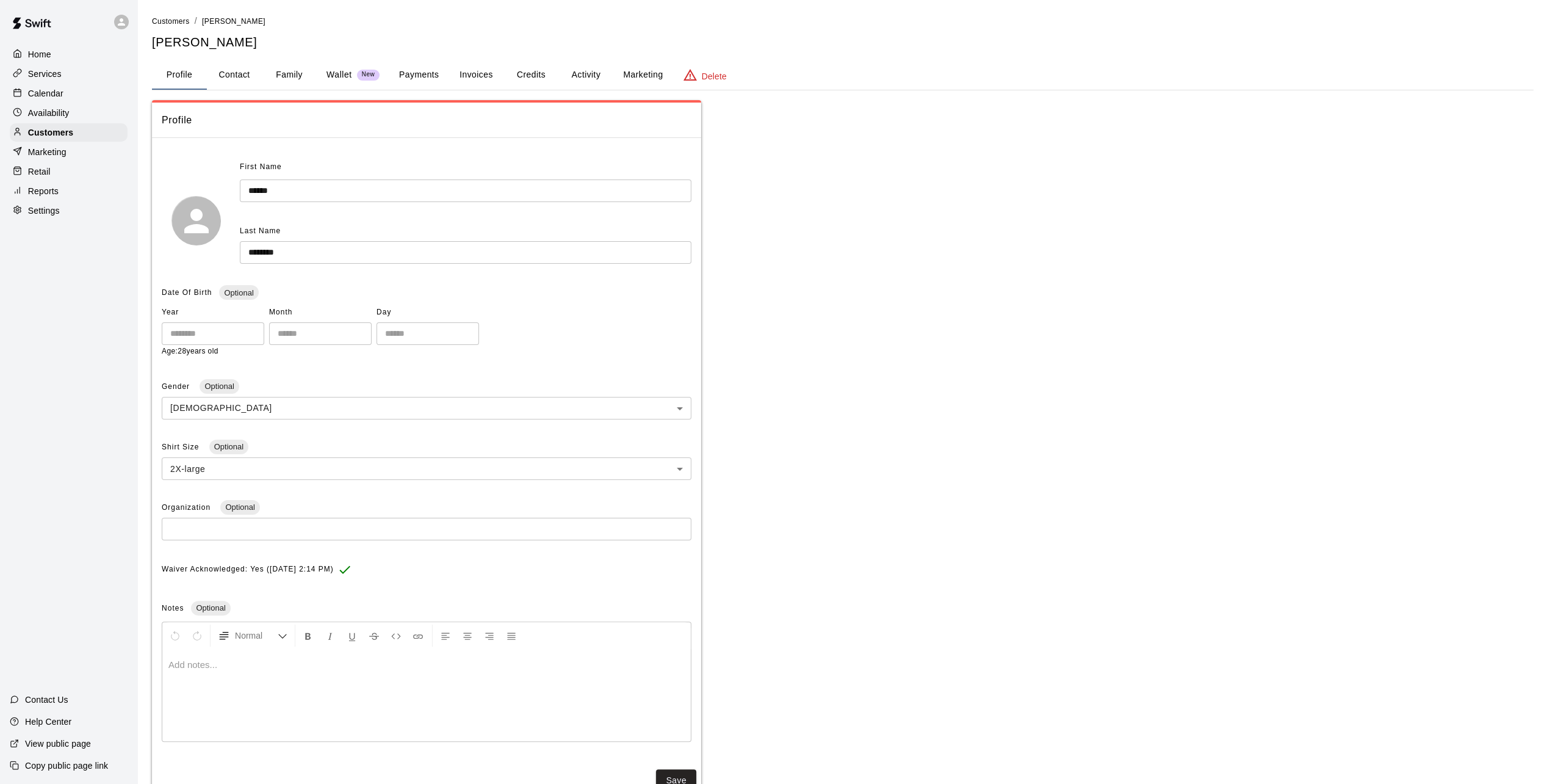
click at [482, 71] on button "Invoices" at bounding box center [476, 75] width 55 height 29
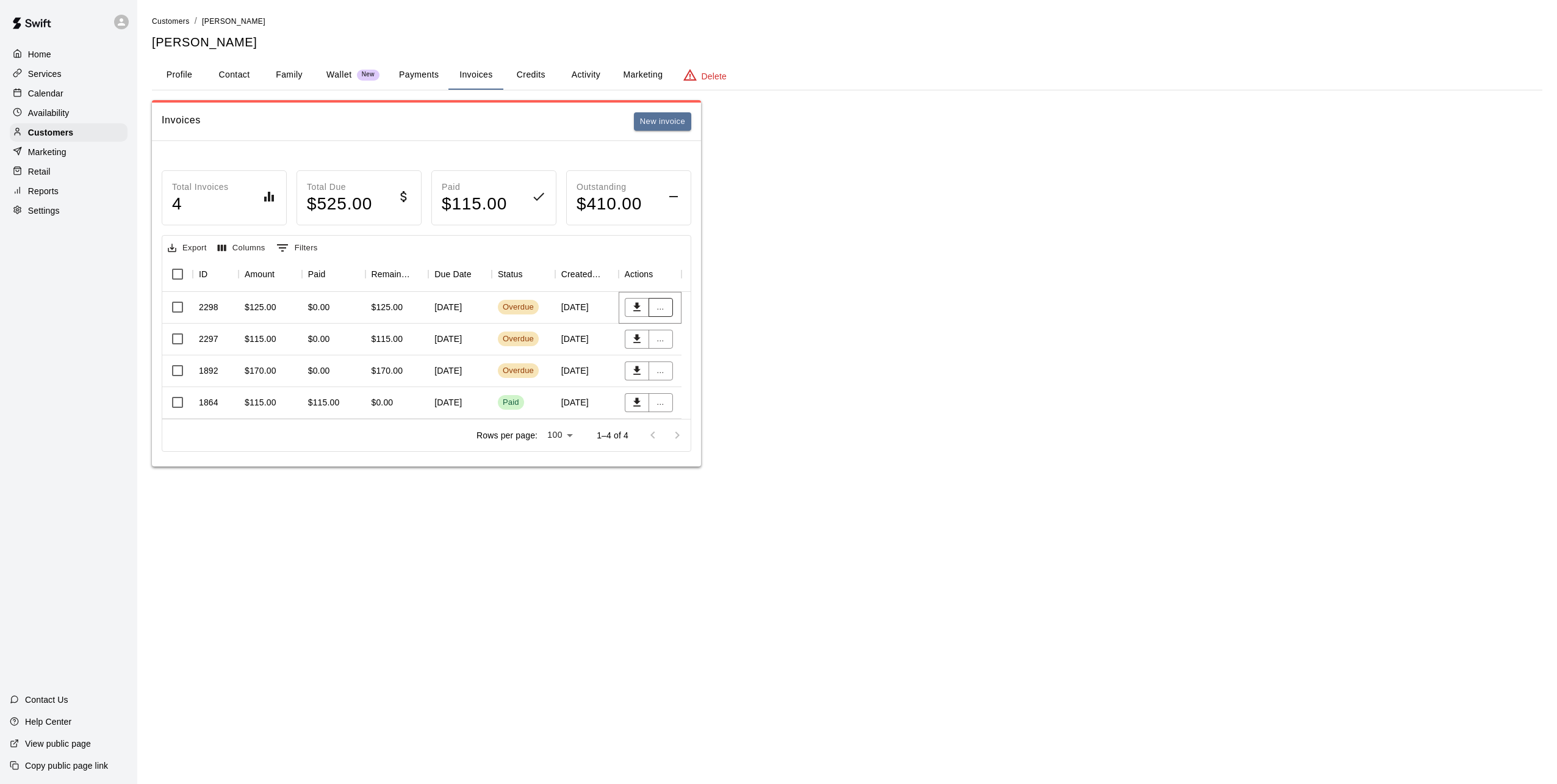
click at [659, 309] on button "..." at bounding box center [661, 307] width 25 height 19
click at [713, 416] on li "Send reminder email" at bounding box center [700, 411] width 105 height 20
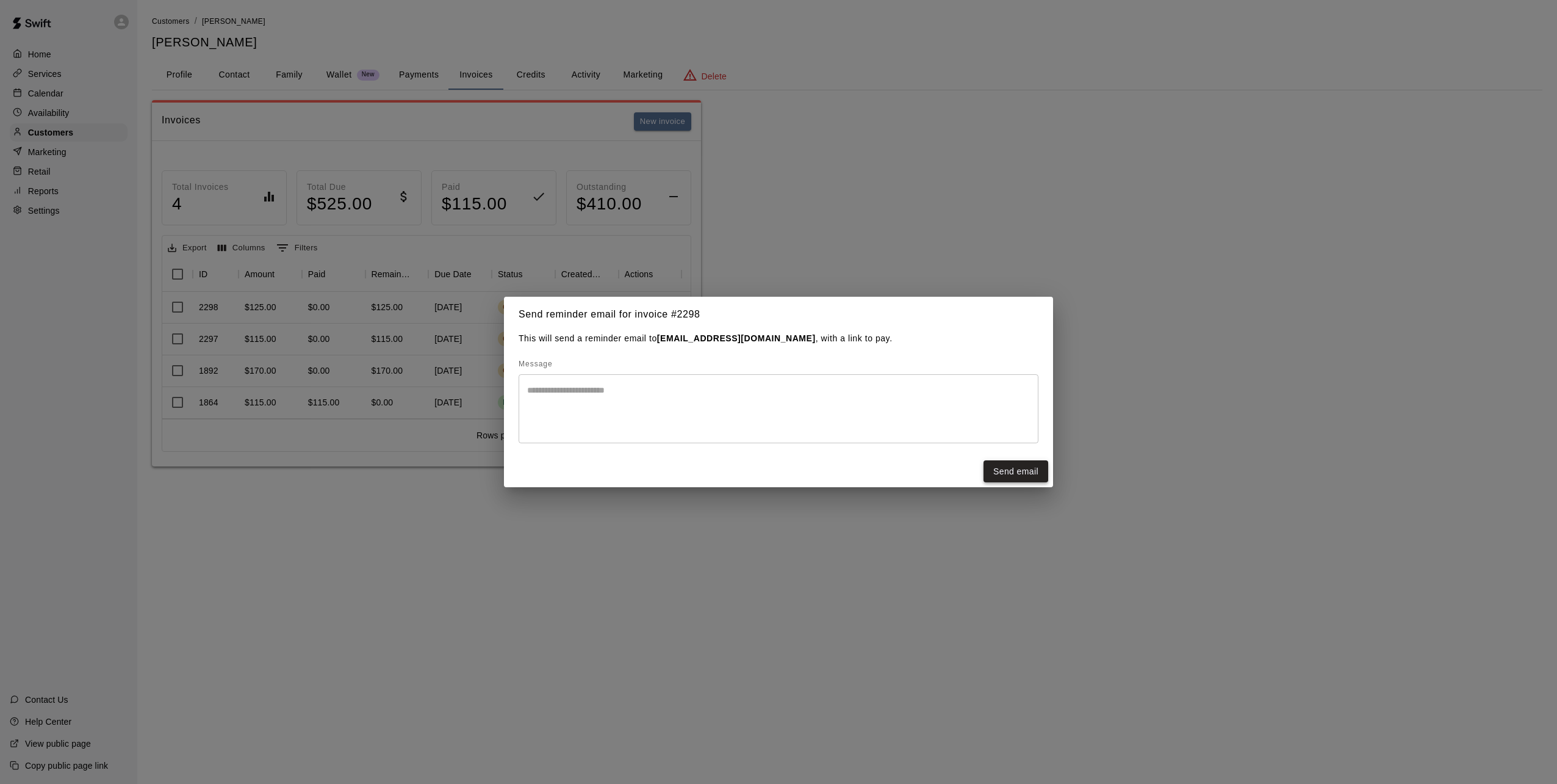
click at [1023, 469] on button "Send email" at bounding box center [1016, 472] width 64 height 23
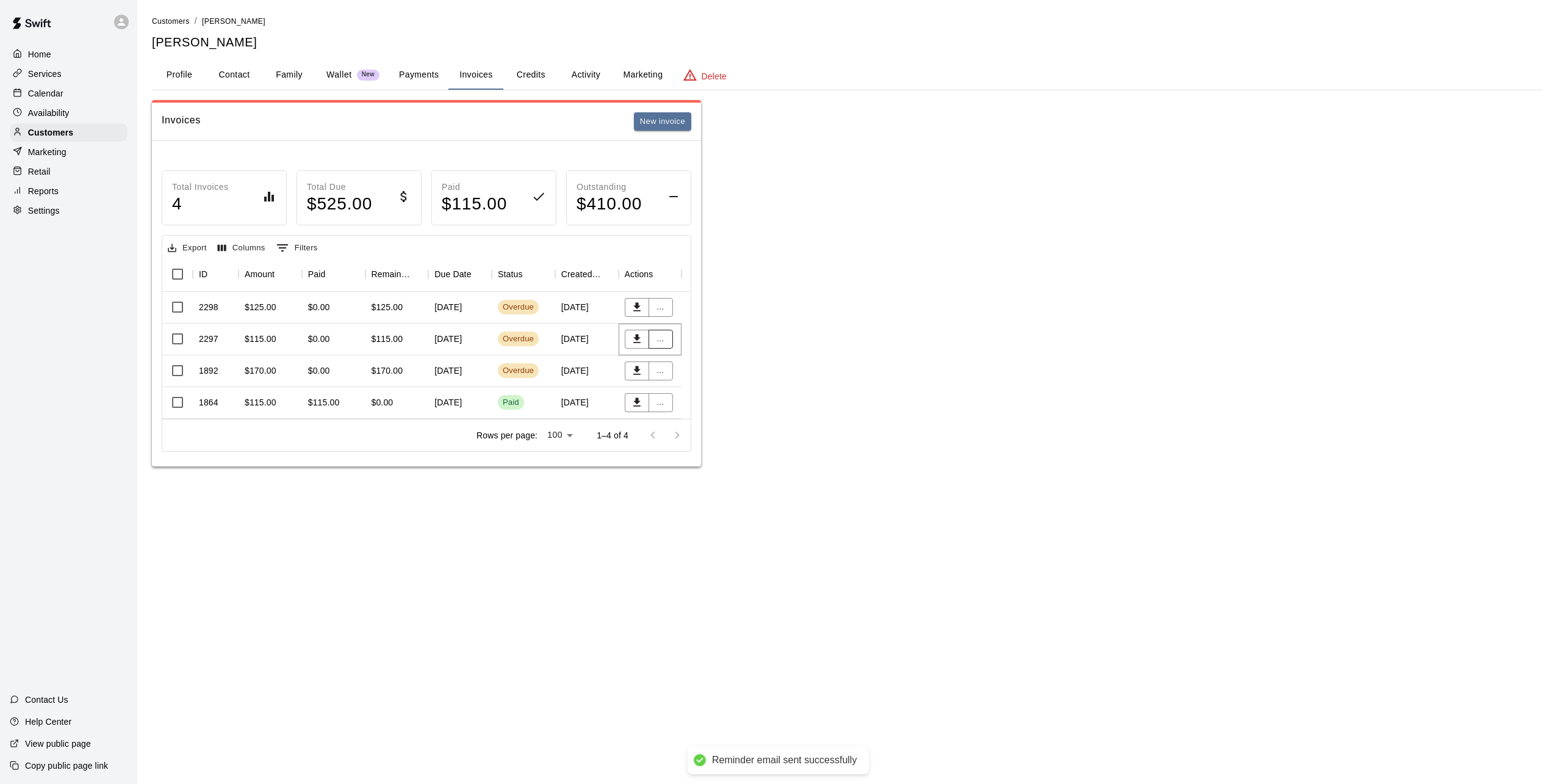
click at [662, 341] on button "..." at bounding box center [661, 339] width 25 height 19
click at [685, 446] on li "Send reminder email" at bounding box center [700, 443] width 105 height 20
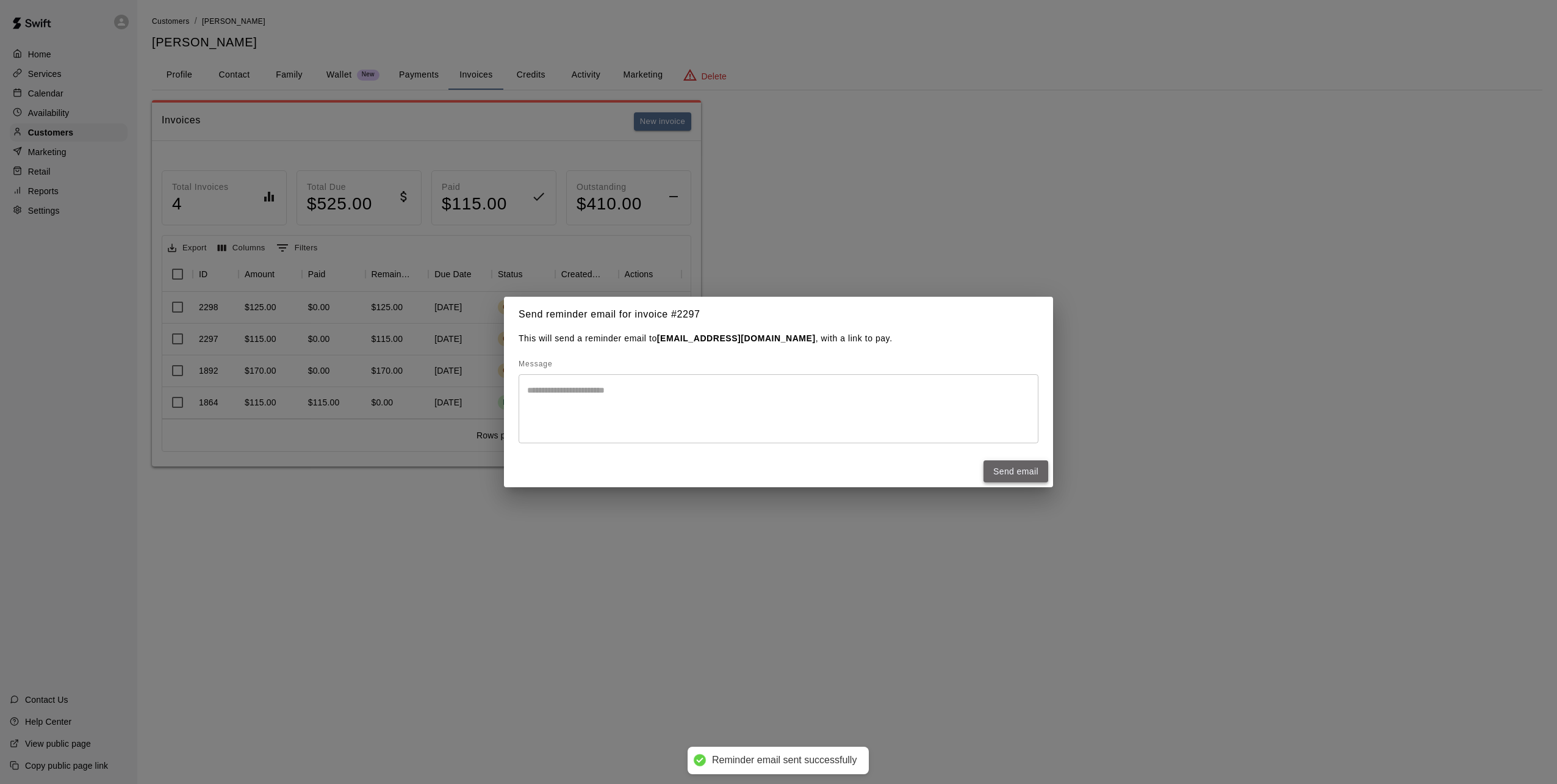
click at [1008, 472] on button "Send email" at bounding box center [1016, 472] width 64 height 23
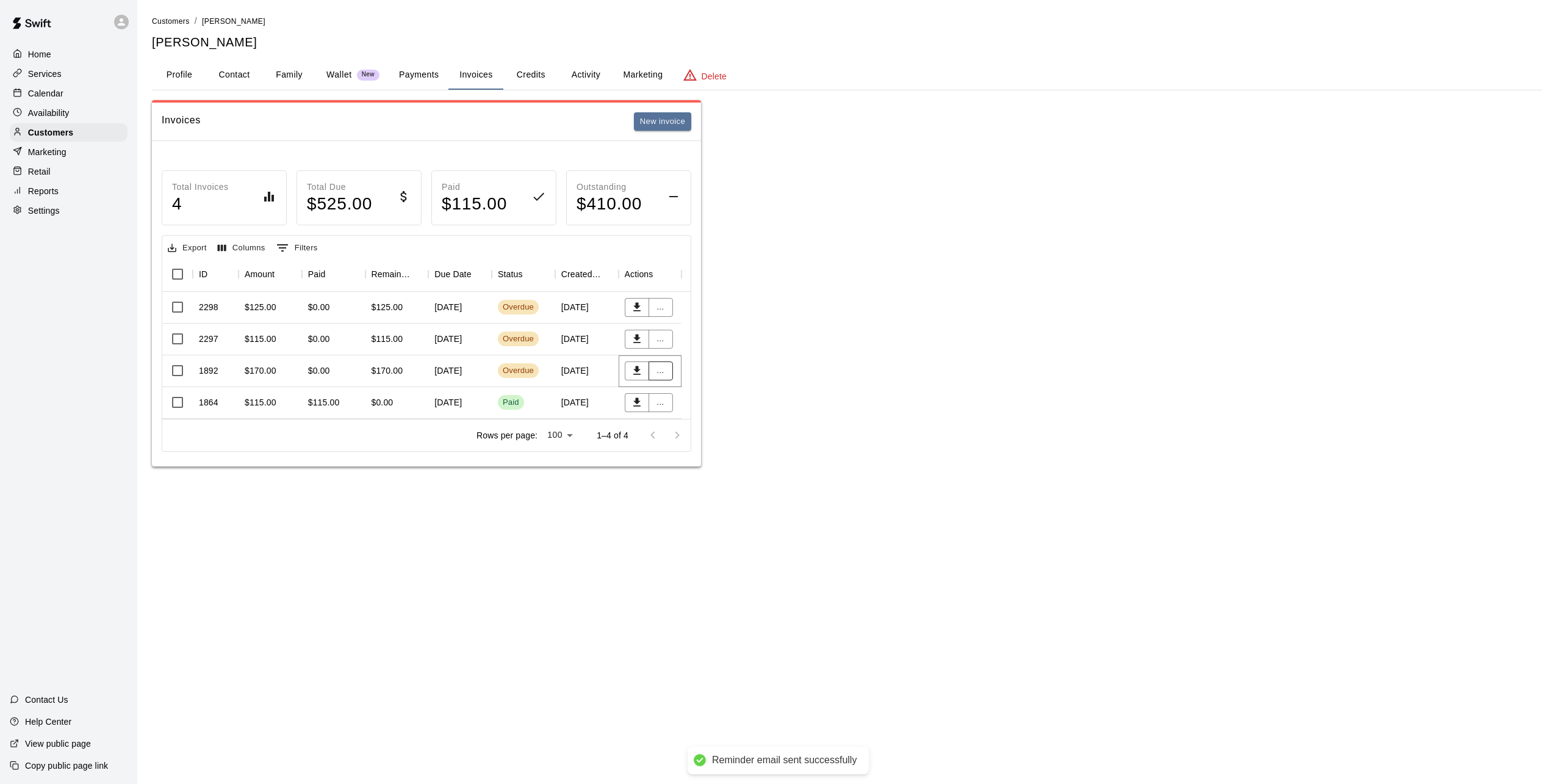
click at [663, 368] on button "..." at bounding box center [661, 370] width 25 height 19
click at [711, 471] on li "Send reminder email" at bounding box center [700, 474] width 105 height 20
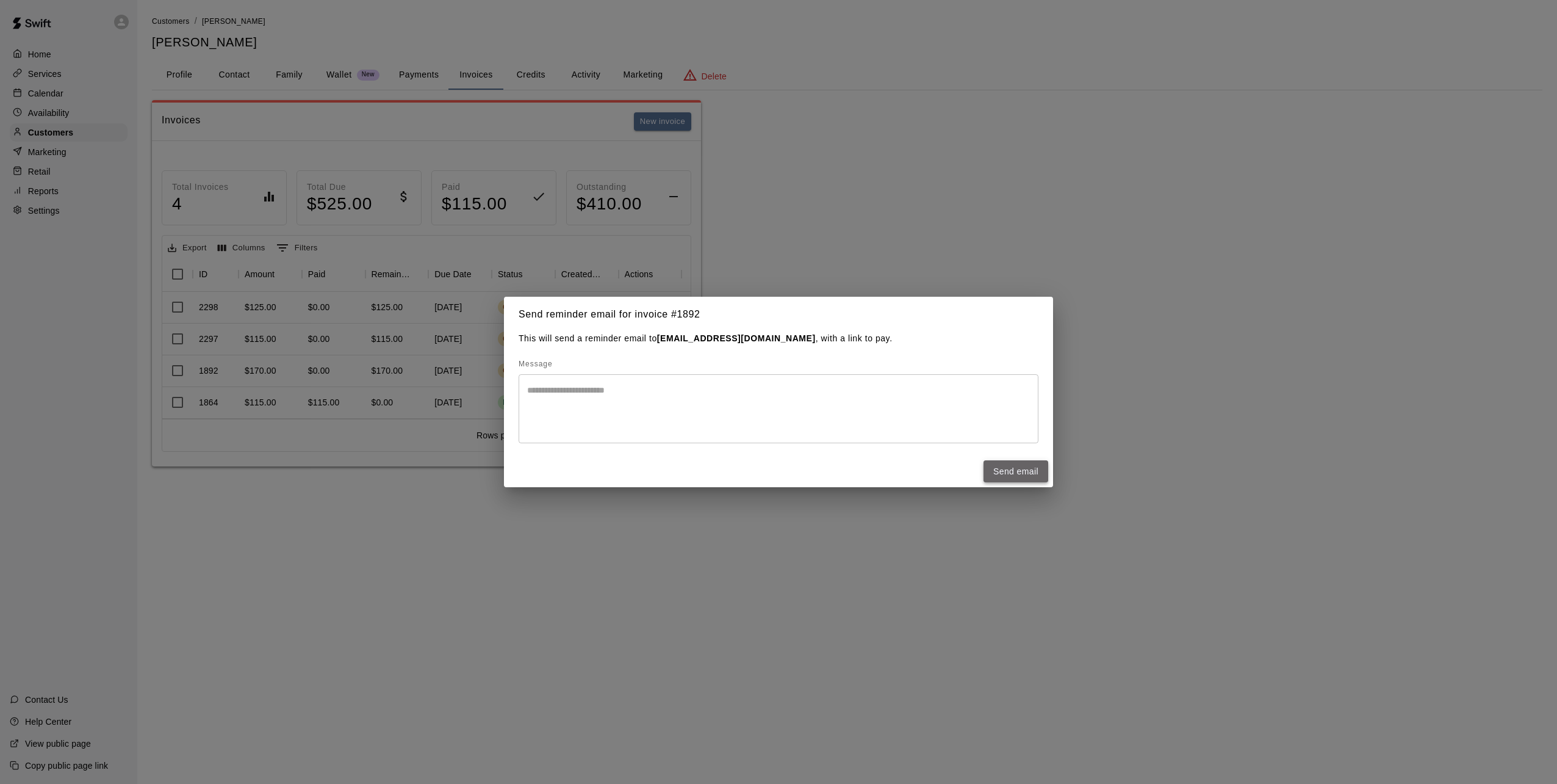
click at [1011, 472] on button "Send email" at bounding box center [1016, 472] width 64 height 23
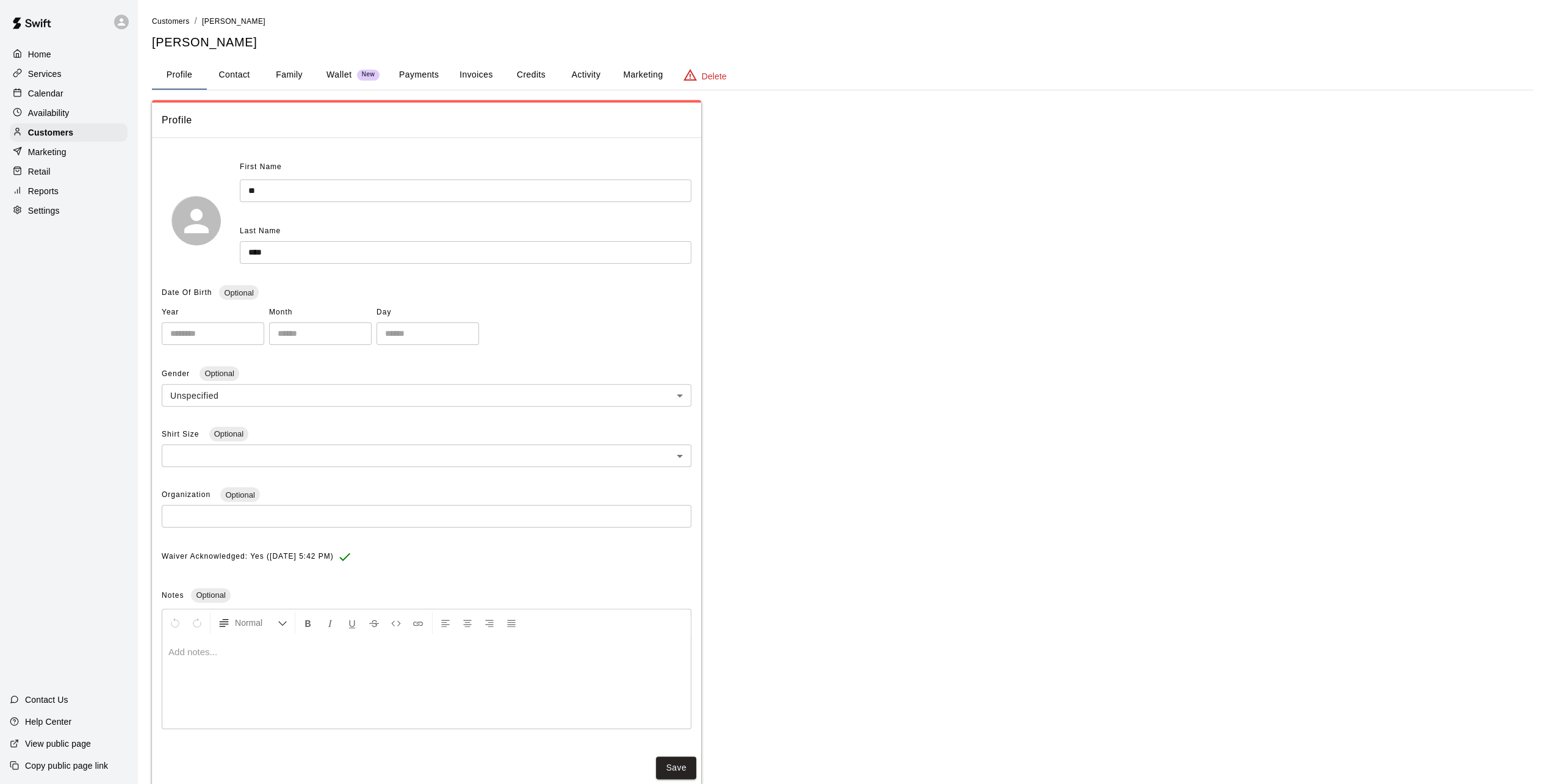
click at [479, 72] on button "Invoices" at bounding box center [476, 75] width 55 height 29
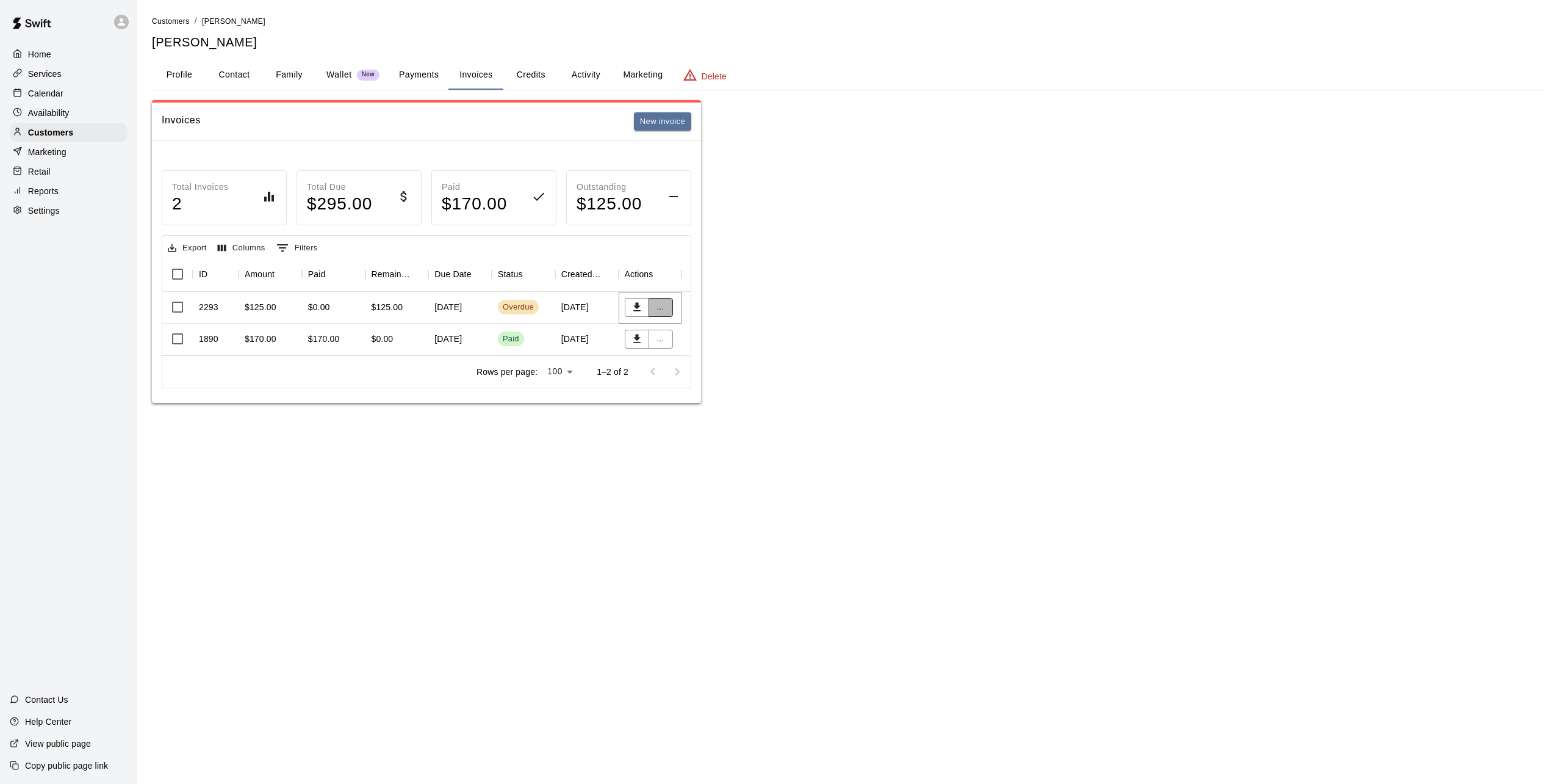
click at [660, 305] on button "..." at bounding box center [661, 307] width 25 height 19
click at [694, 412] on li "Send reminder email" at bounding box center [700, 411] width 105 height 20
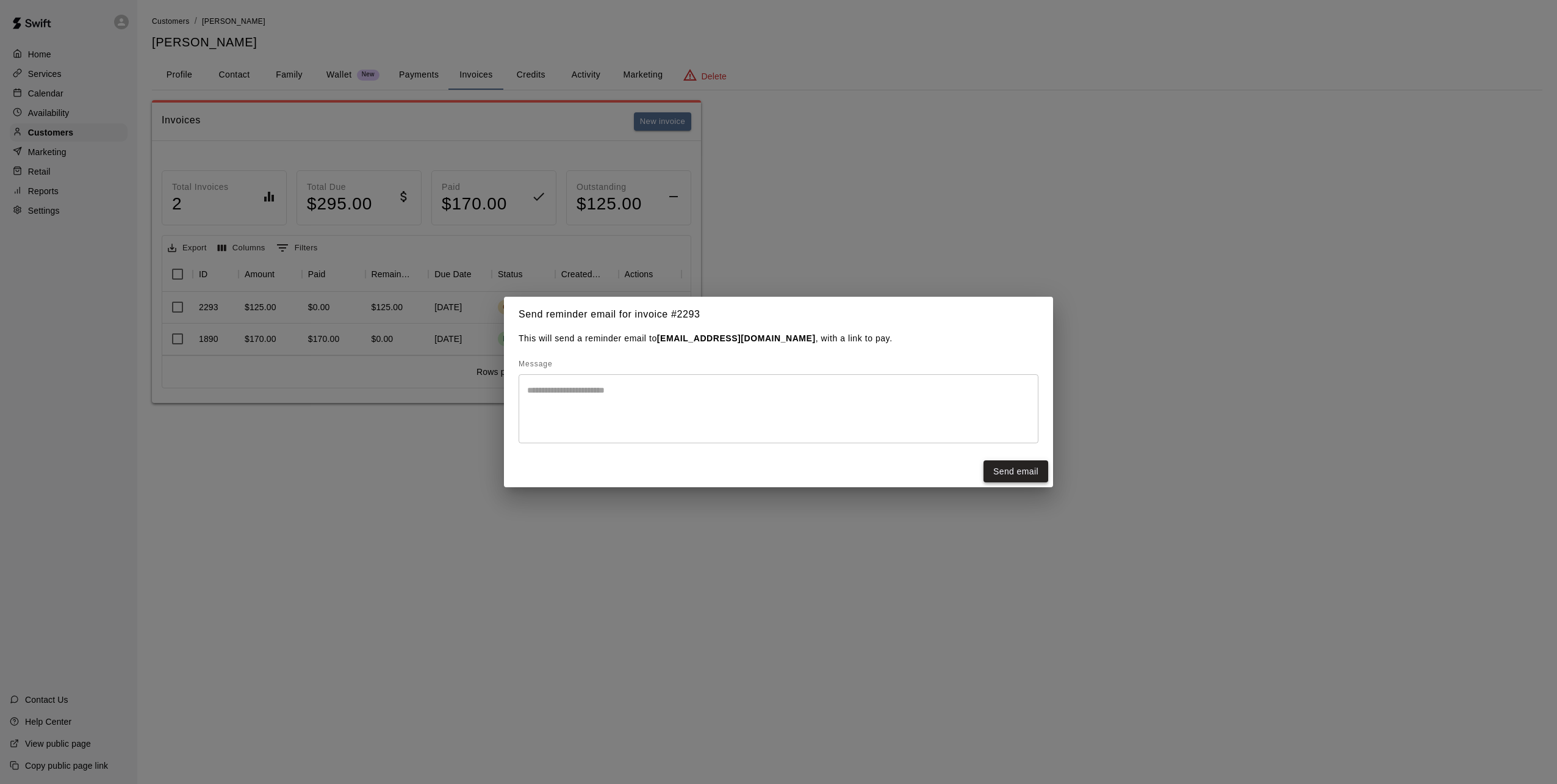
click at [1019, 477] on button "Send email" at bounding box center [1016, 472] width 64 height 23
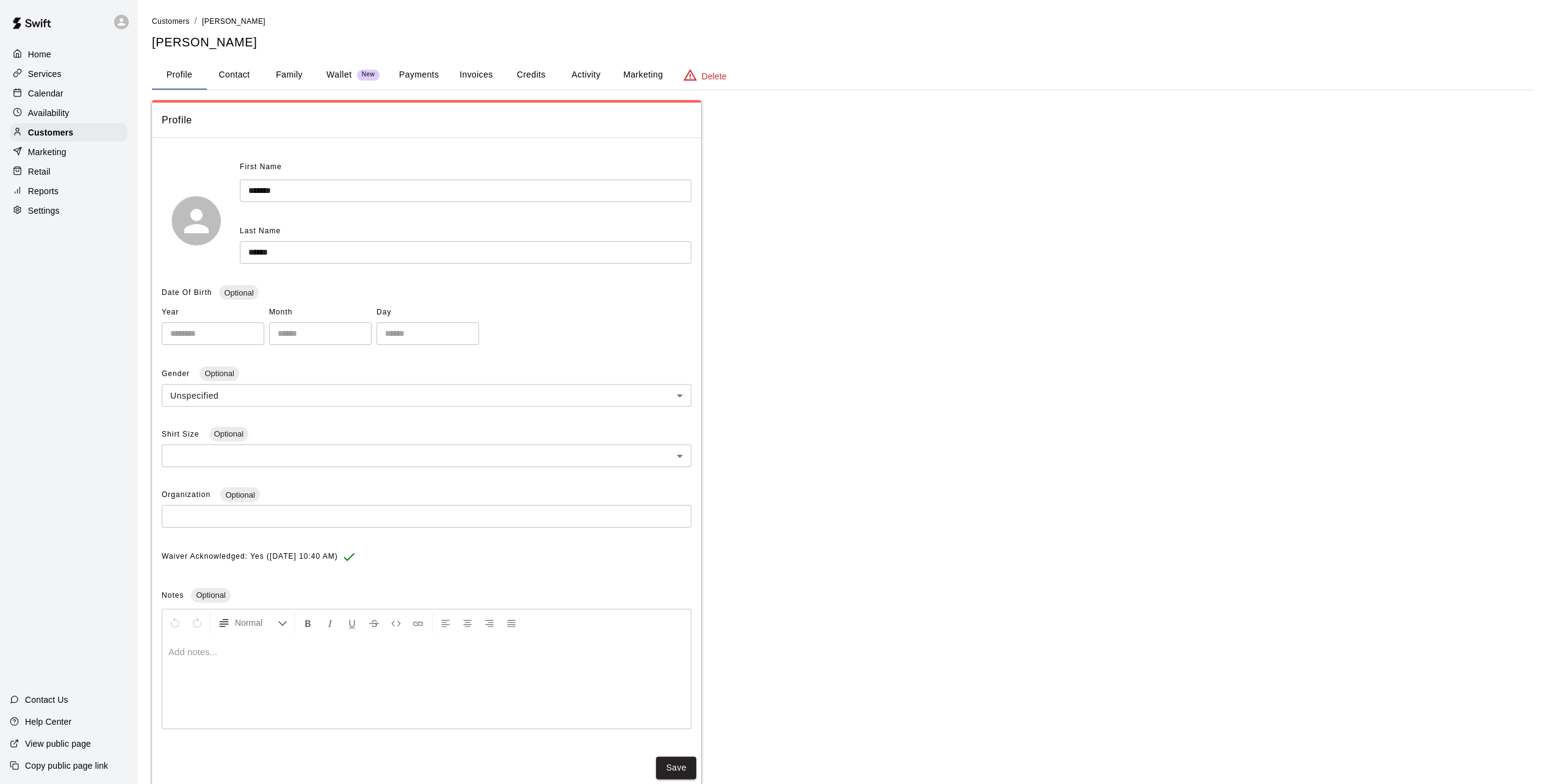
click at [485, 79] on button "Invoices" at bounding box center [476, 75] width 55 height 29
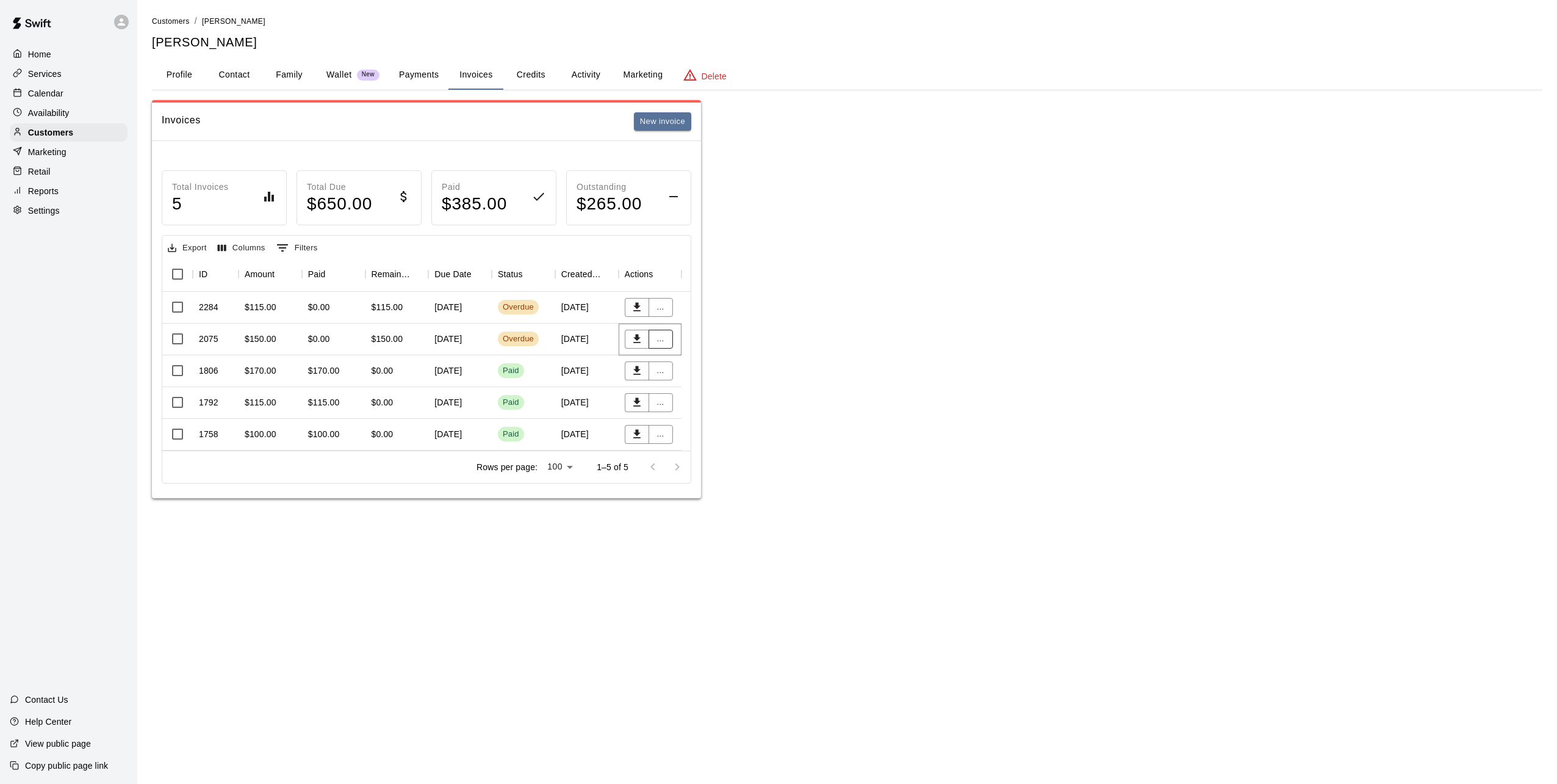
click at [665, 335] on button "..." at bounding box center [661, 339] width 25 height 19
click at [717, 442] on li "Send reminder email" at bounding box center [700, 443] width 105 height 20
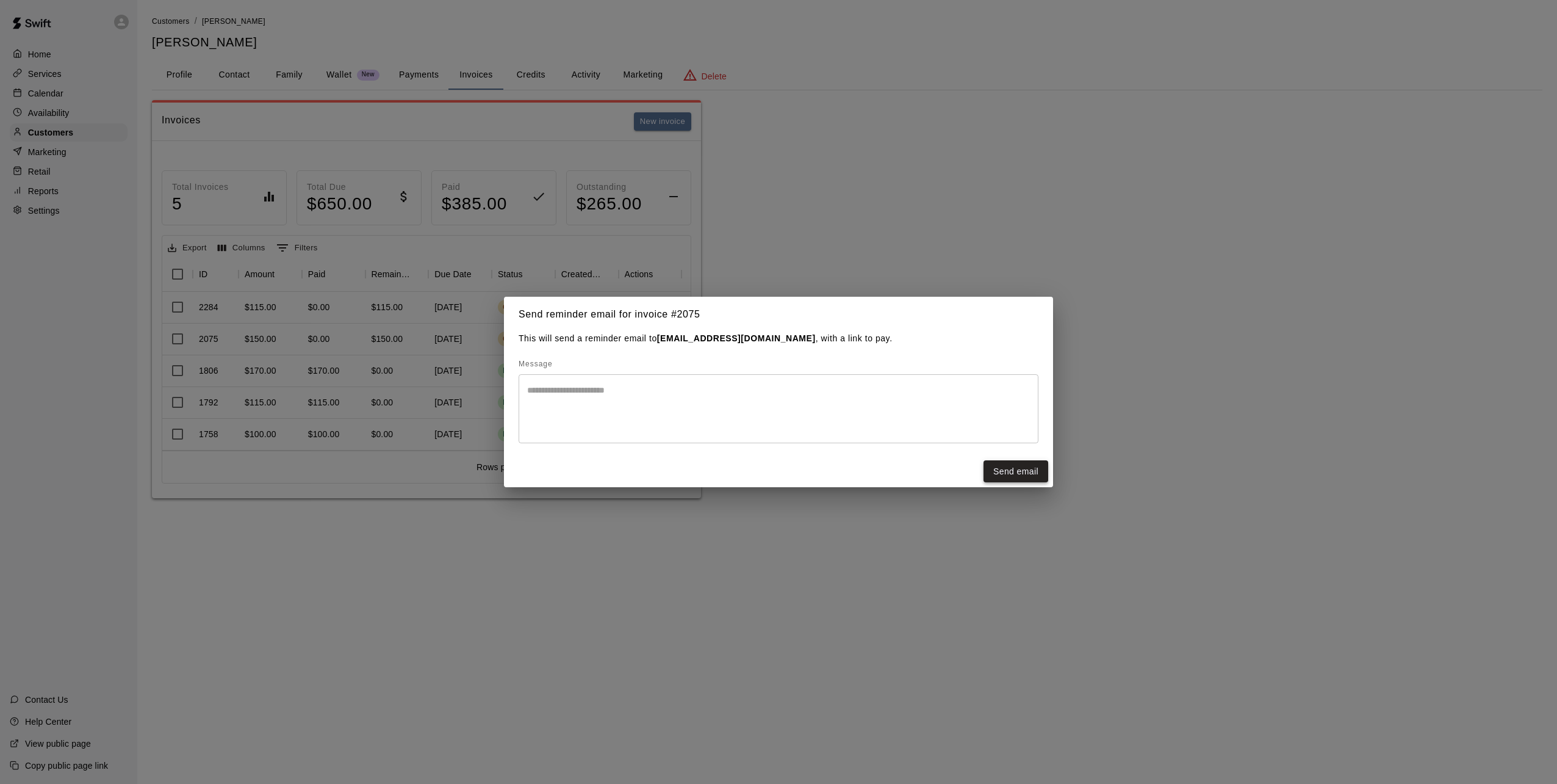
click at [1009, 468] on button "Send email" at bounding box center [1016, 472] width 64 height 23
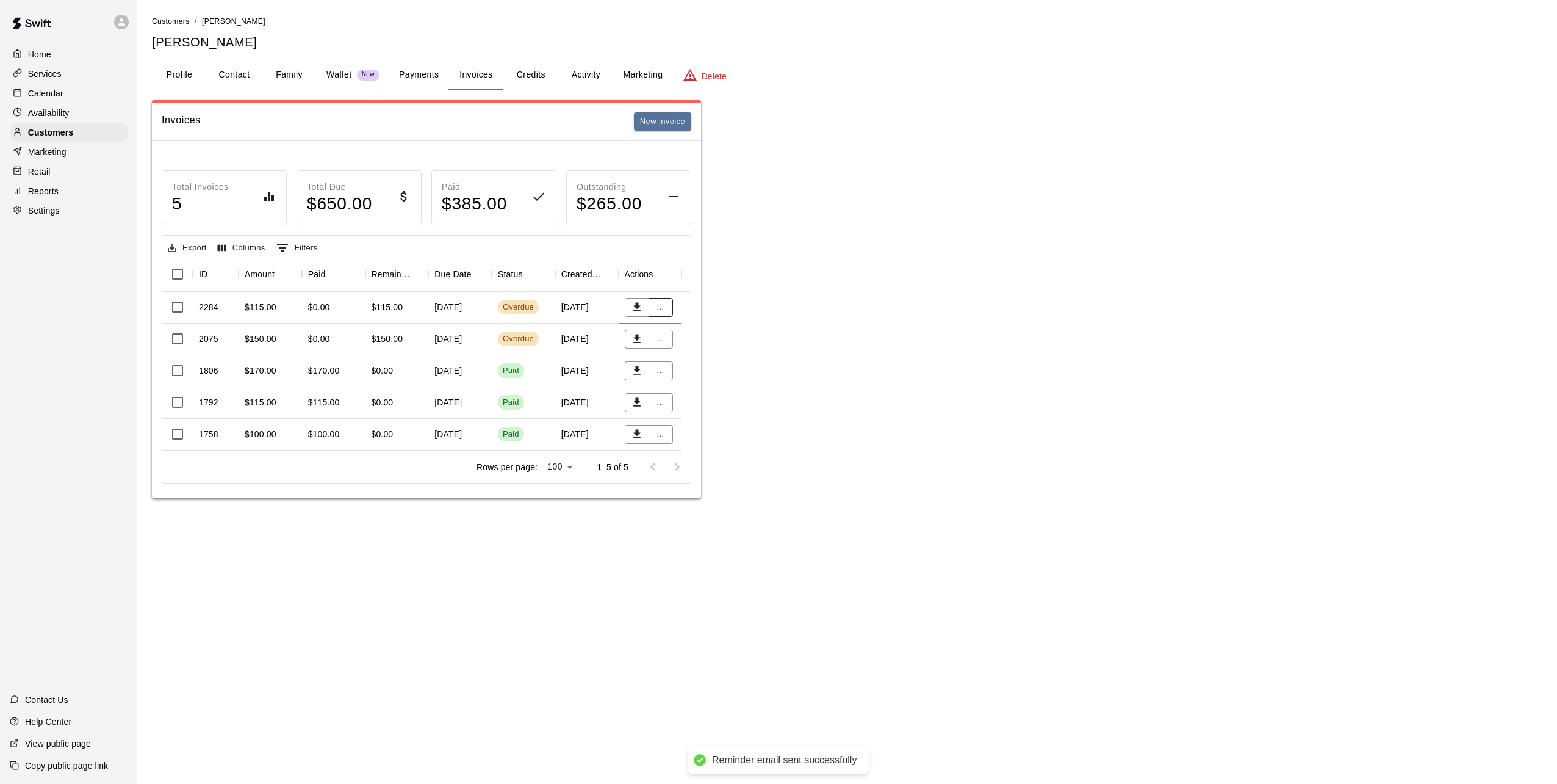
click at [664, 310] on button "..." at bounding box center [661, 307] width 25 height 19
click at [687, 409] on li "Send reminder email" at bounding box center [700, 411] width 105 height 20
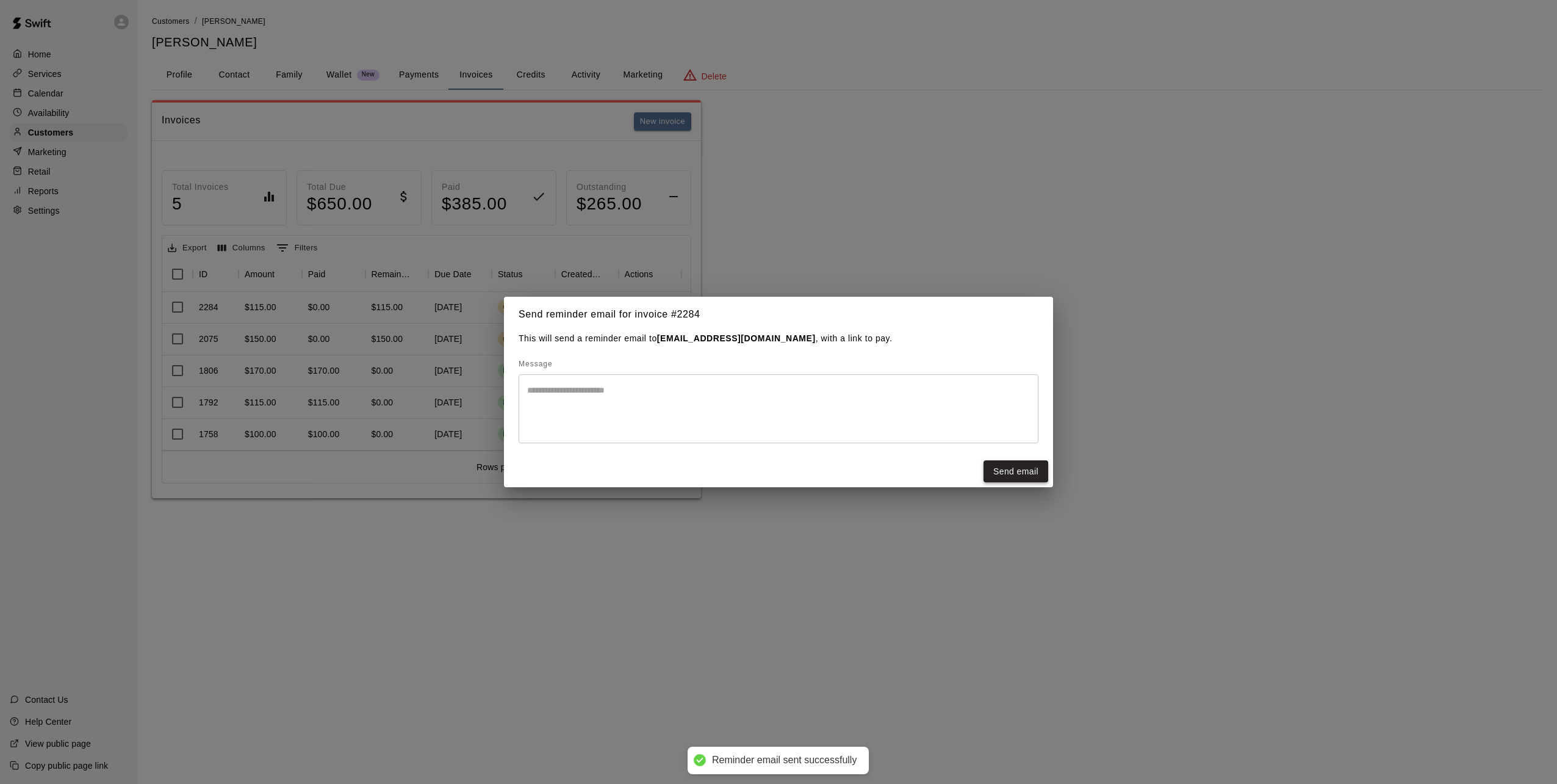
click at [1017, 468] on button "Send email" at bounding box center [1016, 472] width 64 height 23
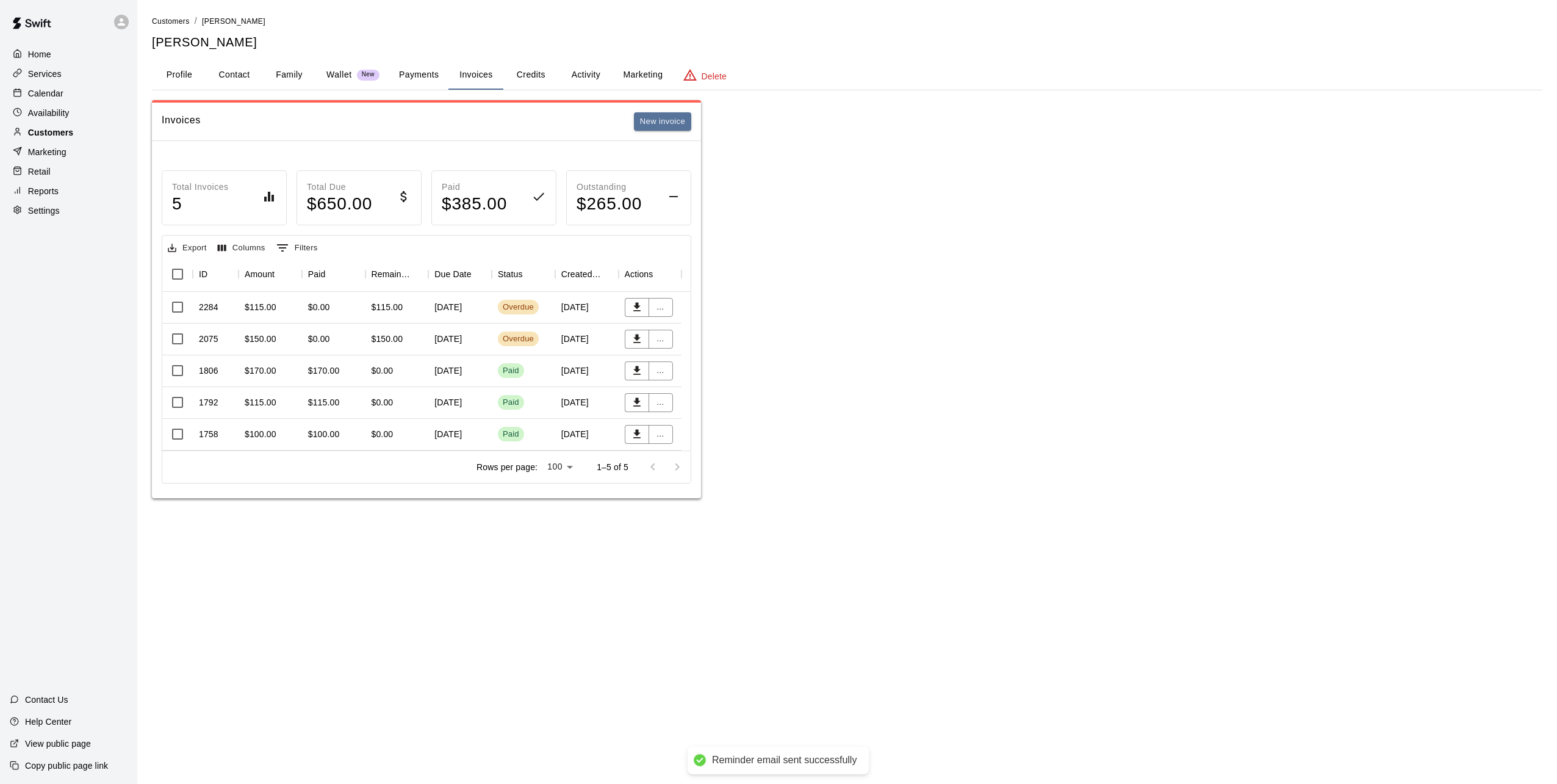
click at [57, 137] on p "Customers" at bounding box center [51, 131] width 45 height 12
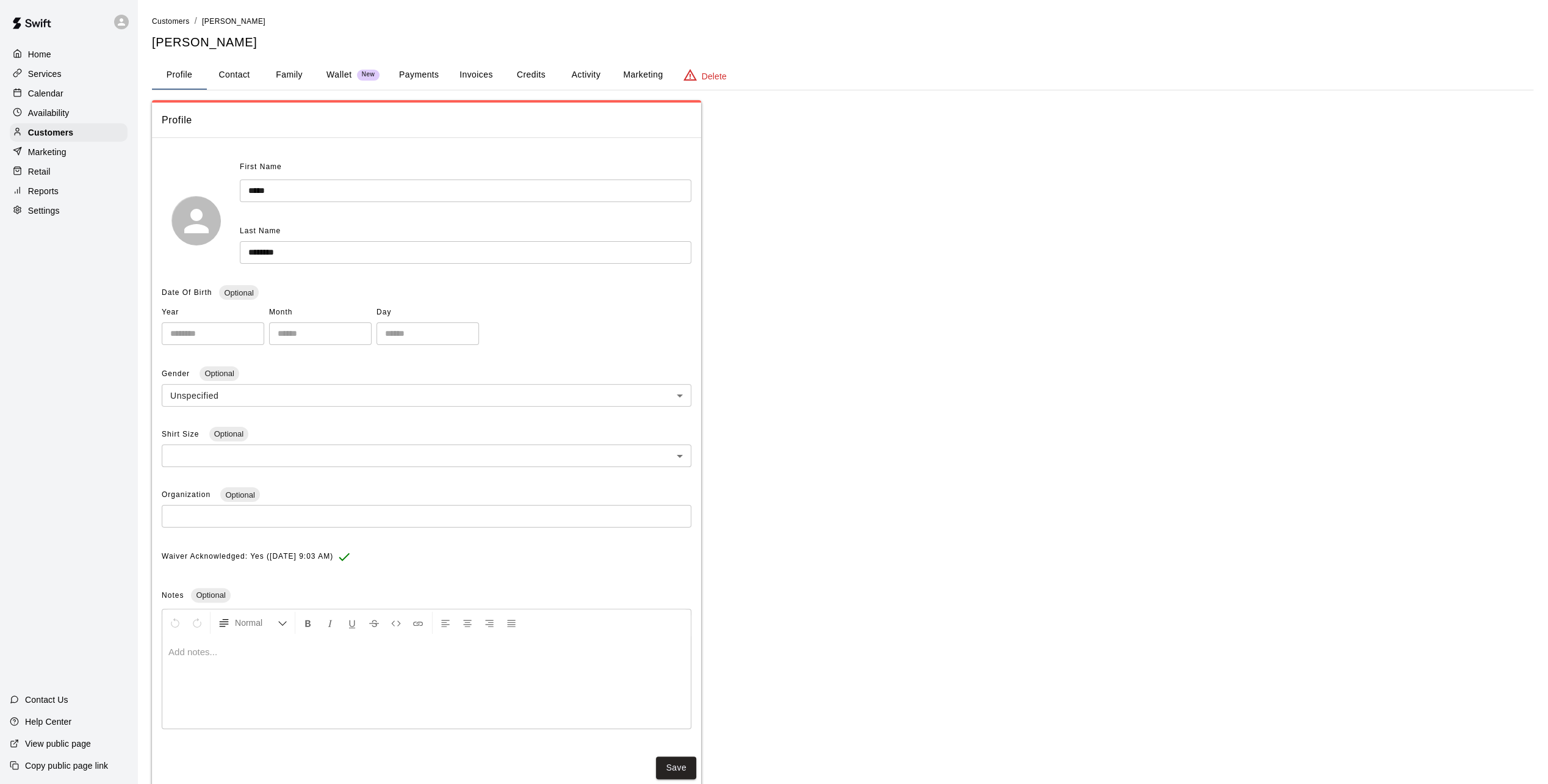
click at [490, 78] on button "Invoices" at bounding box center [476, 75] width 55 height 29
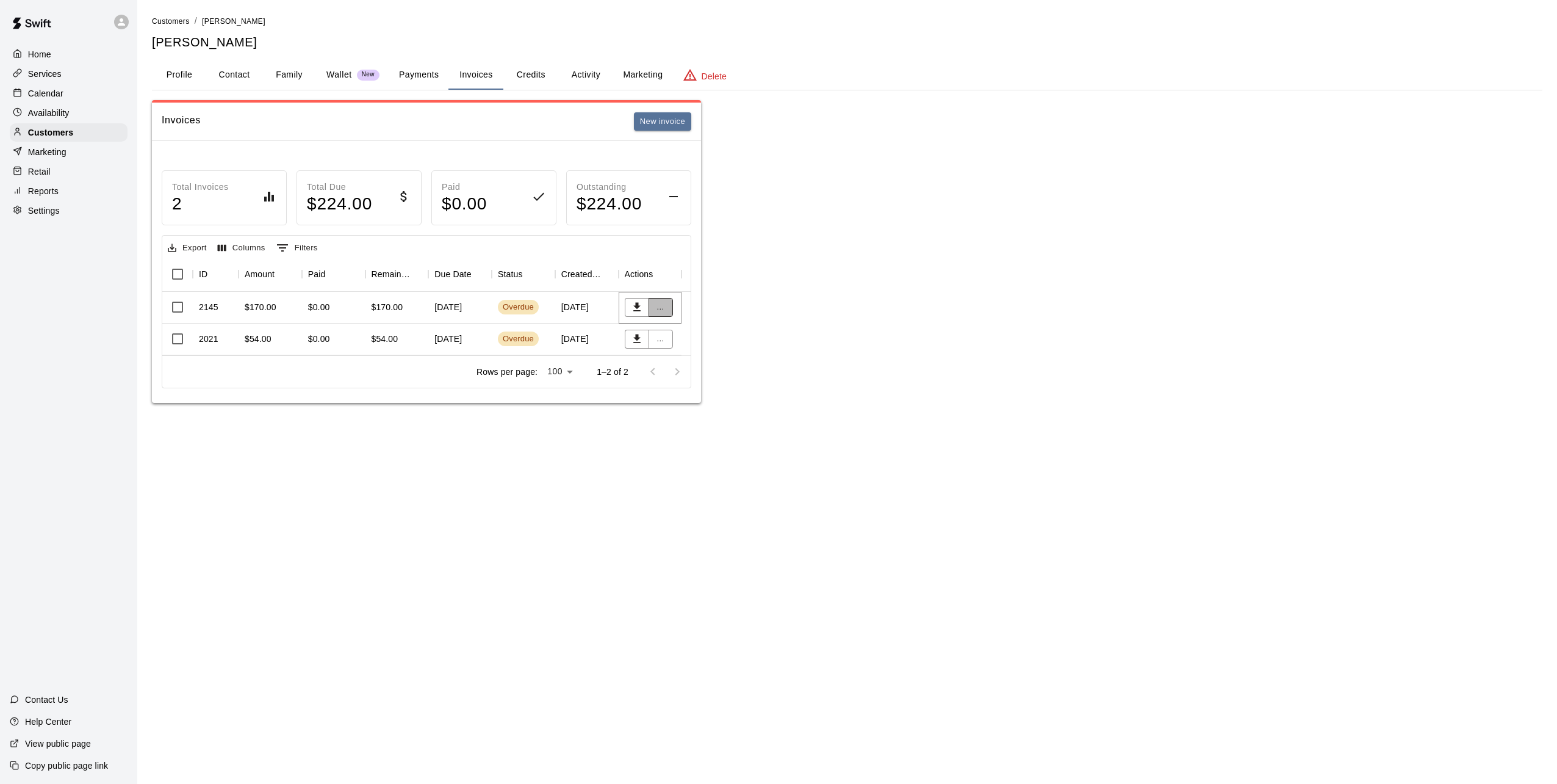
click at [656, 307] on button "..." at bounding box center [661, 307] width 25 height 19
click at [711, 481] on li "Send reminder email" at bounding box center [791, 486] width 1533 height 11
click at [51, 544] on button "Send email" at bounding box center [25, 551] width 51 height 13
click at [665, 343] on button "..." at bounding box center [661, 339] width 25 height 19
click at [699, 481] on li "Send reminder email" at bounding box center [791, 486] width 1533 height 11
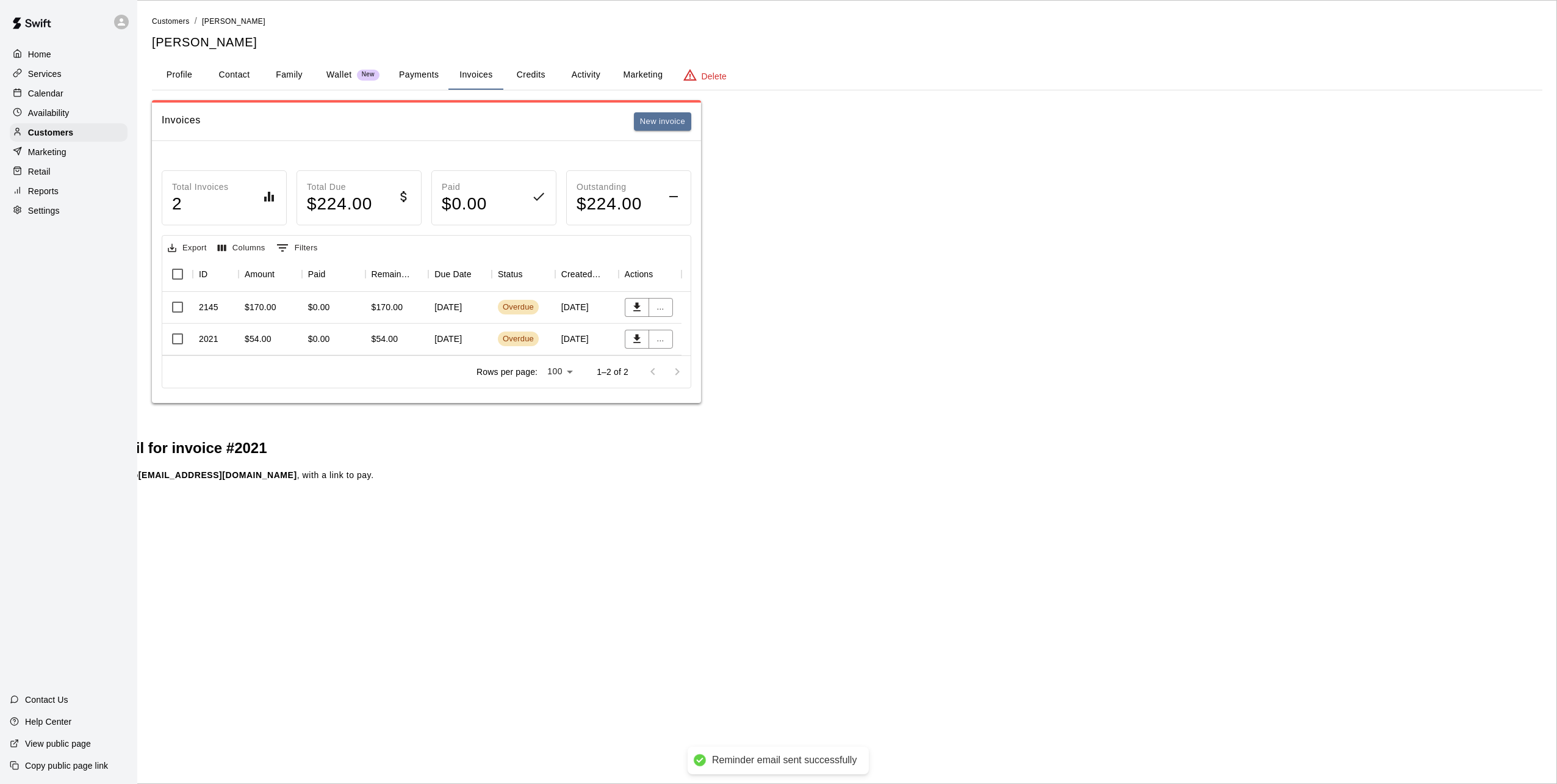
click at [51, 544] on button "Send email" at bounding box center [25, 551] width 51 height 13
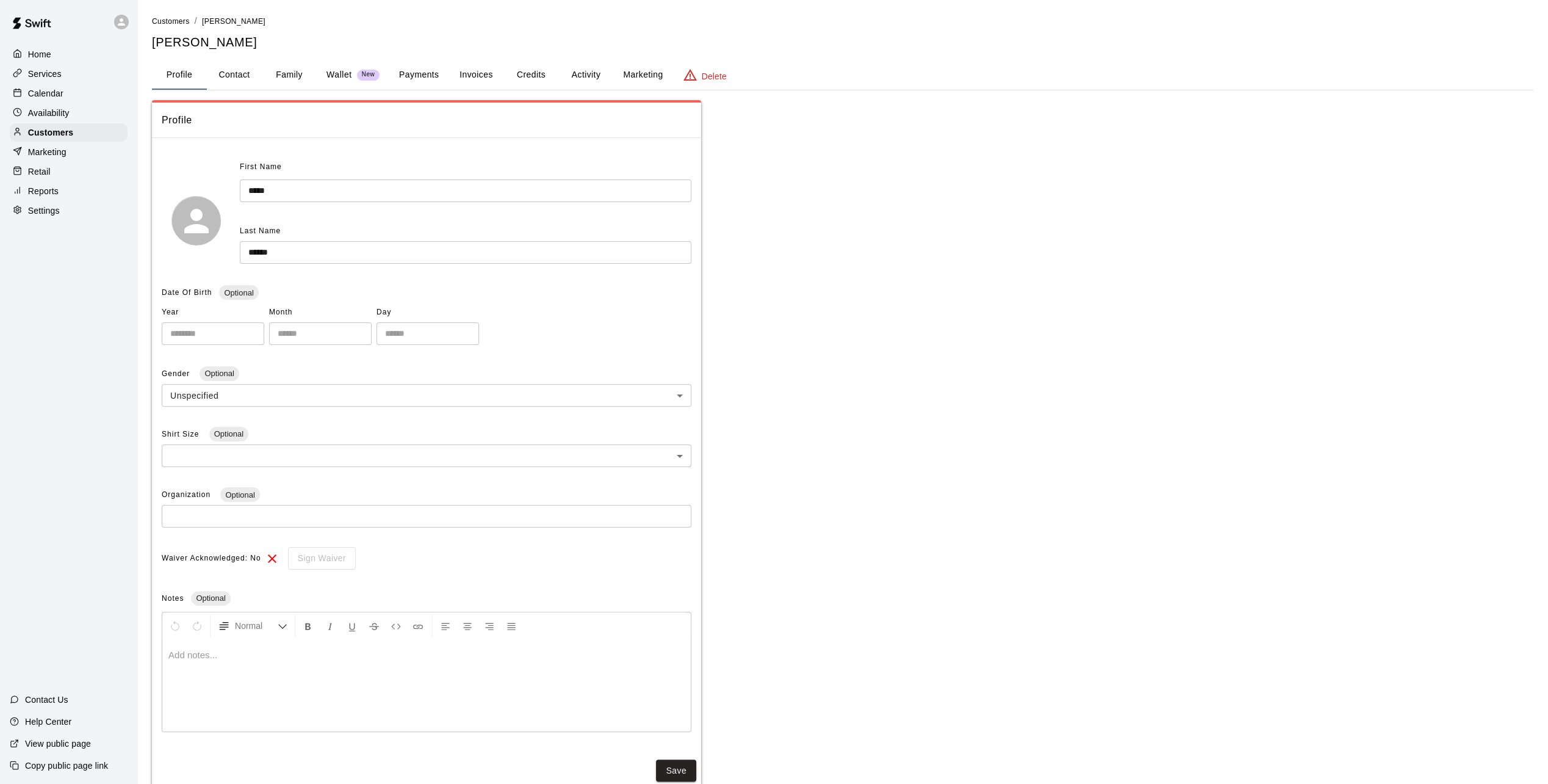
click at [486, 72] on button "Invoices" at bounding box center [476, 75] width 55 height 29
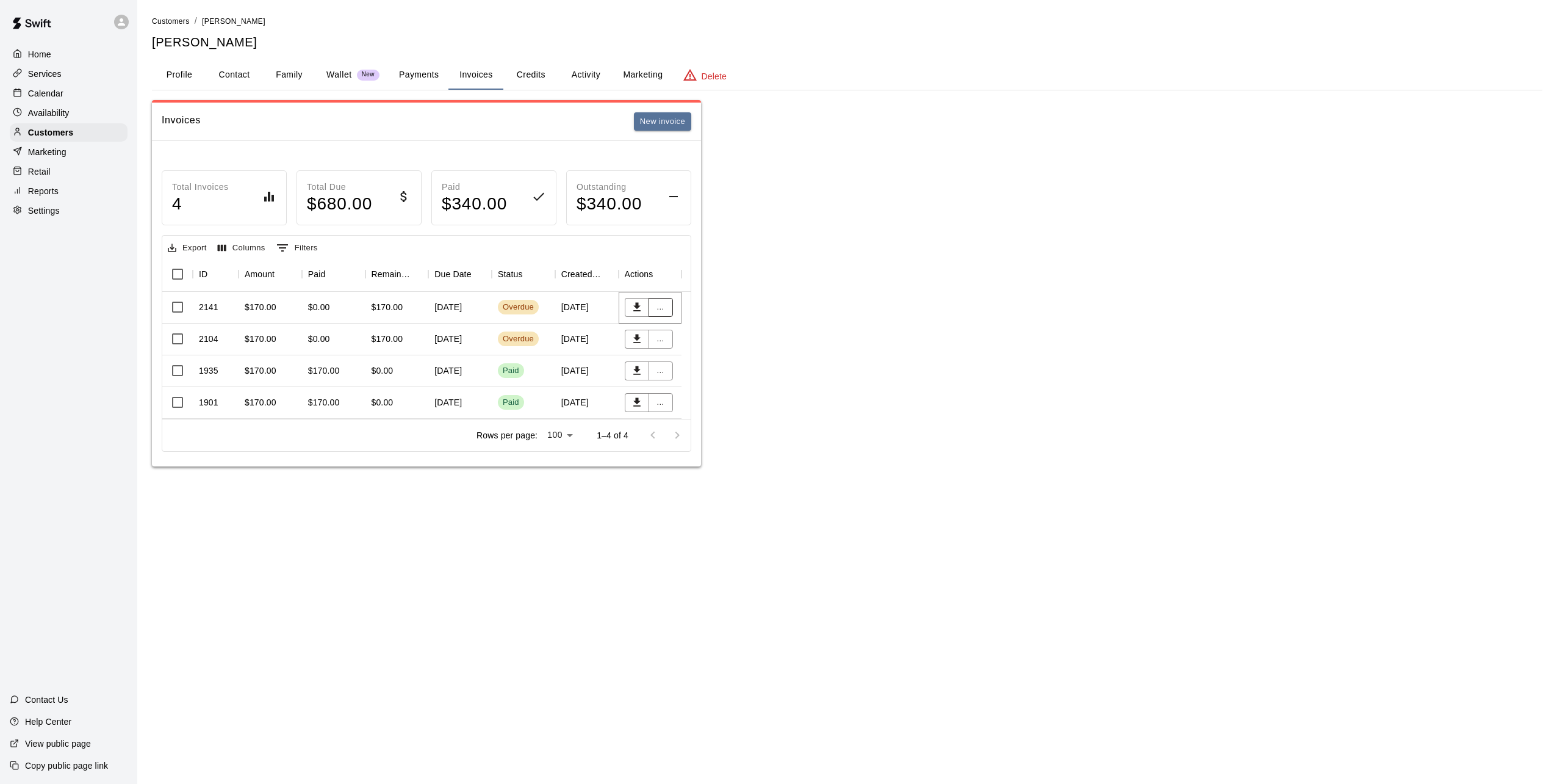
click at [656, 308] on button "..." at bounding box center [661, 307] width 25 height 19
click at [699, 410] on li "Send reminder email" at bounding box center [700, 411] width 105 height 20
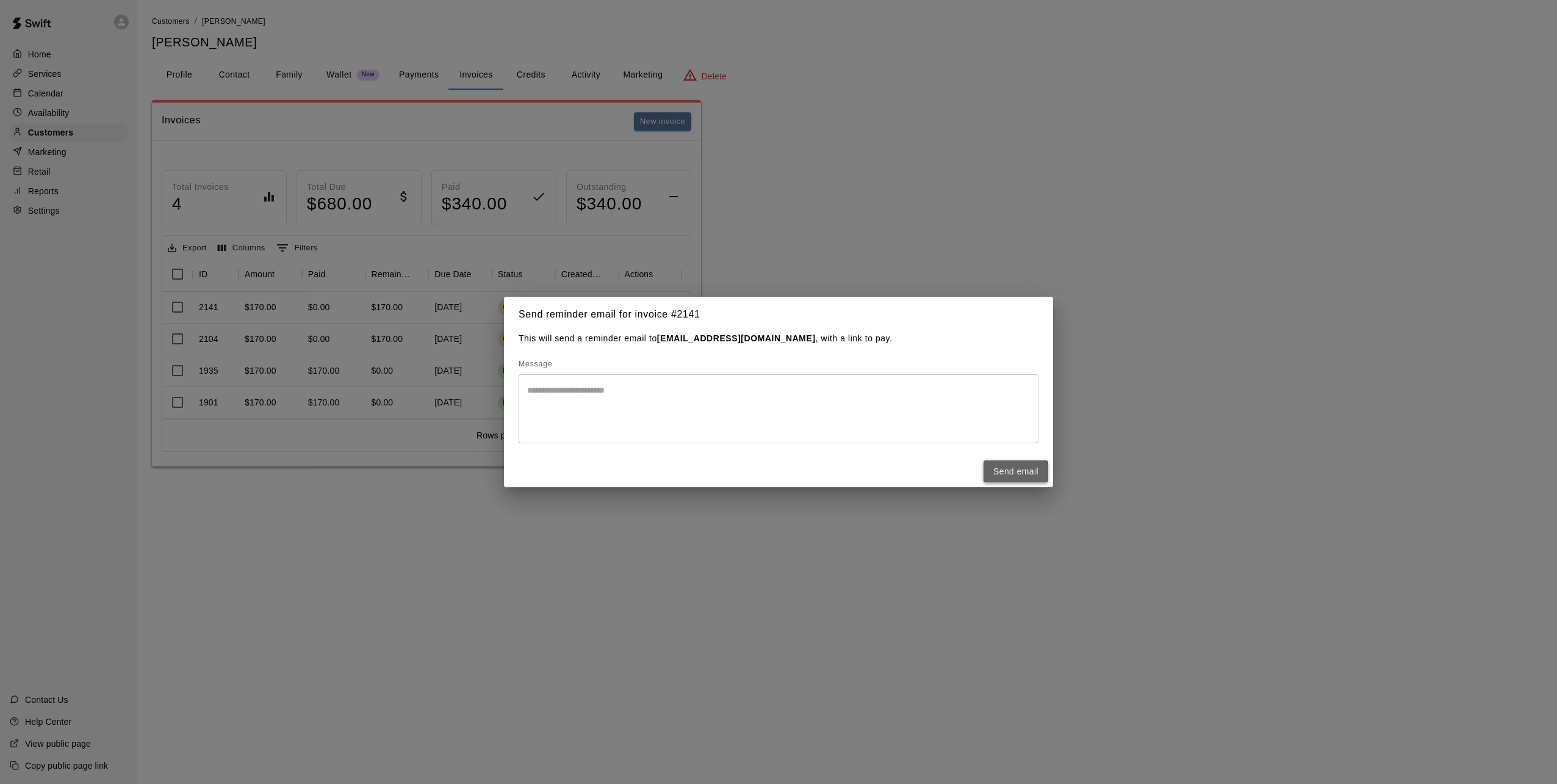
click at [1013, 476] on button "Send email" at bounding box center [1016, 472] width 64 height 23
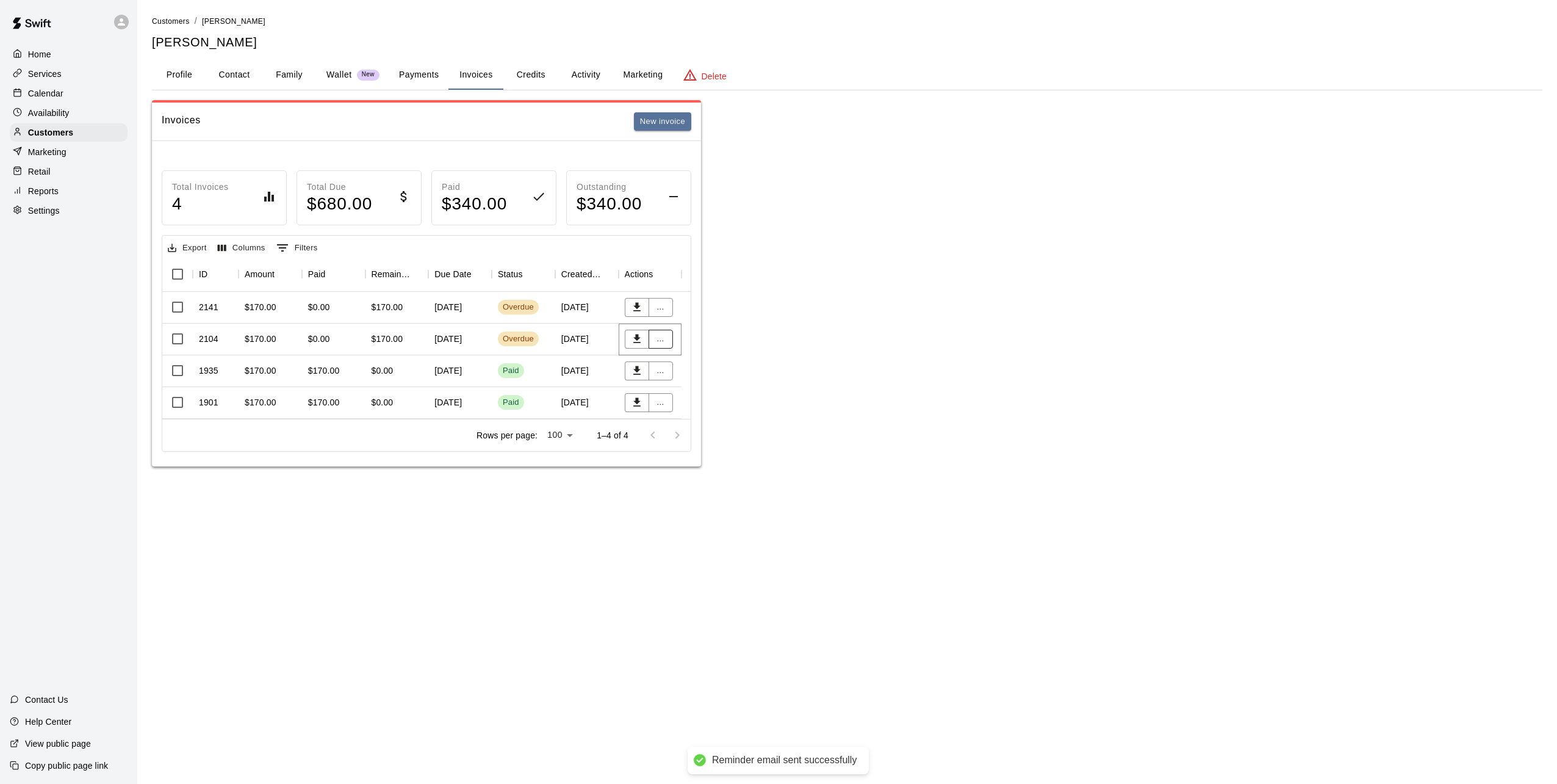
click at [652, 337] on button "..." at bounding box center [661, 339] width 25 height 19
click at [733, 439] on li "Send reminder email" at bounding box center [700, 443] width 105 height 20
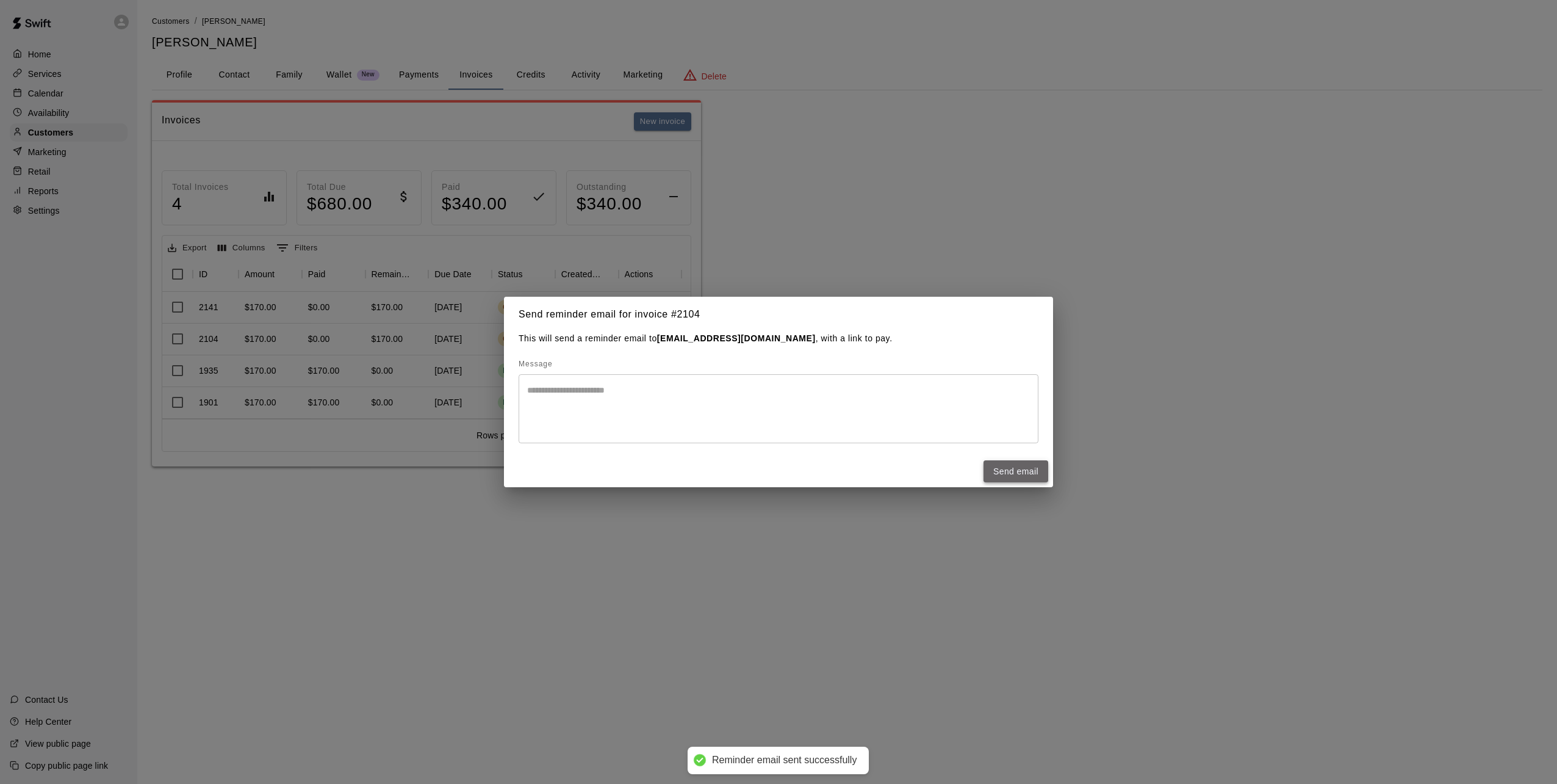
click at [1030, 472] on button "Send email" at bounding box center [1016, 472] width 64 height 23
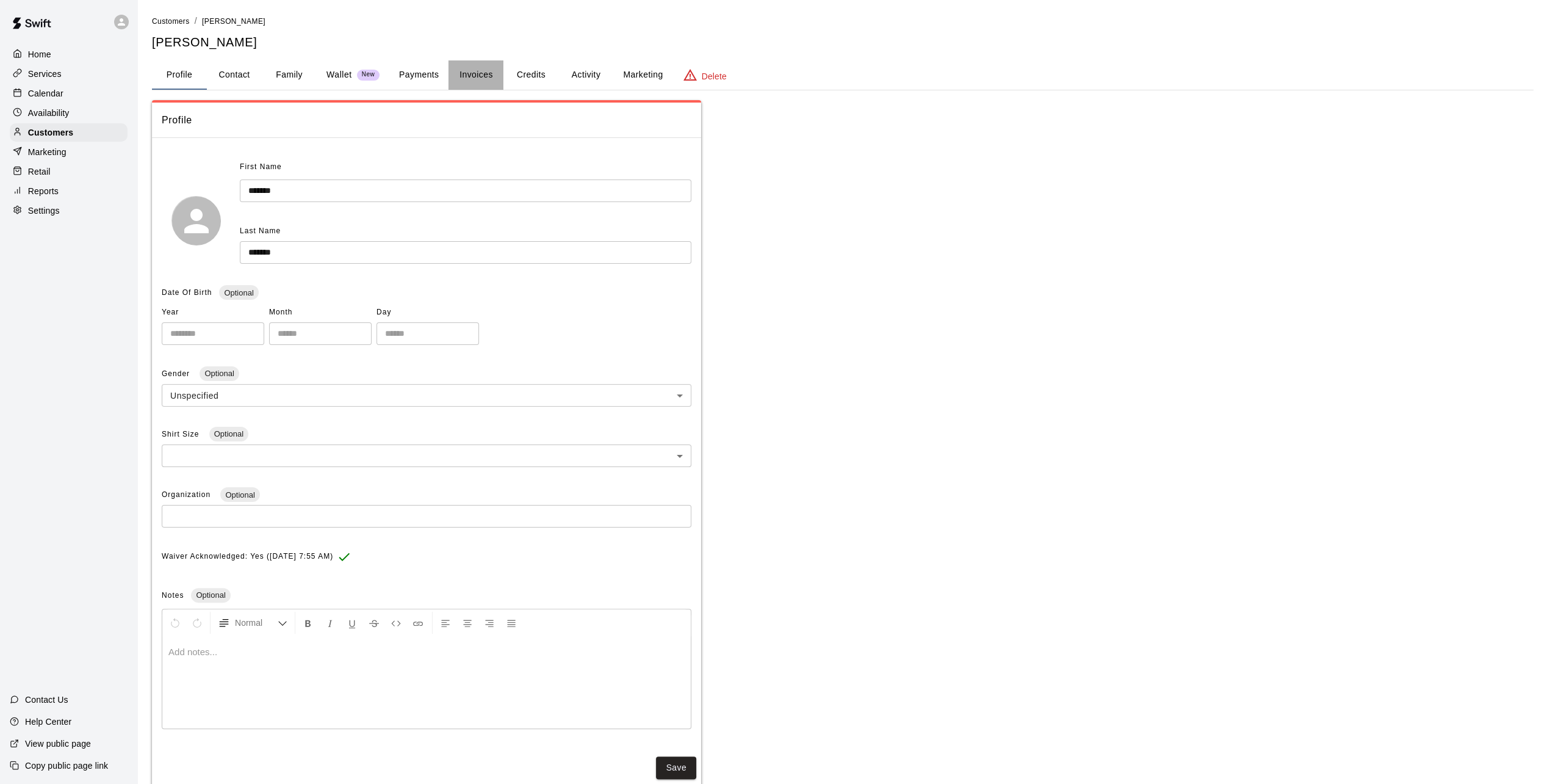
click at [462, 71] on button "Invoices" at bounding box center [476, 75] width 55 height 29
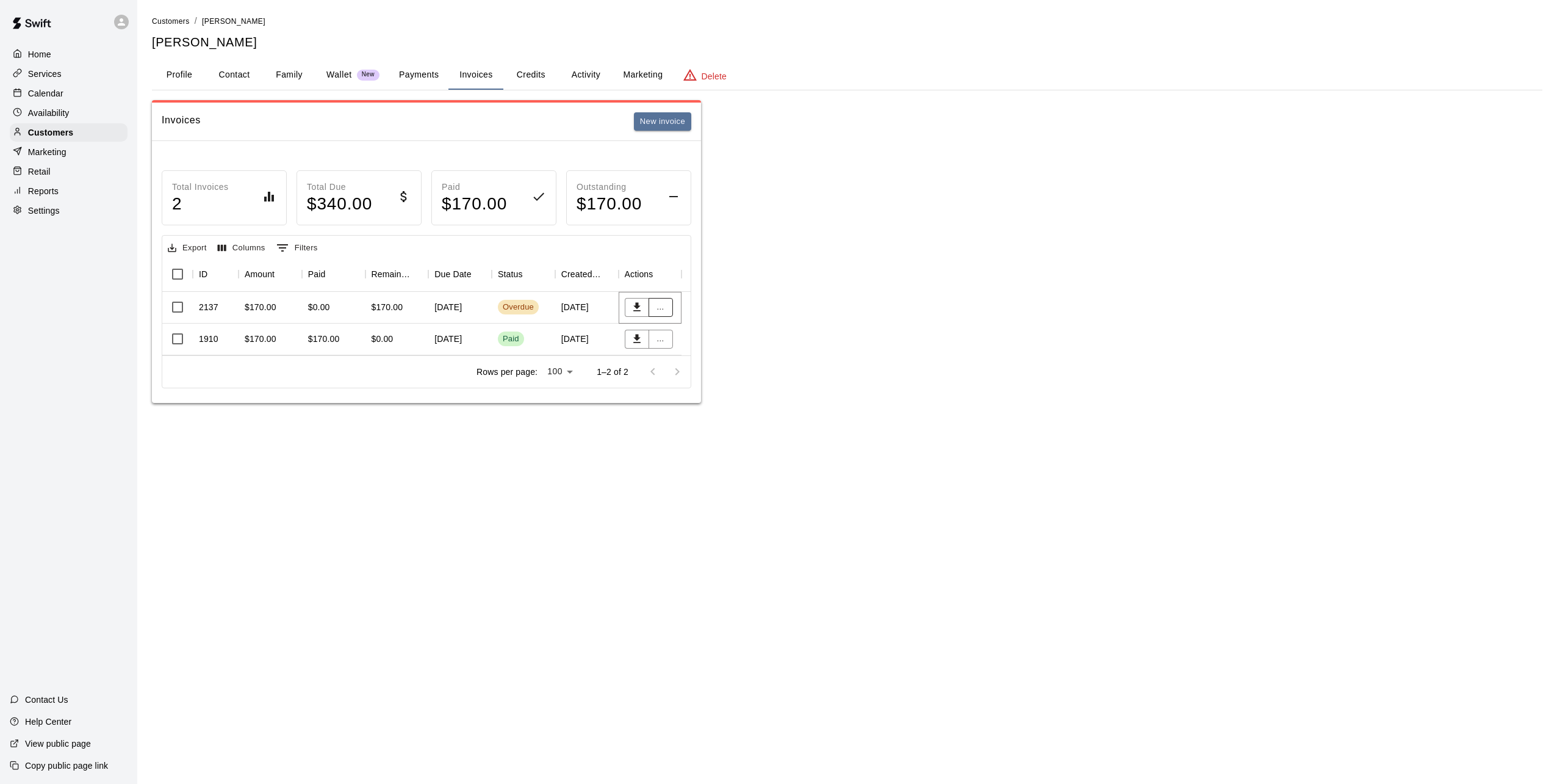
click at [667, 308] on button "..." at bounding box center [661, 307] width 25 height 19
click at [710, 409] on li "Send reminder email" at bounding box center [700, 411] width 105 height 20
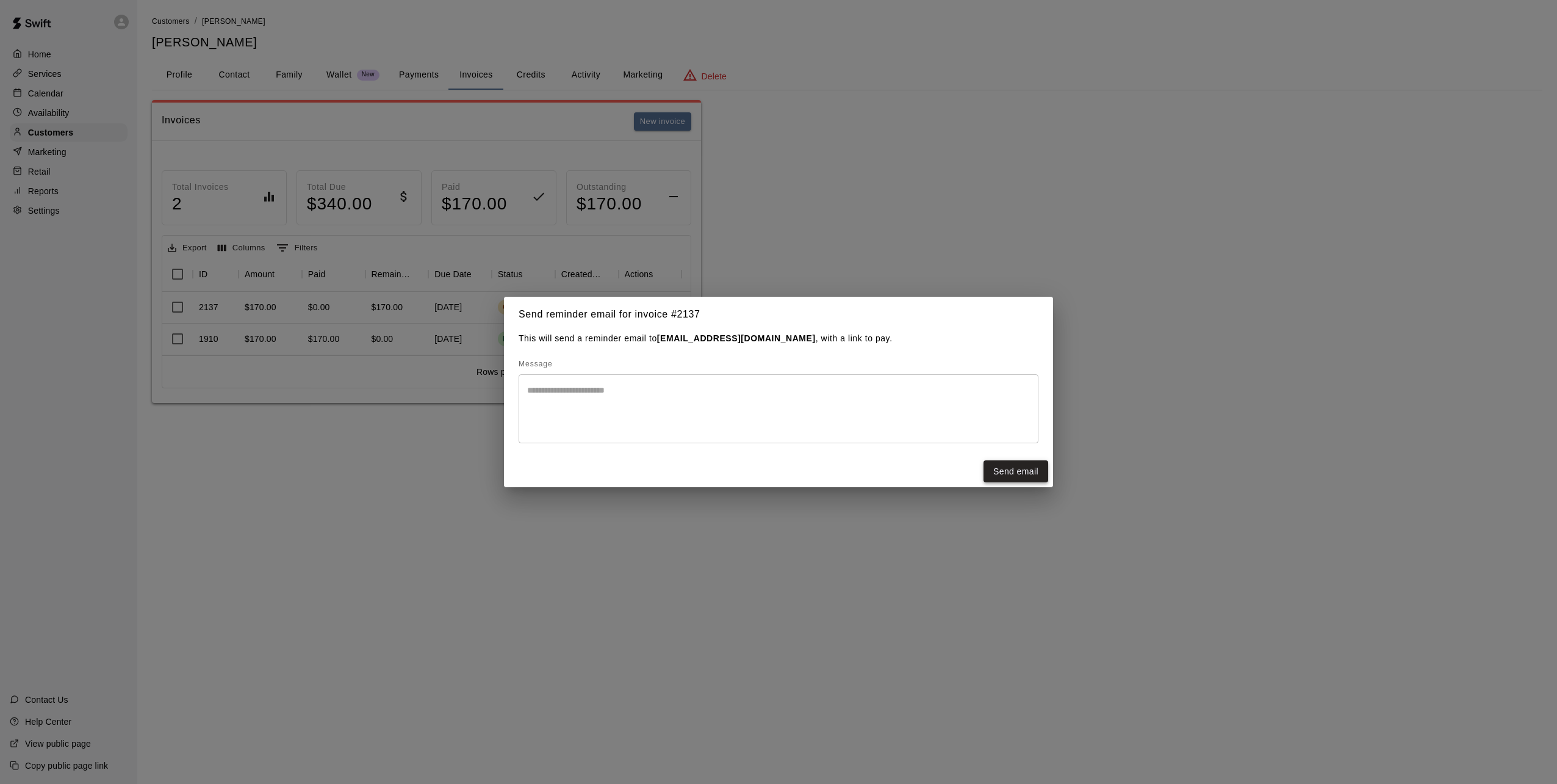
click at [1019, 468] on button "Send email" at bounding box center [1016, 472] width 64 height 23
